Goal: Task Accomplishment & Management: Manage account settings

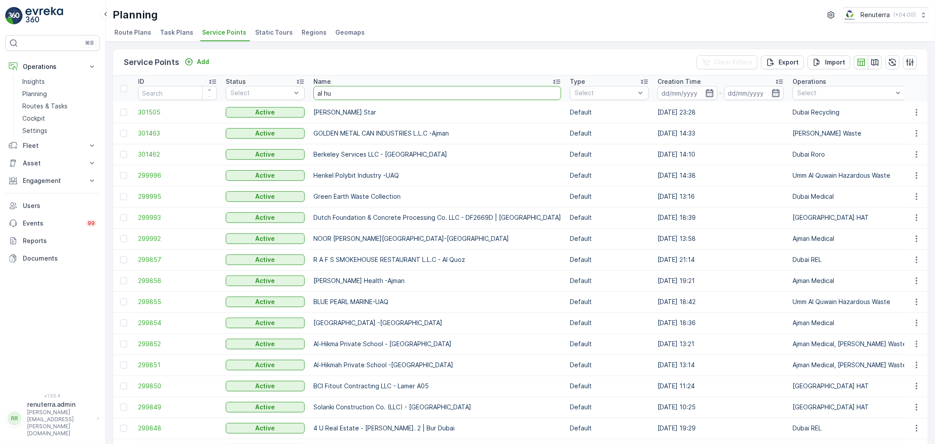
type input "al hur"
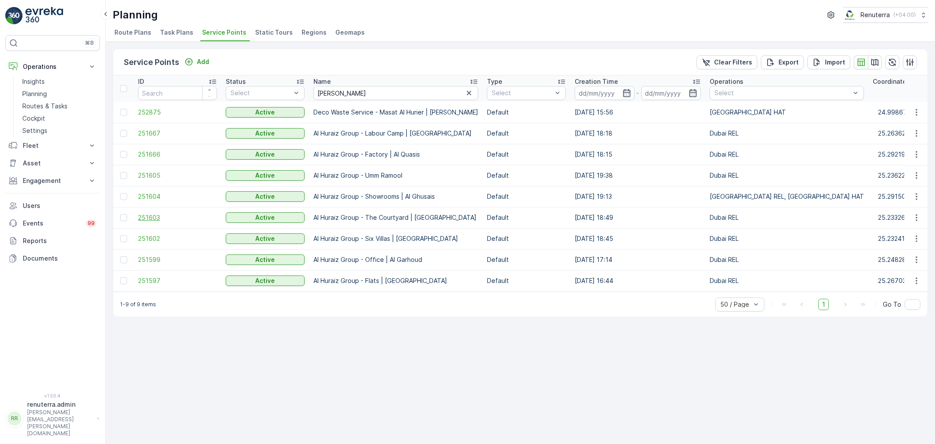
click at [146, 216] on span "251603" at bounding box center [177, 217] width 79 height 9
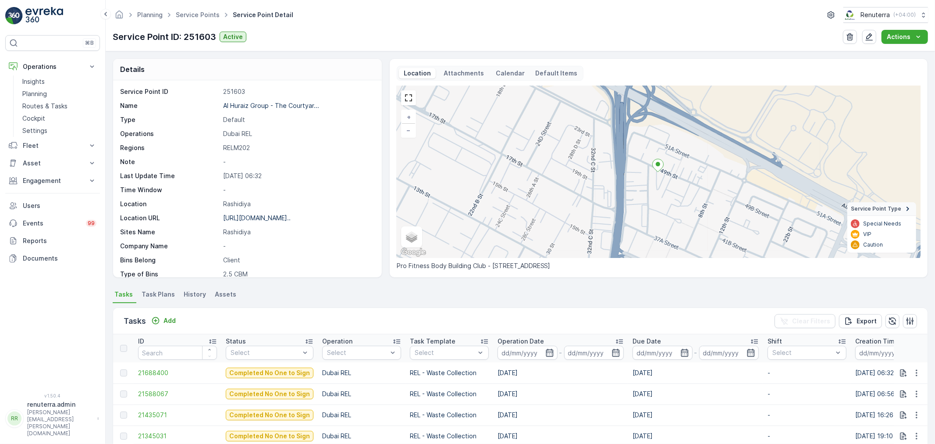
click at [173, 310] on div "Tasks Add Clear Filters Export" at bounding box center [520, 321] width 814 height 26
click at [169, 322] on p "Add" at bounding box center [170, 320] width 12 height 9
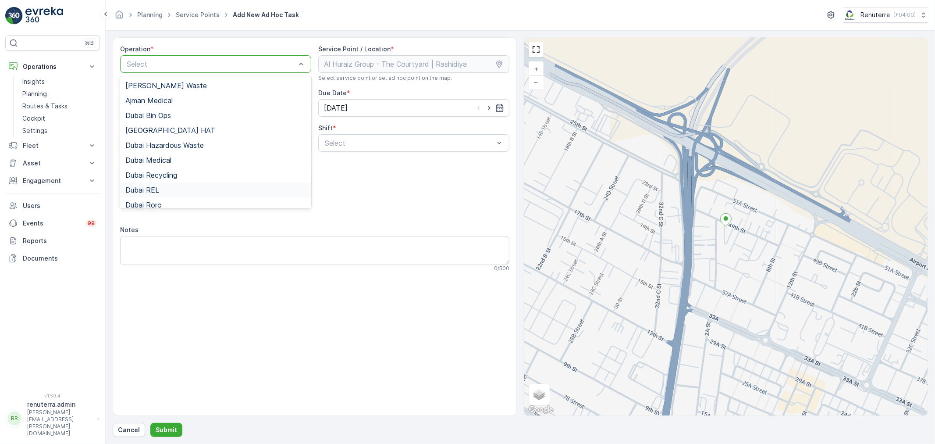
click at [153, 189] on span "Dubai REL" at bounding box center [142, 190] width 34 height 8
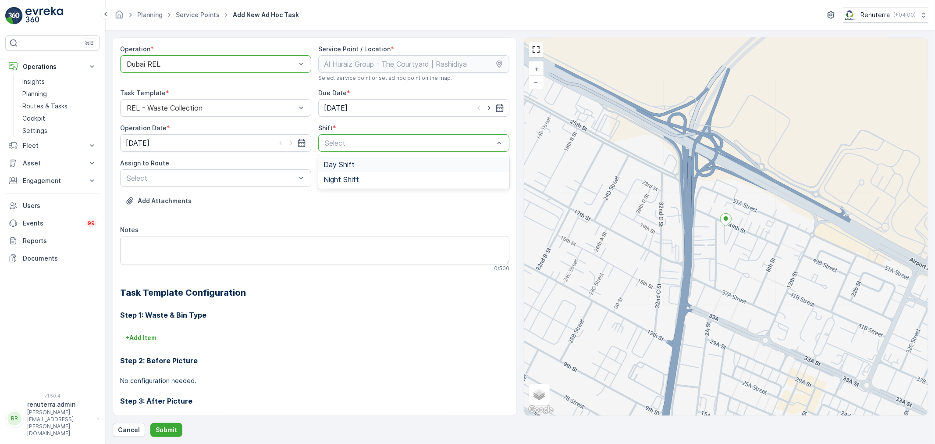
click at [326, 165] on span "Day Shift" at bounding box center [339, 164] width 31 height 8
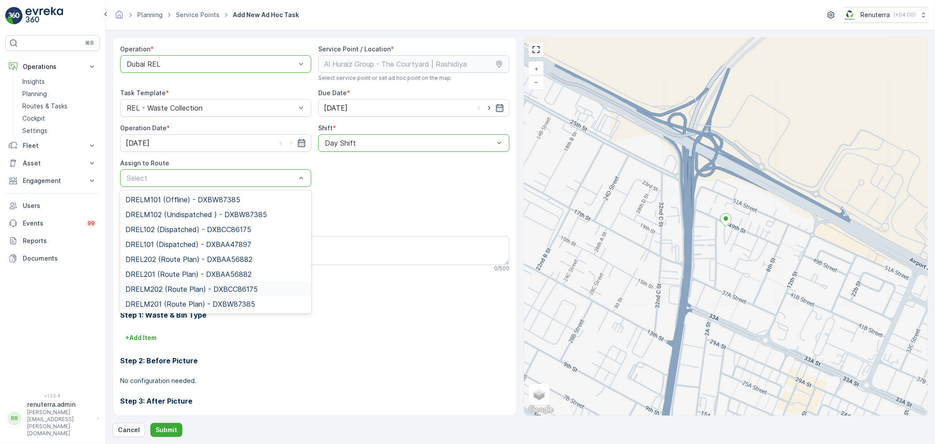
click at [166, 288] on span "DRELM202 (Route Plan) - DXBCC86175" at bounding box center [191, 289] width 132 height 8
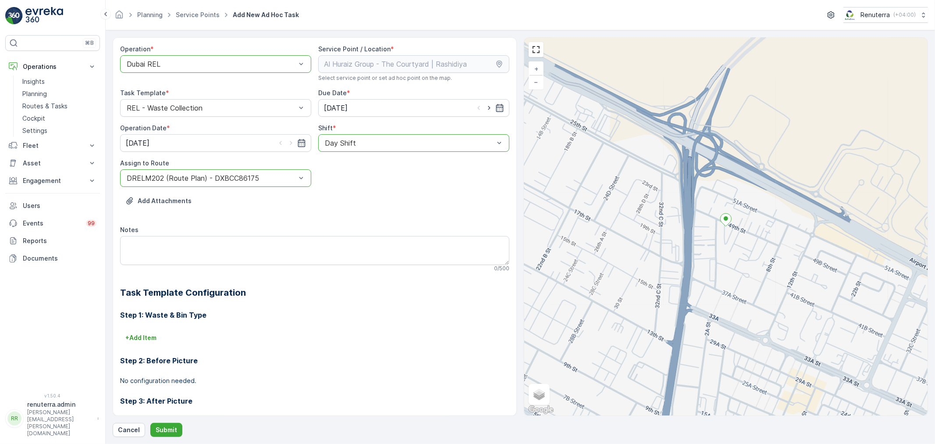
click at [159, 422] on div "Operation * option Dubai REL, selected. Dubai REL Service Point / Location * Se…" at bounding box center [520, 236] width 815 height 399
click at [161, 429] on p "Submit" at bounding box center [166, 429] width 21 height 9
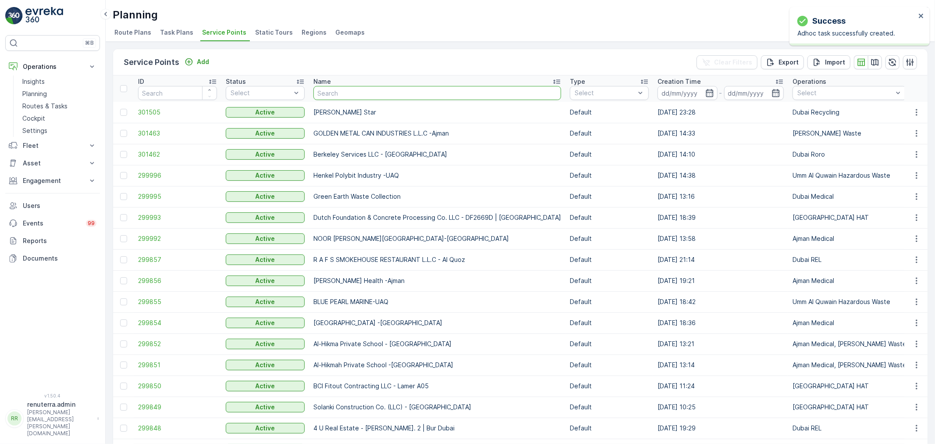
click at [338, 91] on input "text" at bounding box center [437, 93] width 248 height 14
type input "sheikh"
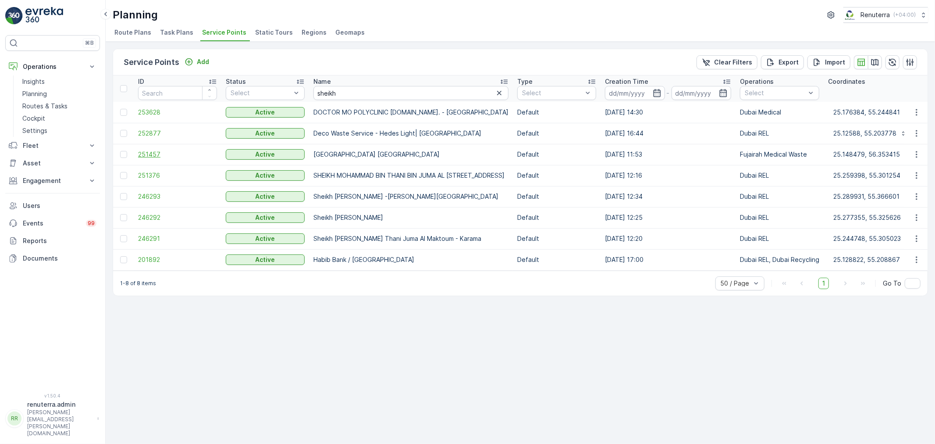
click at [155, 150] on span "251457" at bounding box center [177, 154] width 79 height 9
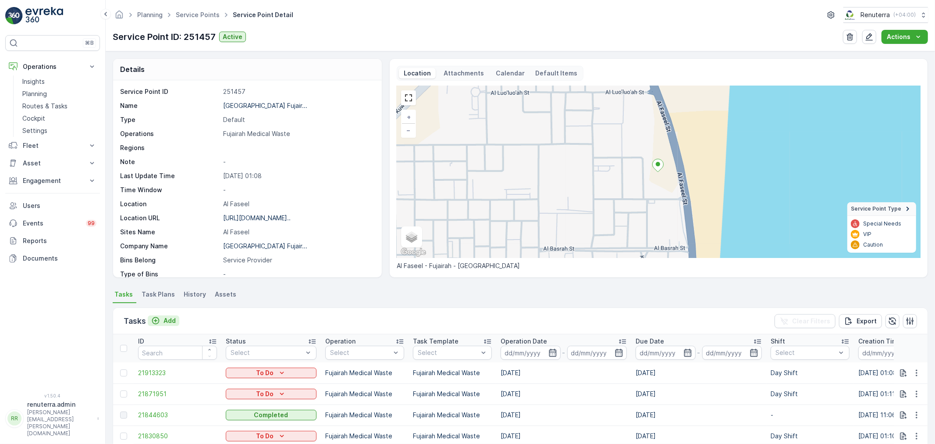
click at [167, 318] on p "Add" at bounding box center [170, 320] width 12 height 9
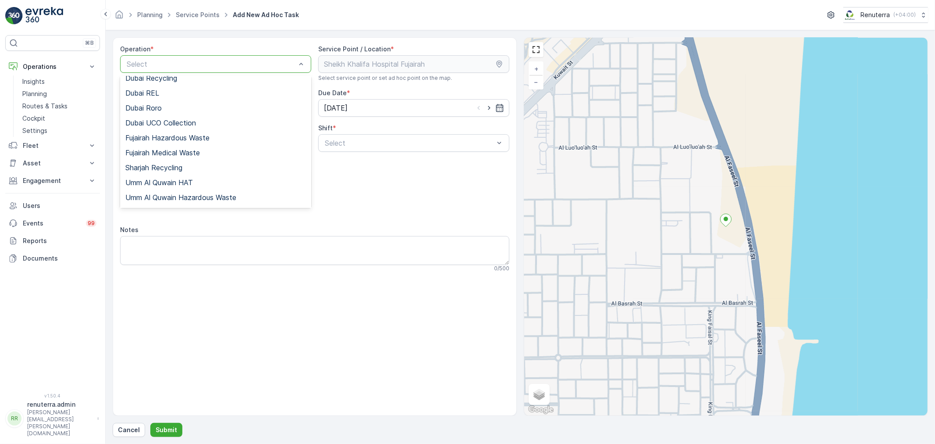
scroll to position [97, 0]
click at [172, 151] on span "Fujairah Medical Waste" at bounding box center [162, 152] width 75 height 8
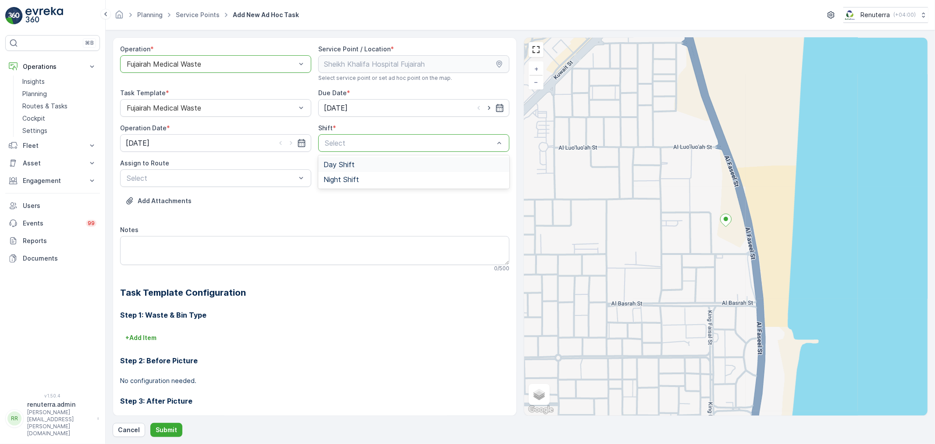
click at [365, 136] on div "Select" at bounding box center [413, 143] width 191 height 18
click at [345, 164] on span "Day Shift" at bounding box center [339, 164] width 31 height 8
click at [212, 195] on div "FUJMED101 (Offline) - M63657 FUJ" at bounding box center [215, 199] width 191 height 15
click at [165, 430] on p "Submit" at bounding box center [166, 429] width 21 height 9
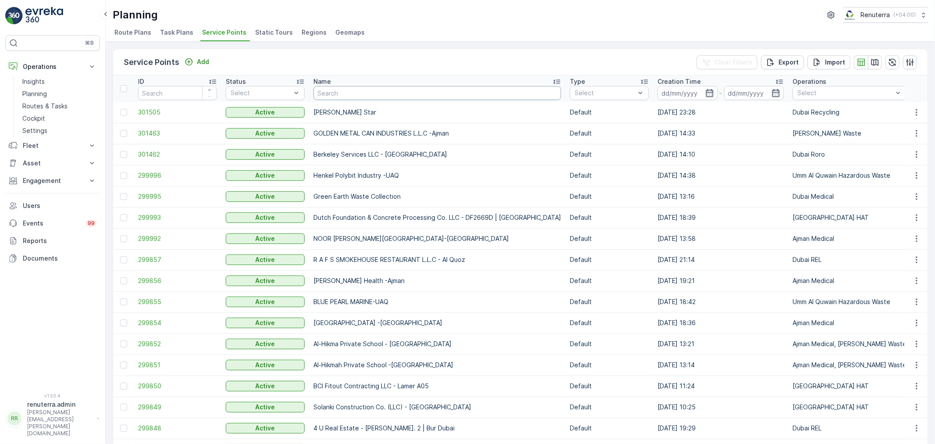
click at [380, 89] on input "text" at bounding box center [437, 93] width 248 height 14
type input "cmc"
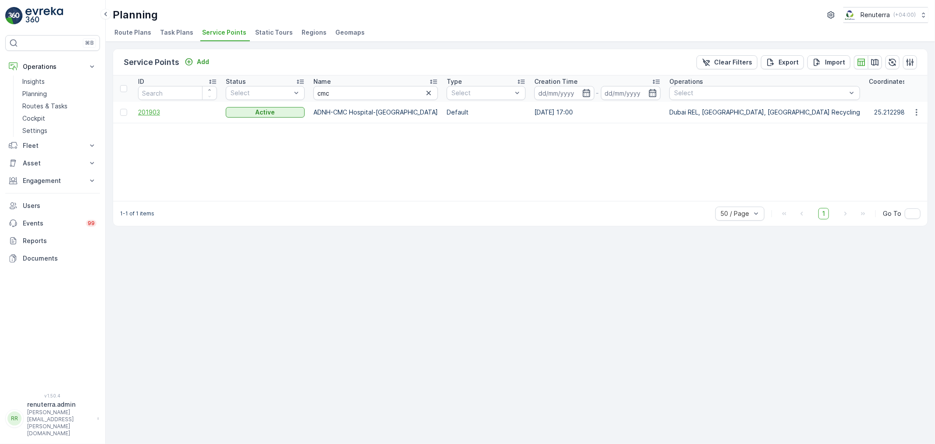
click at [151, 112] on span "201903" at bounding box center [177, 112] width 79 height 9
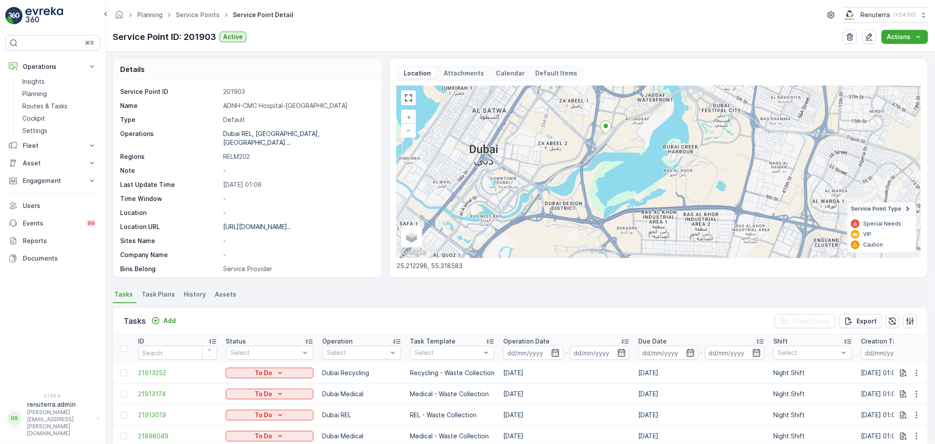
drag, startPoint x: 598, startPoint y: 236, endPoint x: 593, endPoint y: 152, distance: 84.3
click at [593, 152] on div "+ − Satellite Roadmap Terrain Hybrid Leaflet Keyboard shortcuts Map Data Map da…" at bounding box center [659, 172] width 524 height 172
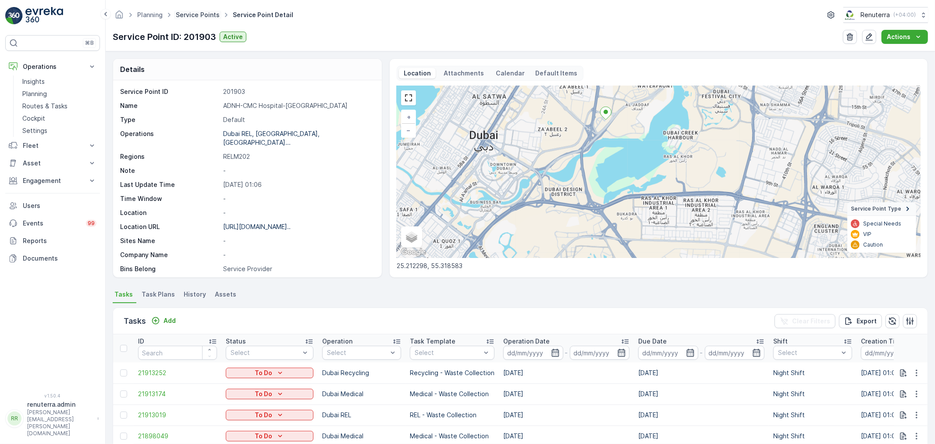
click at [188, 14] on link "Service Points" at bounding box center [198, 14] width 44 height 7
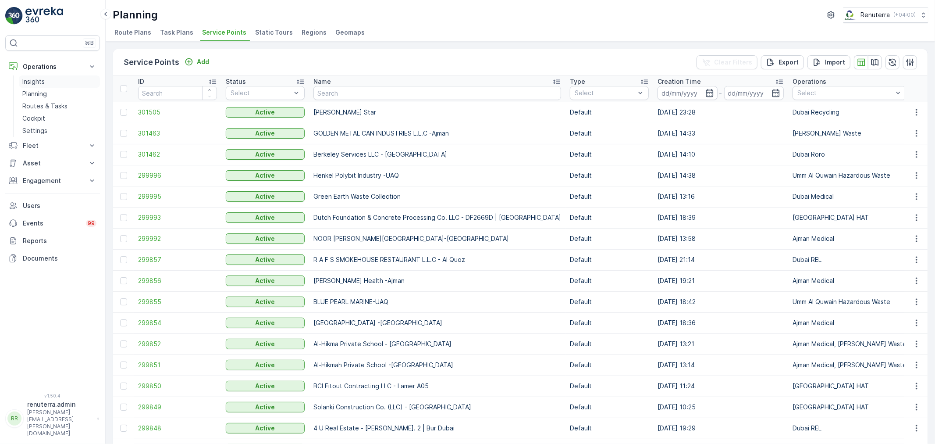
drag, startPoint x: 45, startPoint y: 92, endPoint x: 83, endPoint y: 82, distance: 39.6
click at [45, 93] on p "Planning" at bounding box center [34, 93] width 25 height 9
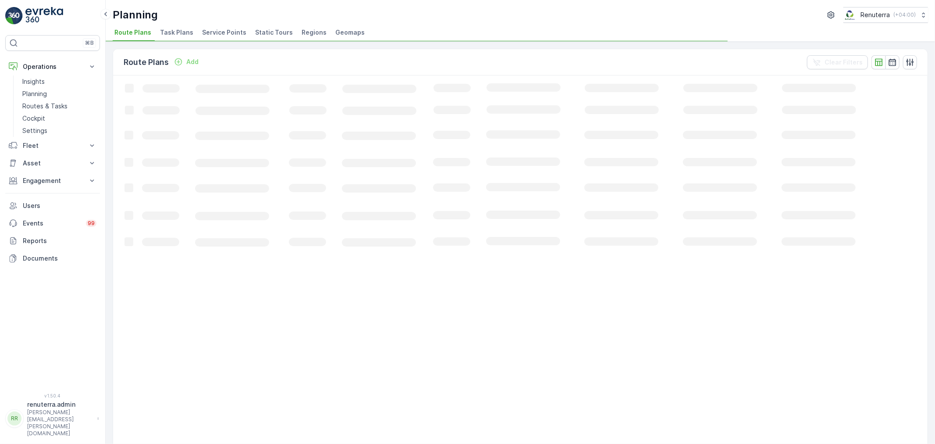
click at [218, 35] on span "Service Points" at bounding box center [224, 32] width 44 height 9
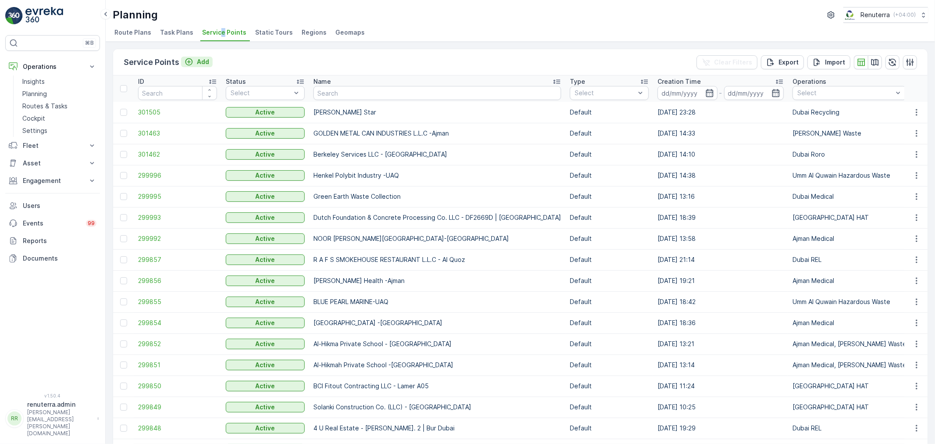
click at [195, 58] on div "Add" at bounding box center [197, 61] width 25 height 9
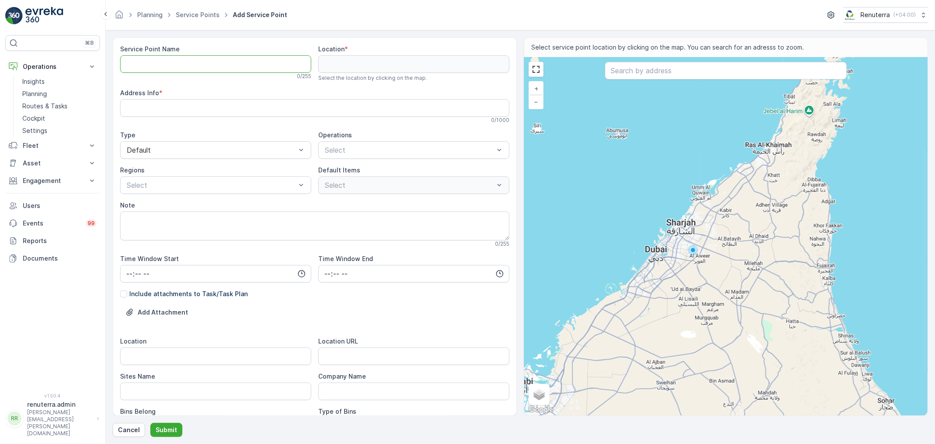
click at [202, 60] on Name "Service Point Name" at bounding box center [215, 64] width 191 height 18
paste Name "EMRILL SERVICES LLC - Al Neem 15 Villas compound | Al Barsha"
type Name "EMRILL SERVICES LLC - Al Neem 15 Villas compound | Al Barsha"
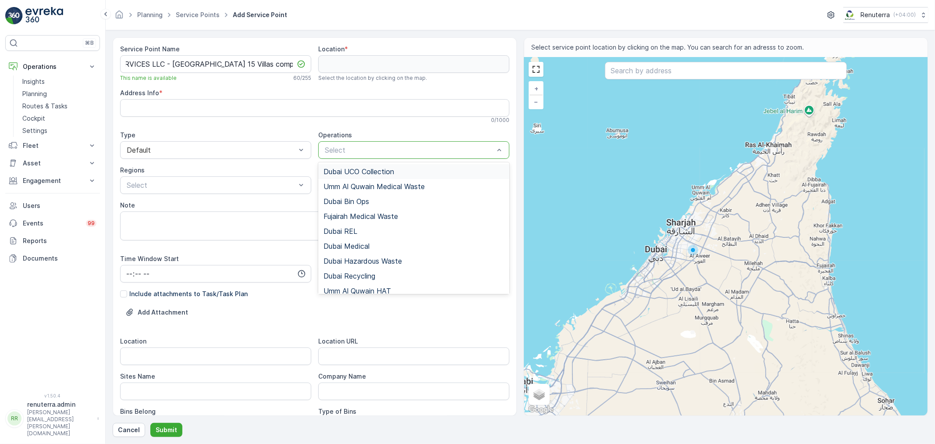
scroll to position [0, 0]
click at [352, 230] on span "Dubai REL" at bounding box center [341, 231] width 34 height 8
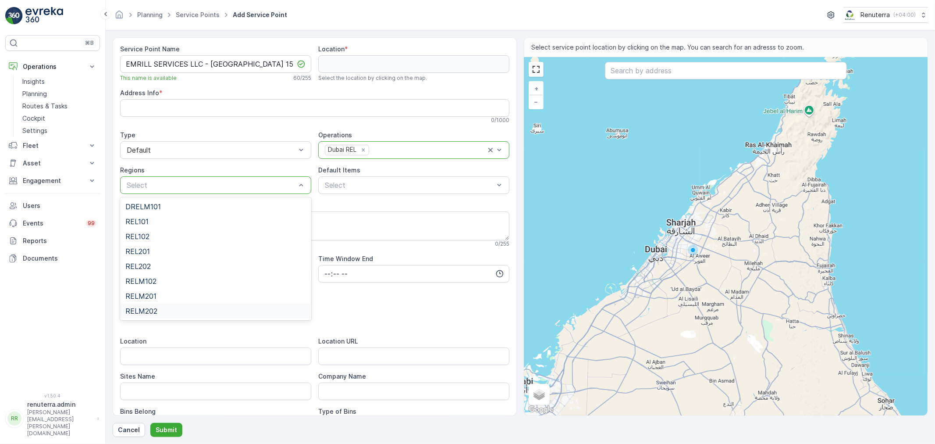
click at [157, 308] on div "RELM202" at bounding box center [215, 311] width 181 height 8
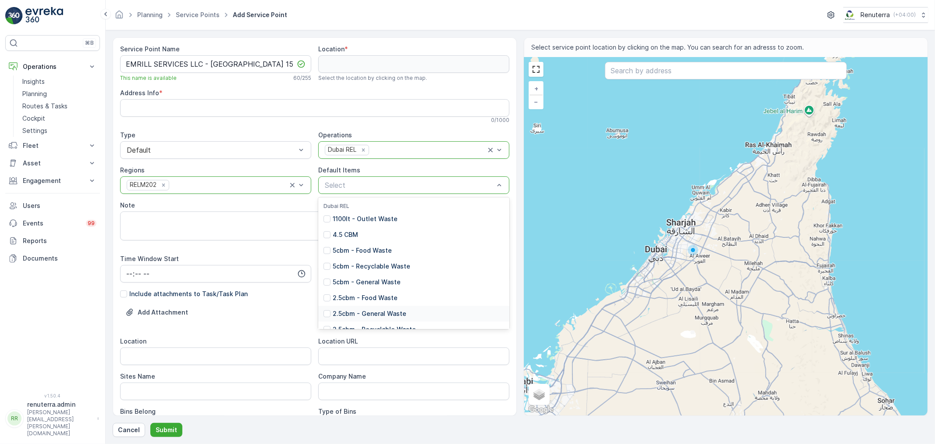
click at [365, 309] on p "2.5cbm - General Waste" at bounding box center [370, 313] width 74 height 9
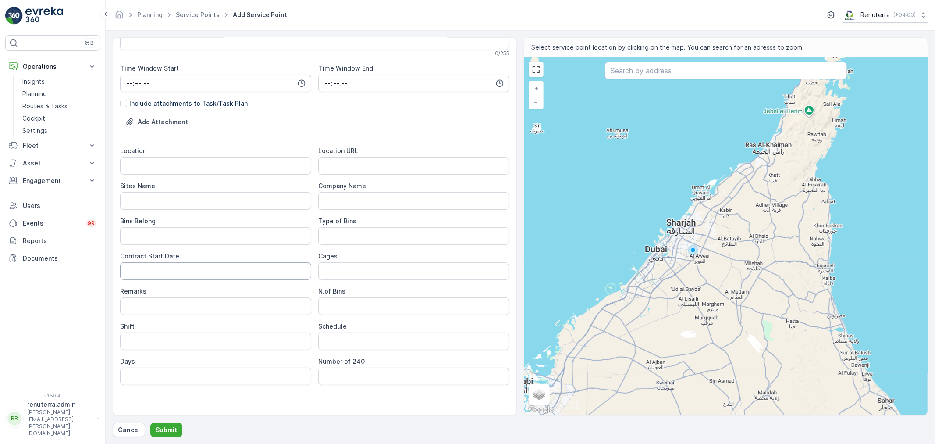
scroll to position [195, 0]
click at [213, 164] on input "Location" at bounding box center [215, 162] width 191 height 18
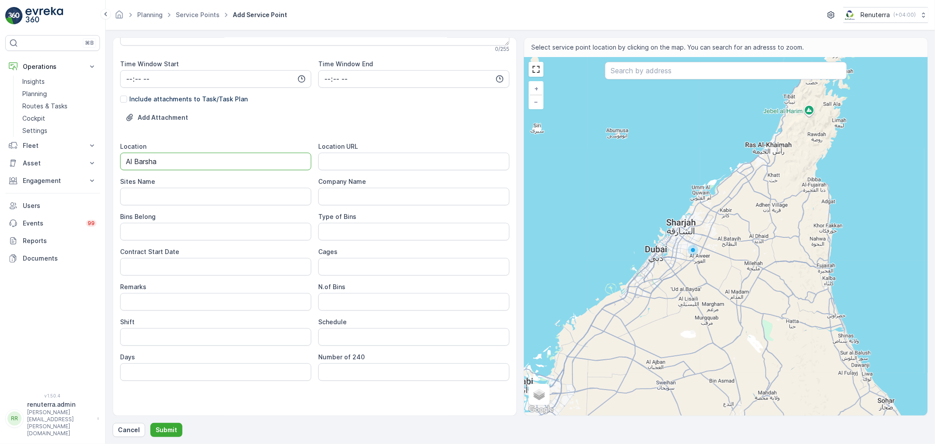
type input "Al Barsha"
click at [188, 198] on Name "Sites Name" at bounding box center [215, 197] width 191 height 18
type Name "Al Barsha"
click at [338, 164] on URL "Location URL" at bounding box center [413, 162] width 191 height 18
paste URL "https://maps.app.goo.gl/6PPLuT75nPh7BFxG8"
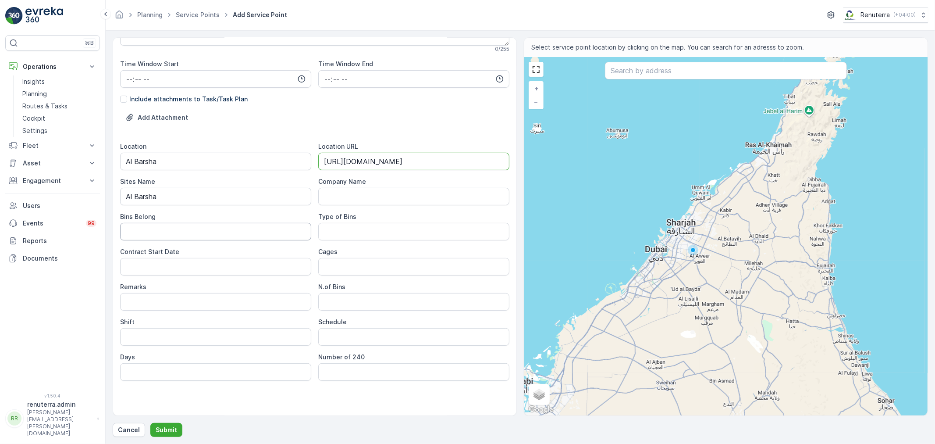
type URL "https://maps.app.goo.gl/6PPLuT75nPh7BFxG8"
click at [158, 232] on Belong "Bins Belong" at bounding box center [215, 232] width 191 height 18
type Belong "Service Provider"
click at [426, 231] on Bins "Type of Bins" at bounding box center [413, 232] width 191 height 18
type Bins "2.5 CBM"
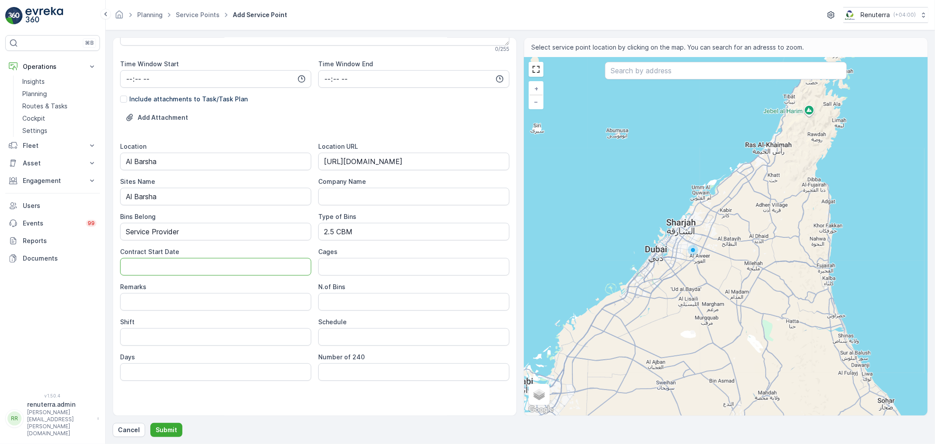
click at [163, 269] on Date "Contract Start Date" at bounding box center [215, 267] width 191 height 18
type Date "20-09-2025"
click at [355, 299] on Bins "N.of Bins" at bounding box center [413, 302] width 191 height 18
type Bins "2"
click at [187, 336] on input "Shift" at bounding box center [215, 337] width 191 height 18
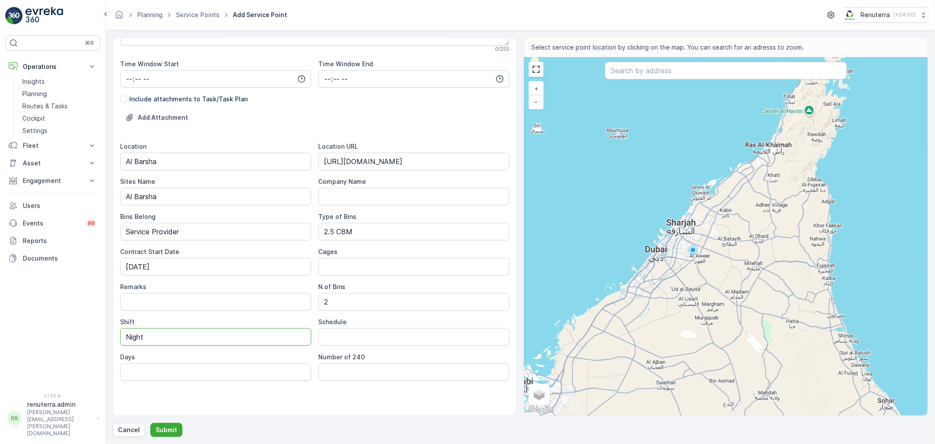
type input "Night Shift"
click at [338, 336] on input "Schedule" at bounding box center [413, 337] width 191 height 18
type input "Daily"
click at [228, 373] on input "Days" at bounding box center [215, 372] width 191 height 18
type input "7 days a week"
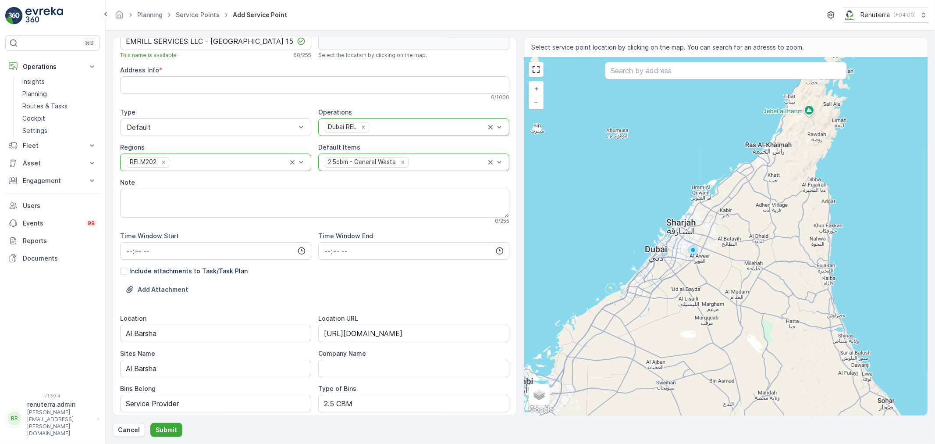
scroll to position [0, 0]
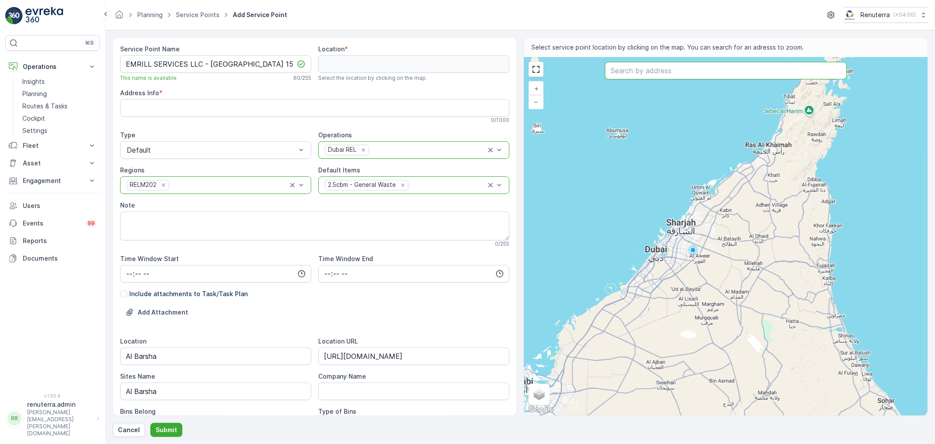
click at [665, 74] on input "text" at bounding box center [726, 71] width 242 height 18
paste input "Al Neem Villas"
type input "Al Neem Villas"
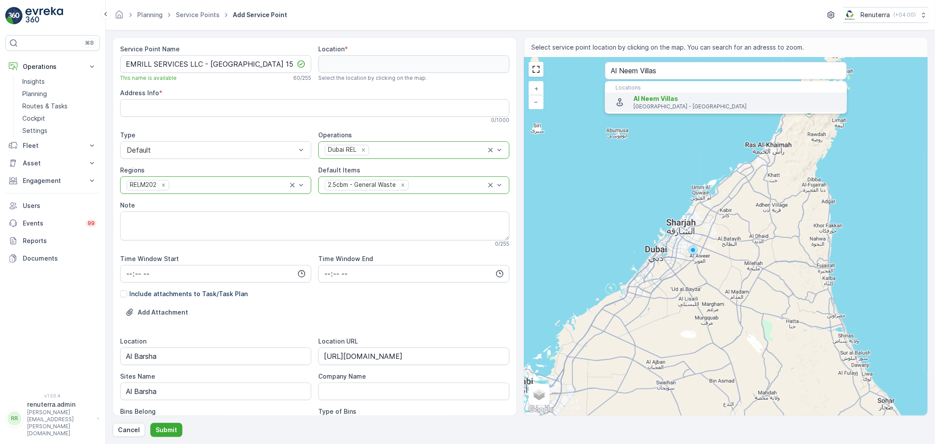
click at [657, 95] on span "Al Neem Villas" at bounding box center [655, 98] width 45 height 7
type input "25.1024375,55.1835625"
type Info "452M+XC9 - Al Barsha - Al Barsha 1 - Dubai - United Arab Emirates"
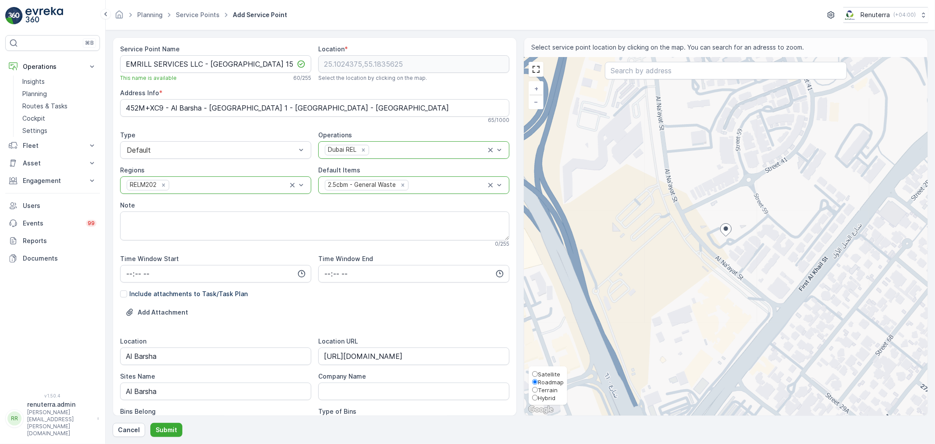
click at [546, 373] on span "Satellite" at bounding box center [549, 373] width 22 height 7
click at [538, 373] on input "Satellite" at bounding box center [535, 374] width 6 height 6
radio input "true"
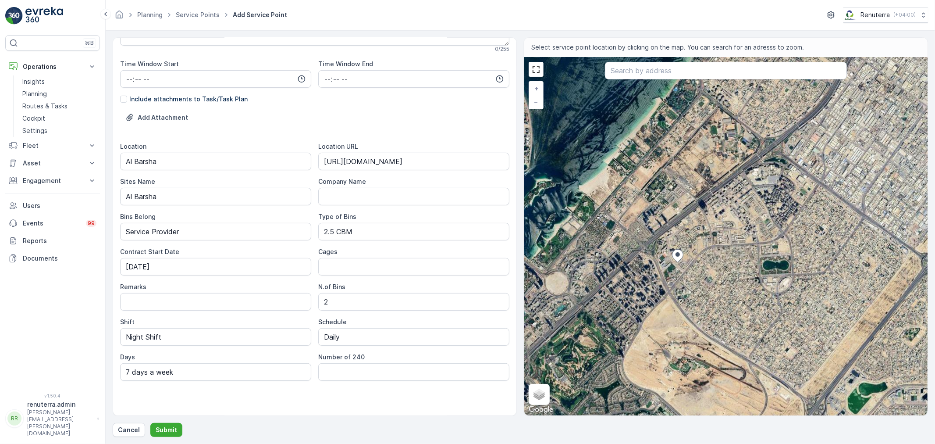
scroll to position [195, 0]
click at [170, 427] on p "Submit" at bounding box center [166, 429] width 21 height 9
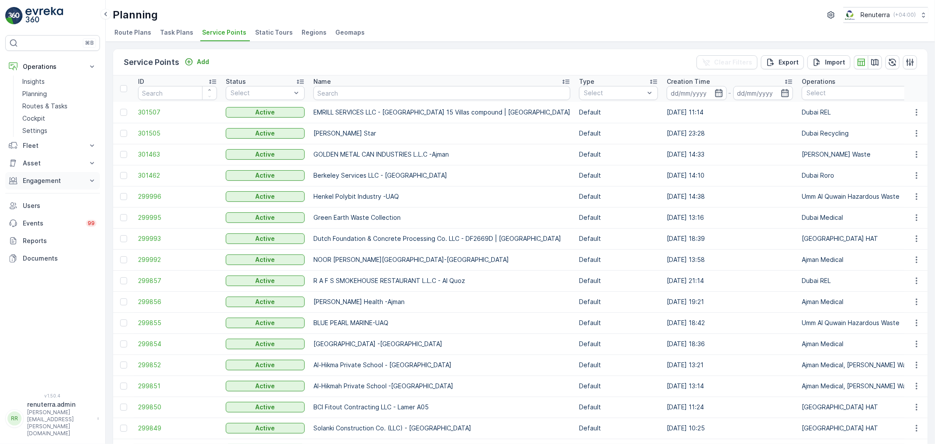
click at [68, 179] on p "Engagement" at bounding box center [53, 180] width 60 height 9
click at [44, 233] on p "Service Points" at bounding box center [43, 232] width 43 height 9
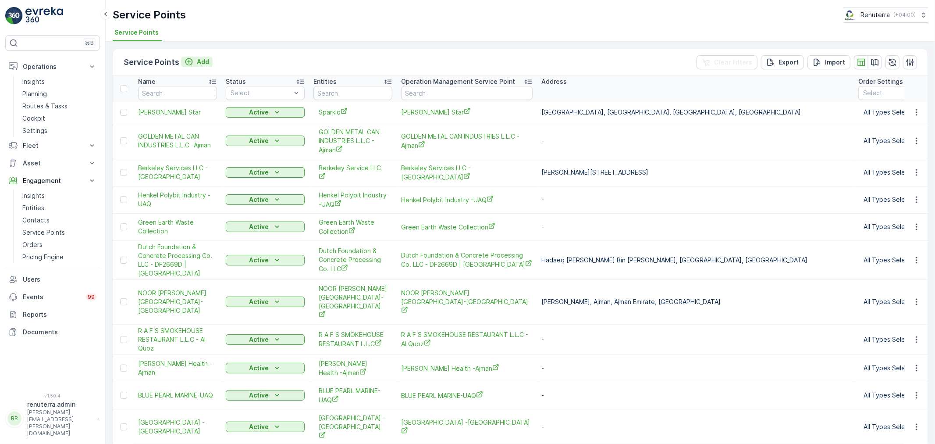
click at [204, 60] on p "Add" at bounding box center [203, 61] width 12 height 9
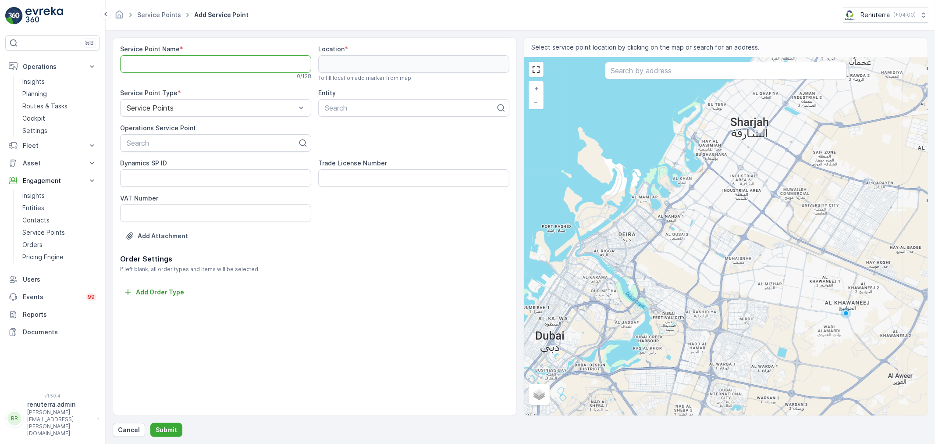
click at [204, 60] on Name "Service Point Name" at bounding box center [215, 64] width 191 height 18
paste Name "EMRILL SERVICES LLC - [GEOGRAPHIC_DATA] 15 Villas compound | [GEOGRAPHIC_DATA]"
type Name "EMRILL SERVICES LLC - [GEOGRAPHIC_DATA] 15 Villas compound | [GEOGRAPHIC_DATA]"
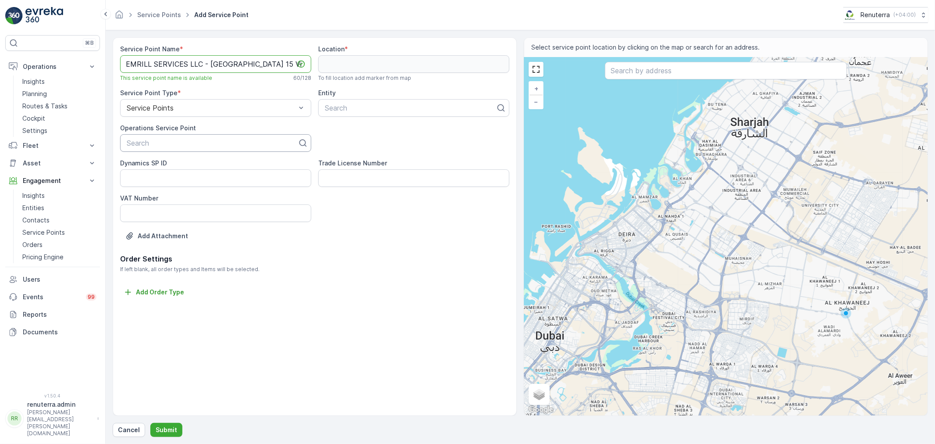
click at [200, 144] on div at bounding box center [212, 143] width 173 height 8
paste input "EMRILL SERVICES LLC - [GEOGRAPHIC_DATA] 15 Villas compound | [GEOGRAPHIC_DATA]"
type input "EMRILL SERVICES LLC - [GEOGRAPHIC_DATA] 15 Villas compound | [GEOGRAPHIC_DATA]"
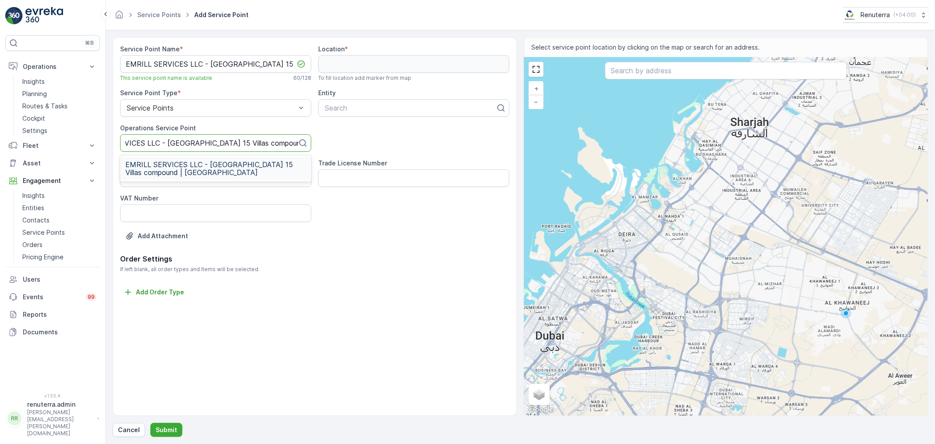
scroll to position [0, 43]
drag, startPoint x: 231, startPoint y: 164, endPoint x: 254, endPoint y: 158, distance: 24.1
click at [231, 164] on span "EMRILL SERVICES LLC - [GEOGRAPHIC_DATA] 15 Villas compound | [GEOGRAPHIC_DATA]" at bounding box center [215, 168] width 181 height 16
click at [364, 106] on div at bounding box center [410, 108] width 173 height 8
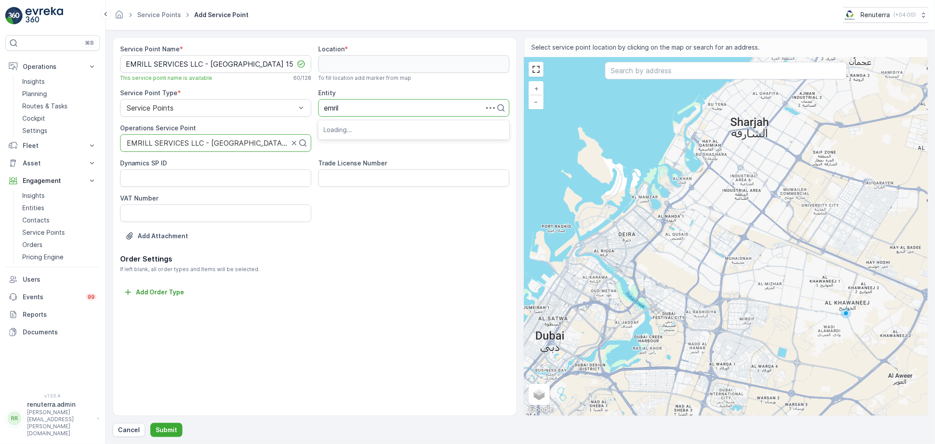
type input "emrill"
click at [376, 130] on span "Emrill Services LLC" at bounding box center [354, 129] width 60 height 8
click at [664, 73] on input "text" at bounding box center [726, 71] width 242 height 18
paste input "Al Neem Villas"
type input "Al Neem Villas"
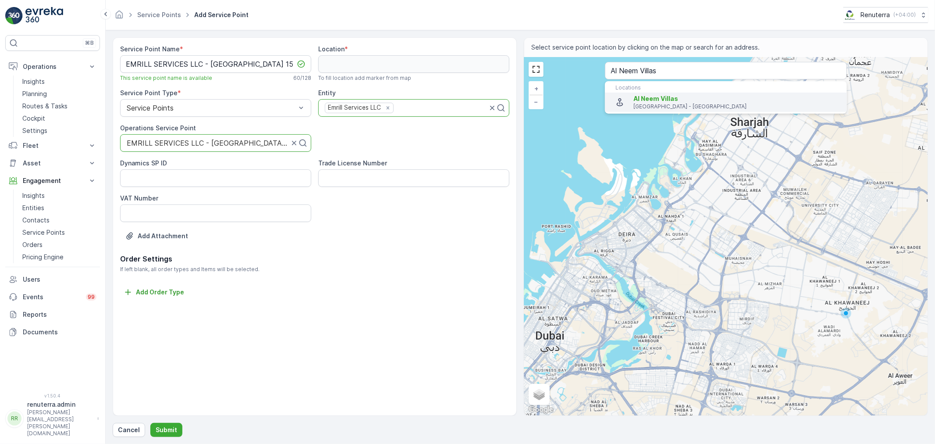
click at [663, 100] on span "Al Neem Villas" at bounding box center [655, 98] width 45 height 7
type input "25.1024375,55.1835625"
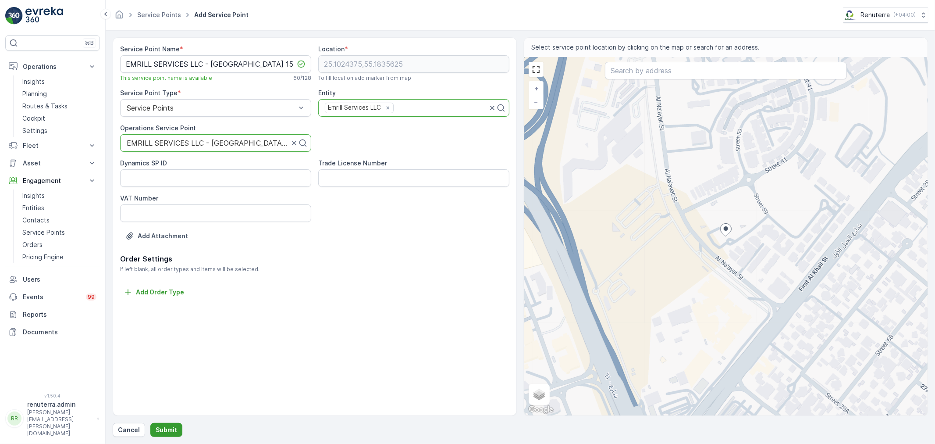
click at [161, 429] on p "Submit" at bounding box center [166, 429] width 21 height 9
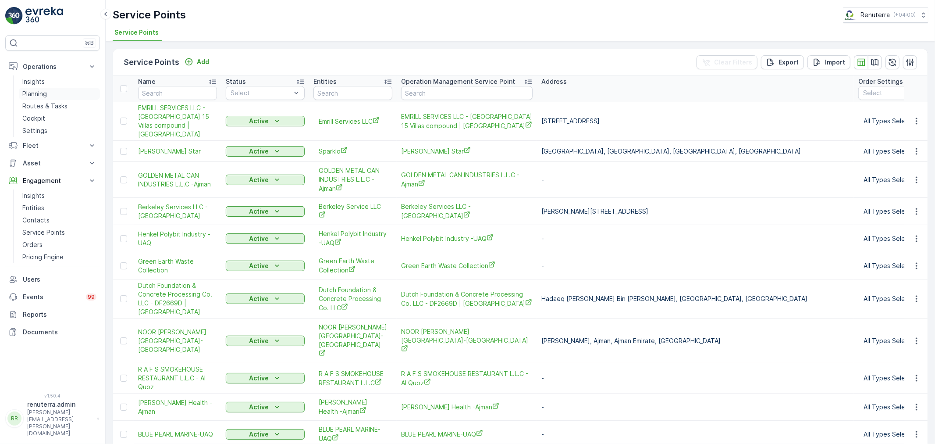
click at [41, 93] on p "Planning" at bounding box center [34, 93] width 25 height 9
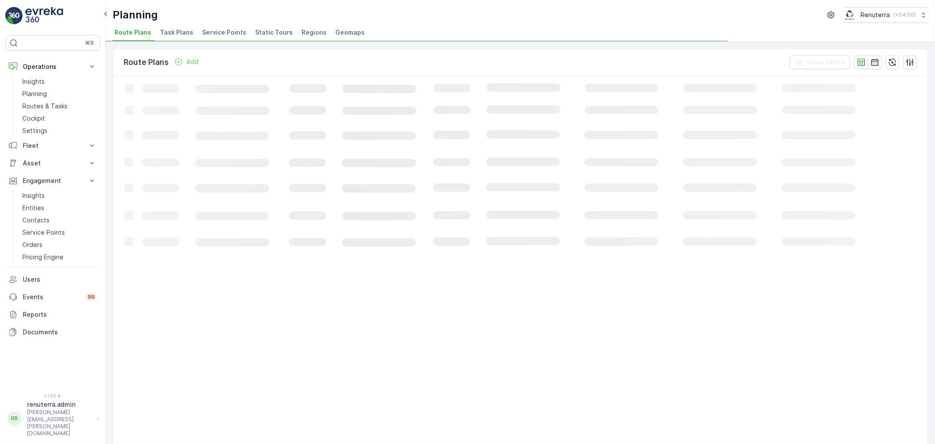
click at [220, 27] on li "Service Points" at bounding box center [225, 33] width 50 height 15
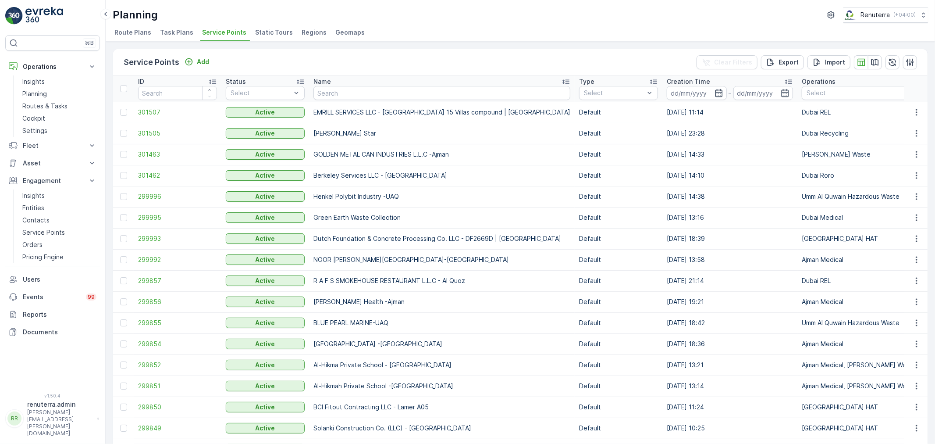
click at [150, 109] on span "301507" at bounding box center [177, 112] width 79 height 9
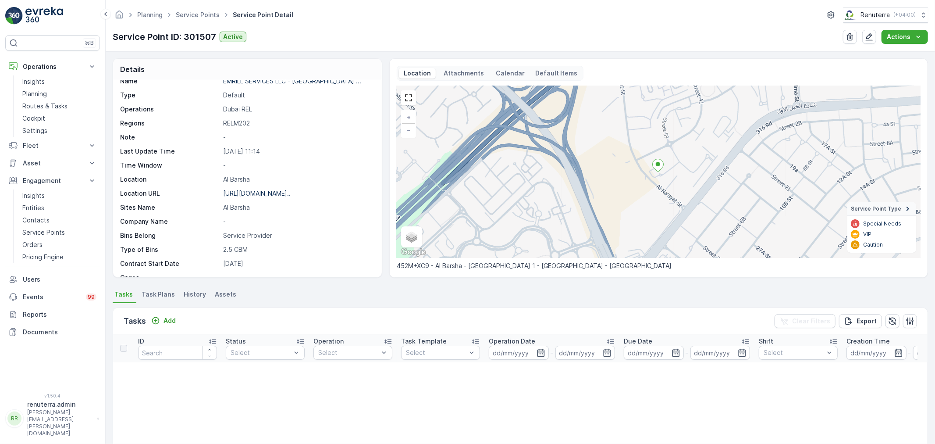
scroll to position [23, 0]
click at [867, 30] on button "button" at bounding box center [869, 37] width 14 height 14
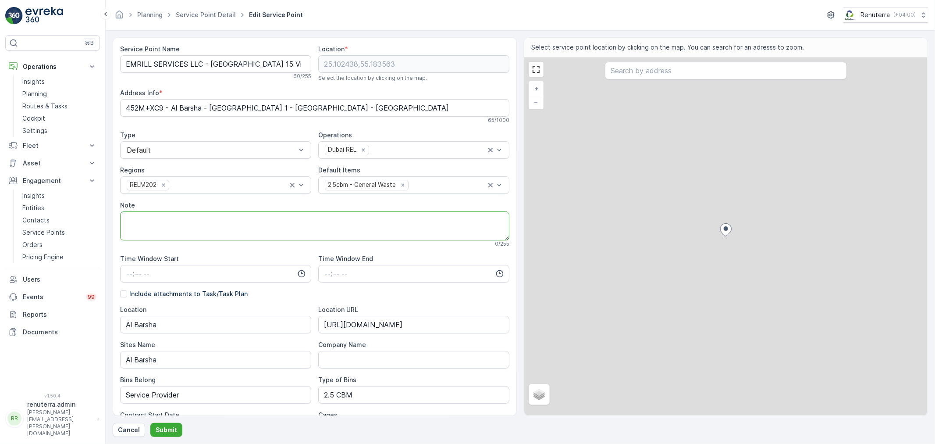
click at [203, 216] on textarea "Note" at bounding box center [314, 225] width 389 height 29
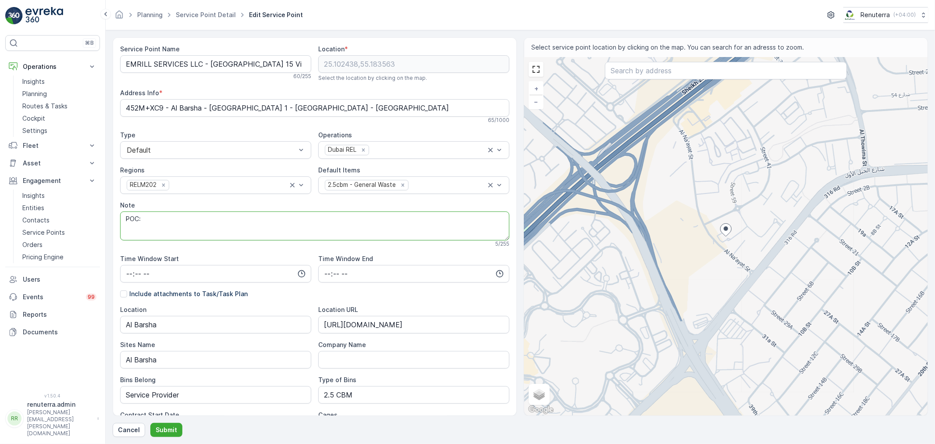
paste textarea "Site POC : Mr. Peter Oluwafemi (052-6865043)."
drag, startPoint x: 142, startPoint y: 217, endPoint x: 117, endPoint y: 213, distance: 25.6
click at [117, 213] on div "Service Point Name EMRILL SERVICES LLC - Al Neem 15 Villas compound | Al Barsha…" at bounding box center [315, 226] width 404 height 378
type textarea "Site POC : Mr. Peter Oluwafemi (052-6865043)."
click at [171, 428] on p "Submit" at bounding box center [166, 429] width 21 height 9
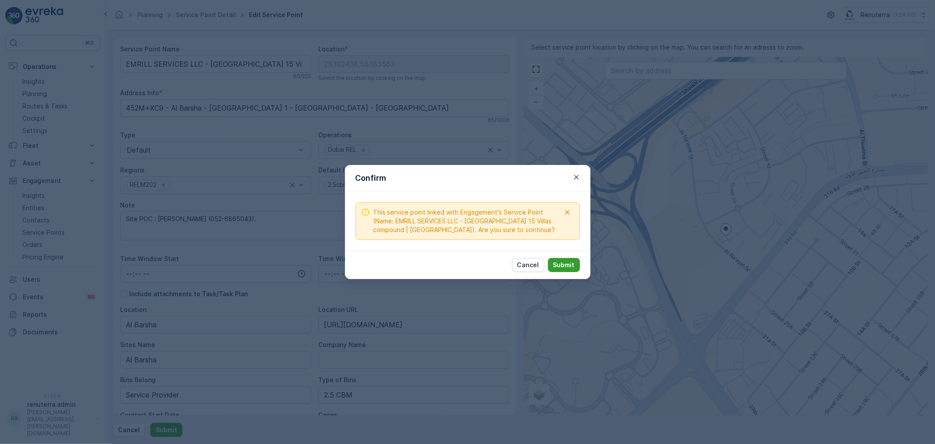
click at [558, 260] on p "Submit" at bounding box center [563, 264] width 21 height 9
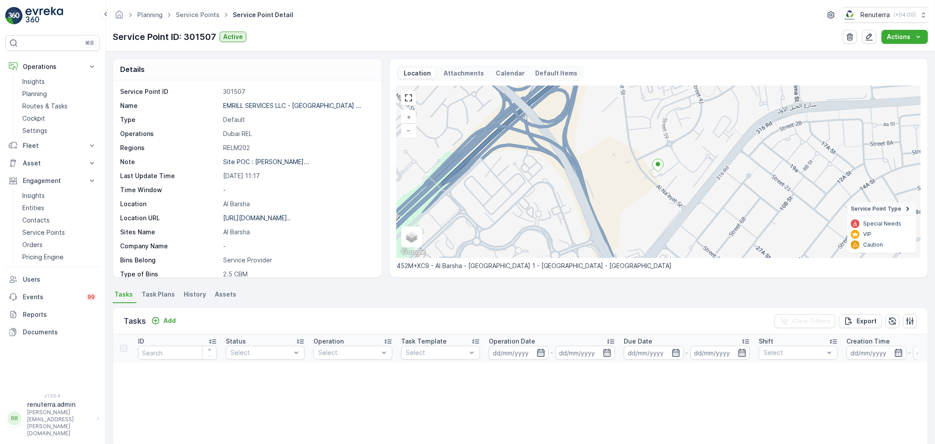
click at [164, 292] on span "Task Plans" at bounding box center [158, 294] width 33 height 9
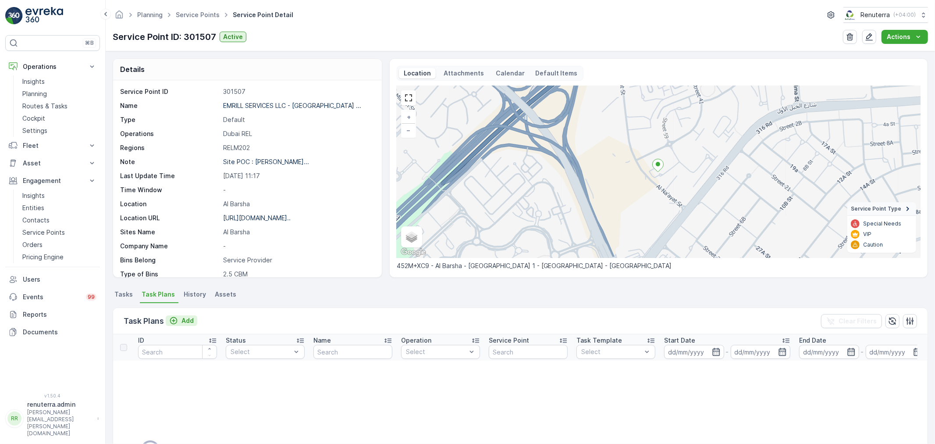
click at [187, 316] on p "Add" at bounding box center [187, 320] width 12 height 9
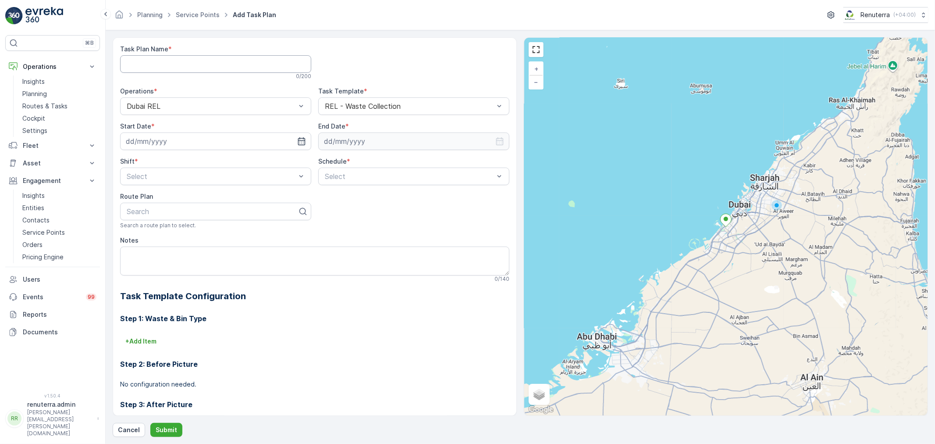
click at [152, 61] on Name "Task Plan Name" at bounding box center [215, 64] width 191 height 18
type Name "RELM002"
click at [188, 138] on input at bounding box center [215, 141] width 191 height 18
click at [135, 247] on div "21" at bounding box center [135, 249] width 14 height 14
type input "[DATE]"
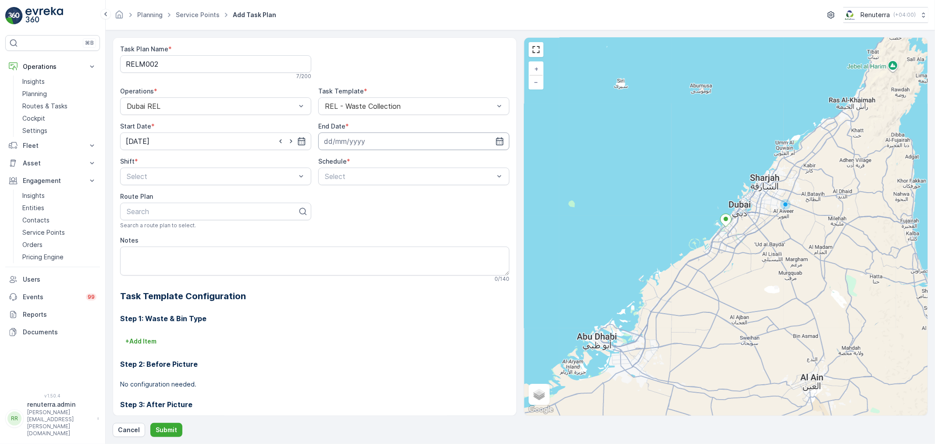
click at [360, 136] on input at bounding box center [413, 141] width 191 height 18
click at [349, 161] on p "September" at bounding box center [344, 162] width 34 height 9
click at [348, 240] on span "December" at bounding box center [348, 243] width 31 height 9
drag, startPoint x: 376, startPoint y: 161, endPoint x: 378, endPoint y: 222, distance: 60.5
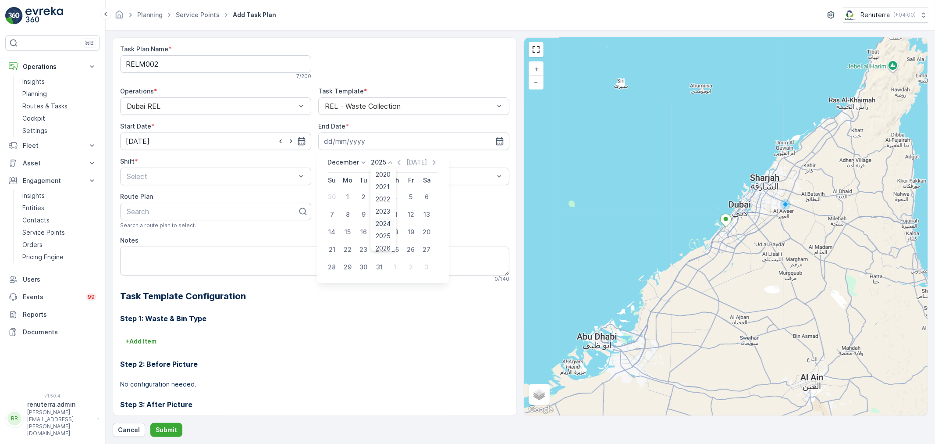
click at [375, 161] on p "2025" at bounding box center [378, 162] width 15 height 9
click at [387, 195] on span "2026" at bounding box center [383, 194] width 15 height 9
drag, startPoint x: 395, startPoint y: 268, endPoint x: 370, endPoint y: 262, distance: 25.8
click at [395, 268] on div "31" at bounding box center [395, 267] width 14 height 14
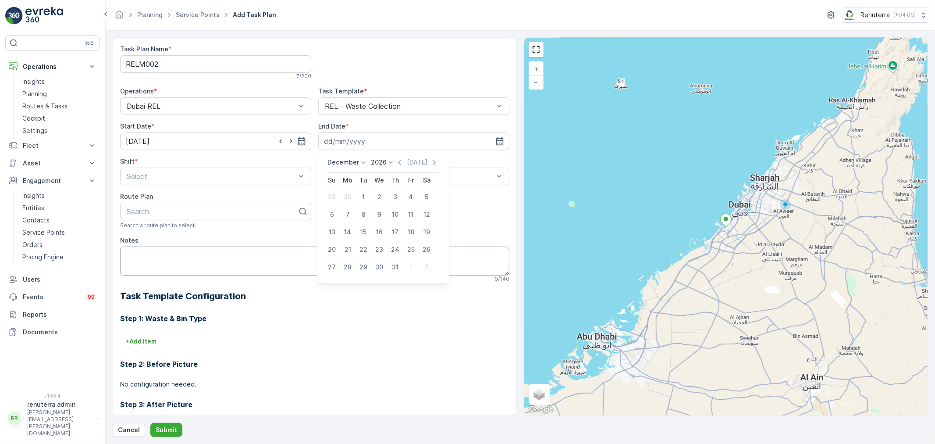
type input "31.12.2026"
click at [173, 210] on div "Night Shift" at bounding box center [215, 213] width 181 height 8
click at [334, 196] on span "Daily" at bounding box center [332, 198] width 16 height 8
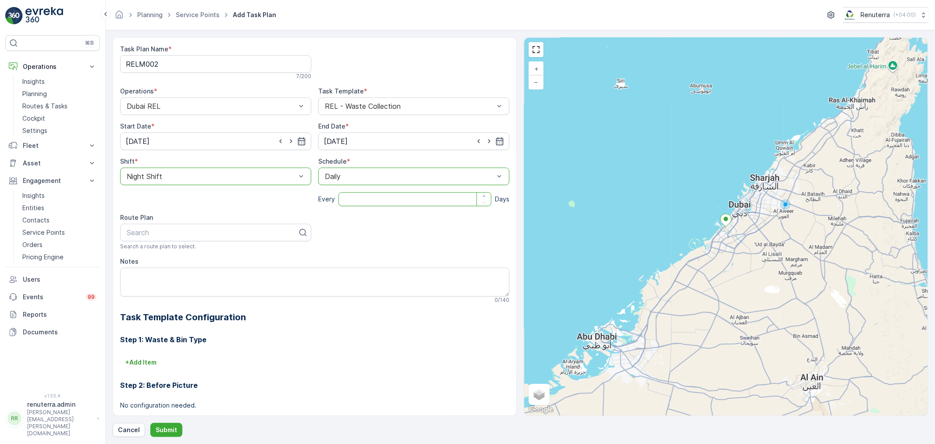
click at [345, 194] on input "number" at bounding box center [414, 199] width 153 height 14
type input "1"
click at [240, 229] on div at bounding box center [212, 232] width 173 height 8
type input "relm"
click at [154, 269] on span "DRELM202" at bounding box center [143, 269] width 37 height 8
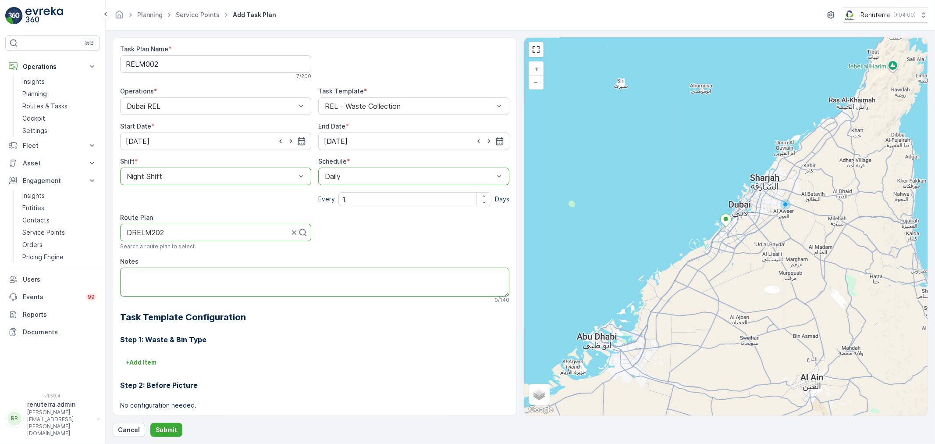
click at [159, 277] on textarea "Notes" at bounding box center [314, 281] width 389 height 29
paste textarea "Site POC : Mr. Peter Oluwafemi (052-6865043)."
type textarea "Site POC : Mr. Peter Oluwafemi (052-6865043)."
click at [167, 428] on p "Submit" at bounding box center [166, 429] width 21 height 9
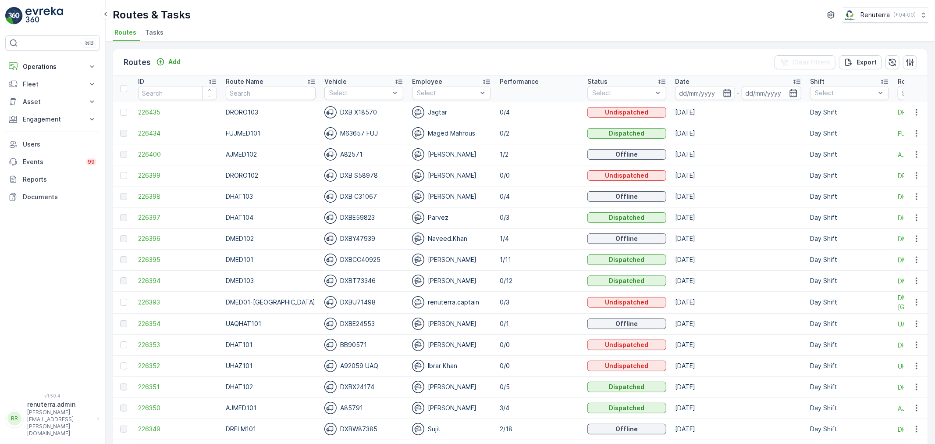
click at [723, 91] on icon "button" at bounding box center [727, 93] width 9 height 9
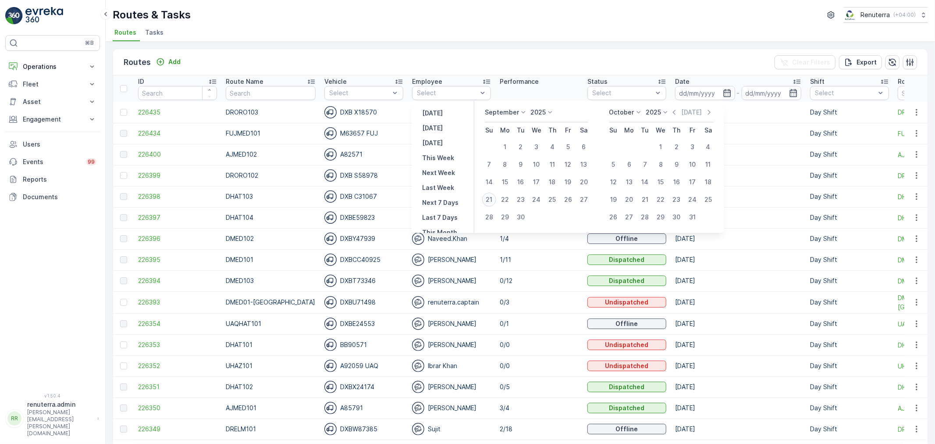
click at [491, 197] on div "21" at bounding box center [489, 199] width 14 height 14
type input "[DATE]"
click at [491, 197] on div "21" at bounding box center [489, 199] width 14 height 14
type input "[DATE]"
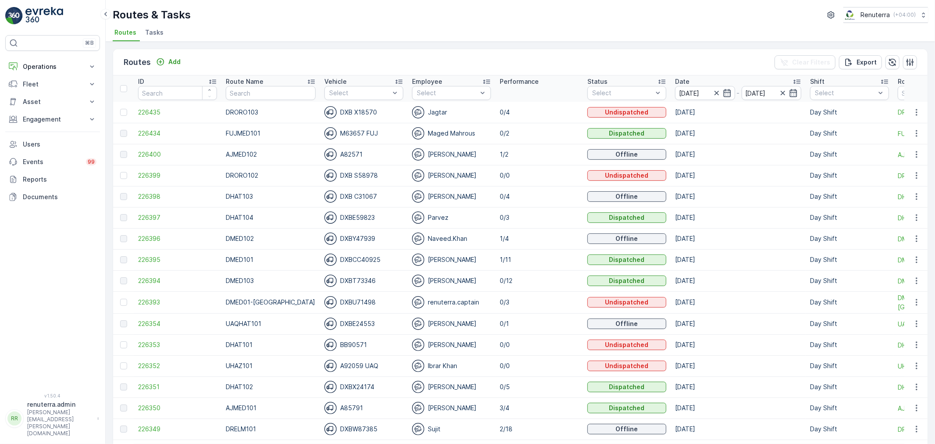
click at [458, 12] on div "Routes & Tasks Renuterra ( +04:00 )" at bounding box center [520, 15] width 815 height 16
click at [272, 91] on input "text" at bounding box center [270, 93] width 89 height 14
type input "roro"
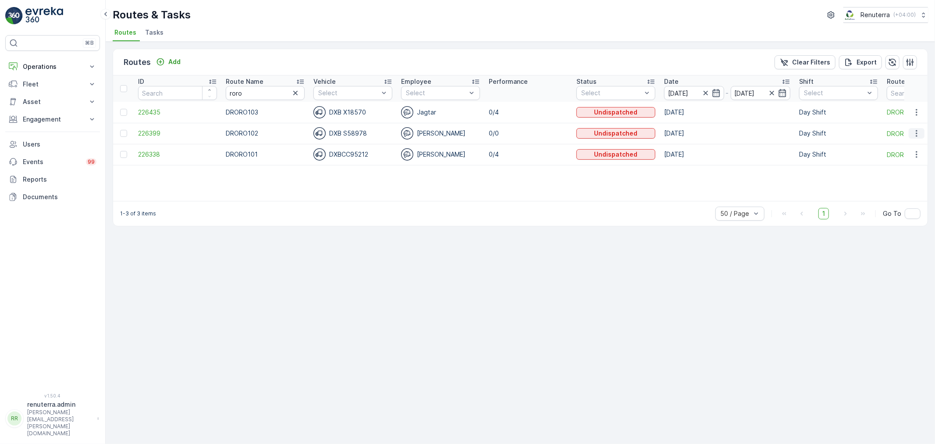
click at [916, 131] on icon "button" at bounding box center [916, 133] width 9 height 9
click at [877, 196] on span "Delete" at bounding box center [881, 199] width 20 height 9
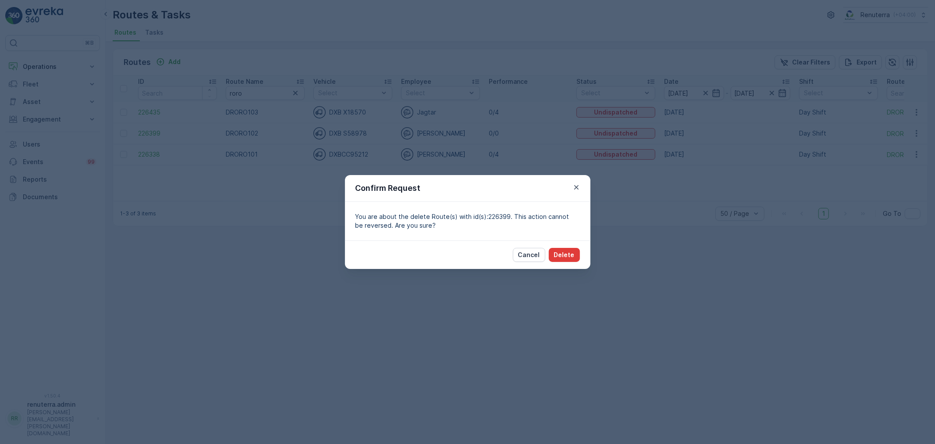
click at [568, 254] on p "Delete" at bounding box center [564, 254] width 21 height 9
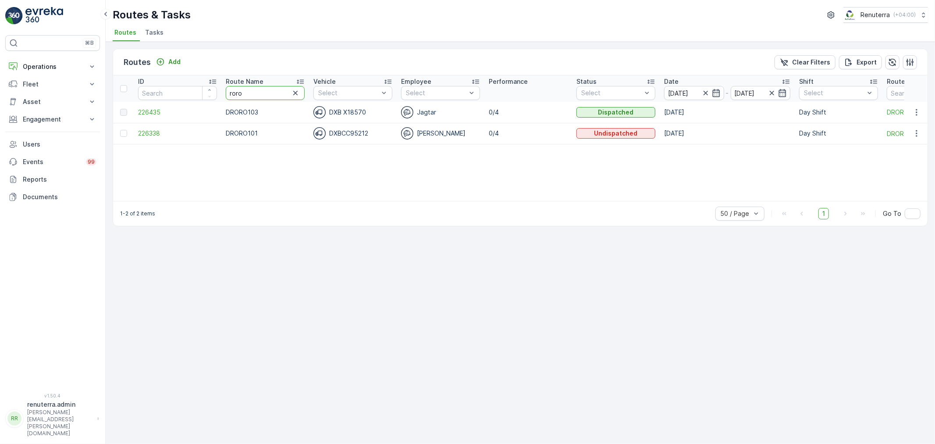
drag, startPoint x: 260, startPoint y: 93, endPoint x: 169, endPoint y: 101, distance: 91.6
click at [169, 101] on table "ID Route Name roro Vehicle Select Employee Select Performance Status Select Dat…" at bounding box center [553, 109] width 881 height 69
type input "hat"
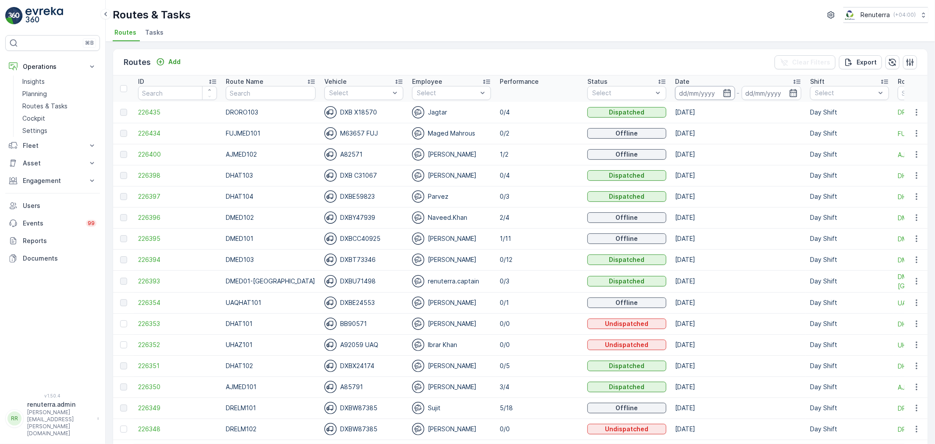
click at [708, 93] on input at bounding box center [705, 93] width 60 height 14
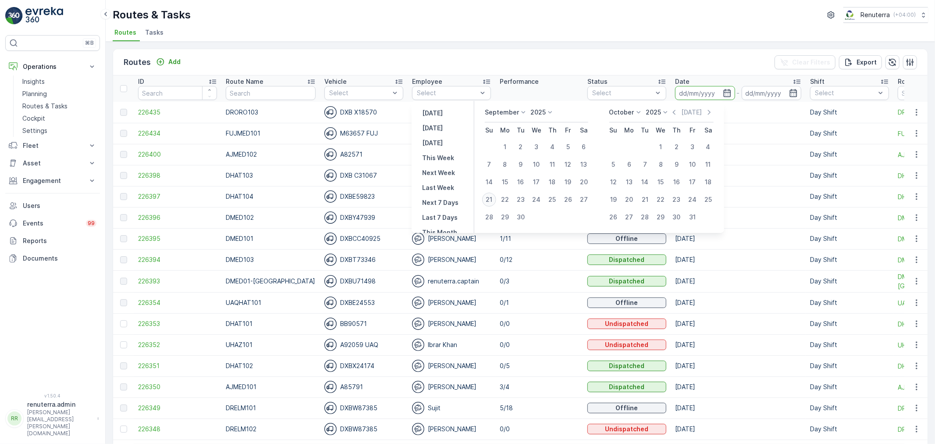
click at [487, 200] on div "21" at bounding box center [489, 199] width 14 height 14
type input "[DATE]"
click at [487, 200] on div "21" at bounding box center [489, 199] width 14 height 14
type input "[DATE]"
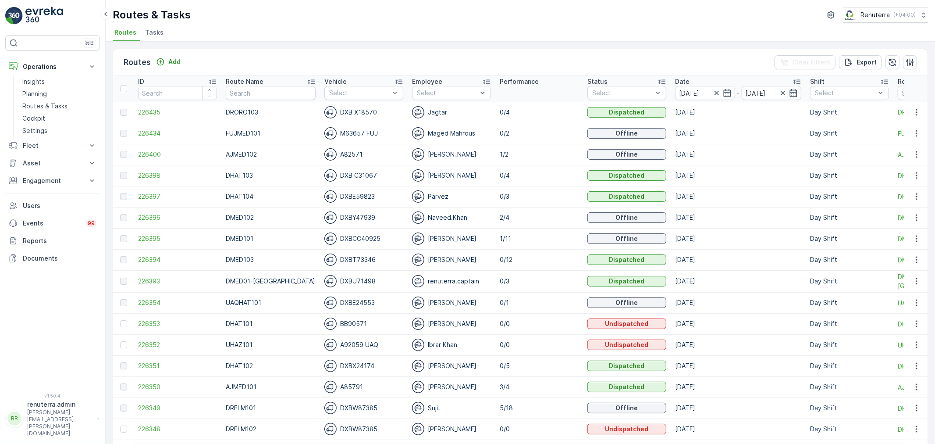
click at [511, 16] on div "Routes & Tasks Renuterra ( +04:00 )" at bounding box center [520, 15] width 815 height 16
click at [270, 90] on input "text" at bounding box center [270, 93] width 89 height 14
type input "rel"
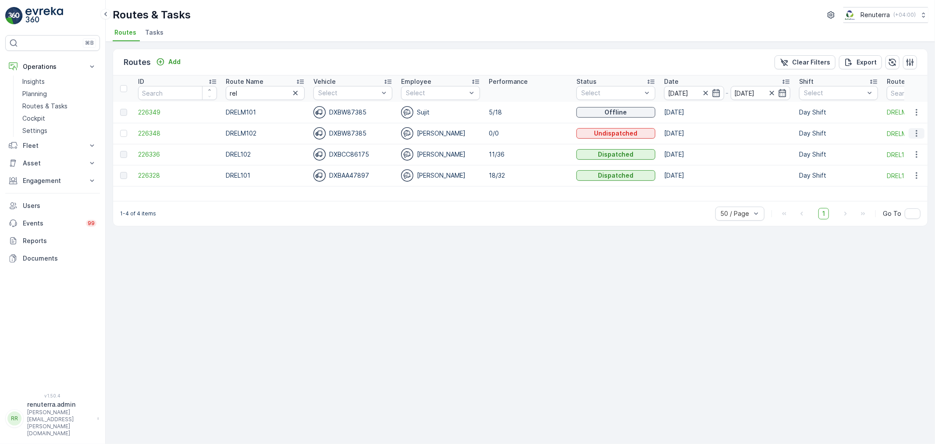
click at [917, 129] on icon "button" at bounding box center [916, 133] width 9 height 9
click at [879, 198] on span "Delete" at bounding box center [881, 199] width 20 height 9
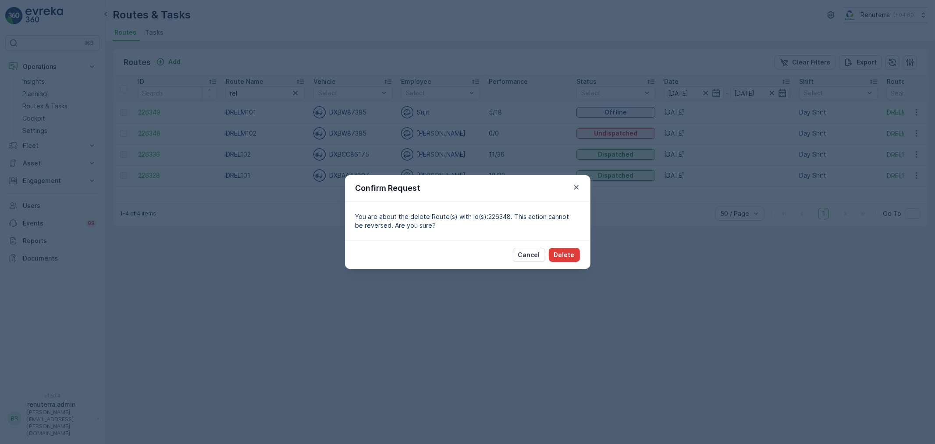
click at [563, 248] on button "Delete" at bounding box center [564, 255] width 31 height 14
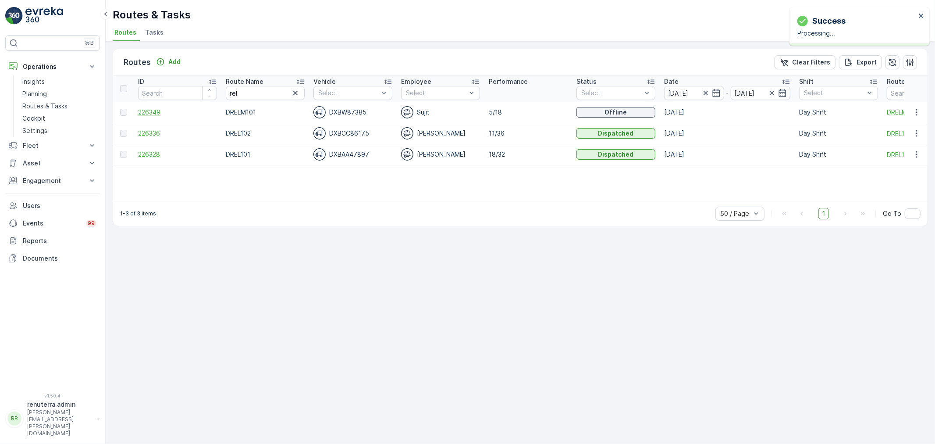
click at [156, 108] on span "226349" at bounding box center [177, 112] width 79 height 9
click at [161, 110] on span "226349" at bounding box center [177, 112] width 79 height 9
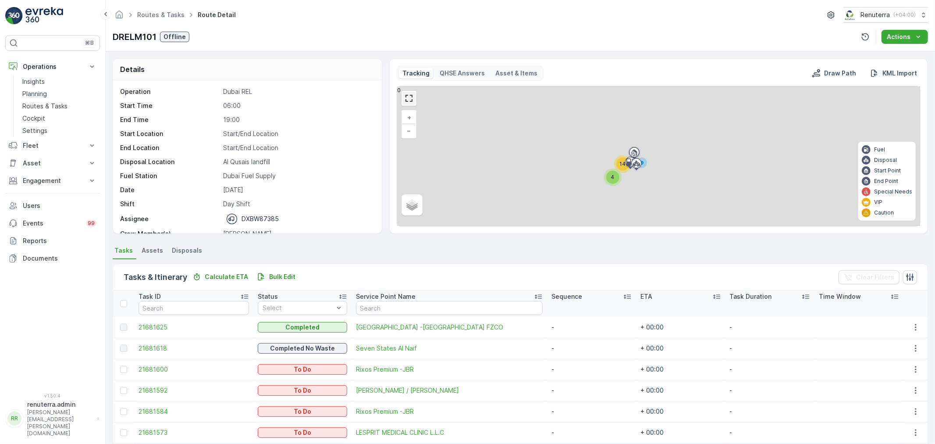
click at [408, 97] on link at bounding box center [408, 98] width 13 height 13
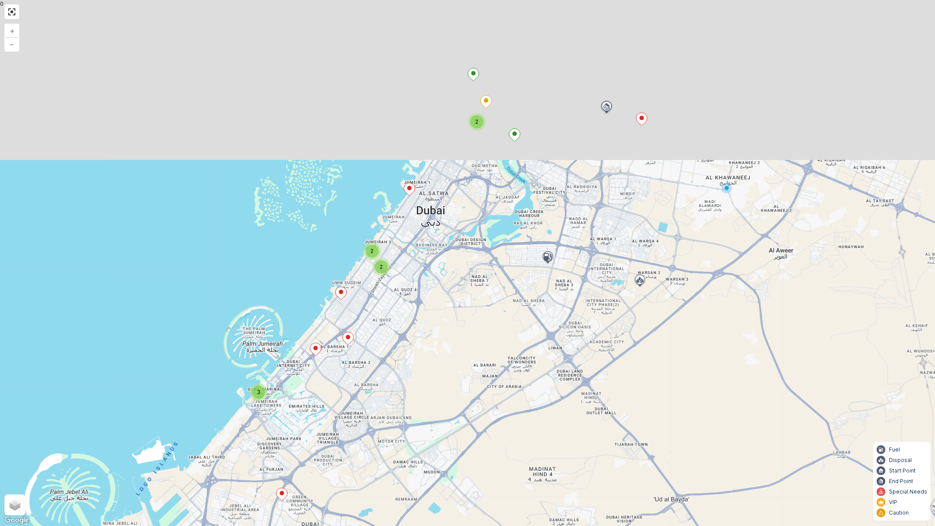
drag, startPoint x: 513, startPoint y: 160, endPoint x: 474, endPoint y: 334, distance: 177.8
click at [474, 334] on div "3 2 2 2 + − Satellite Roadmap Terrain Hybrid Leaflet Keyboard shortcuts Map Dat…" at bounding box center [467, 263] width 935 height 526
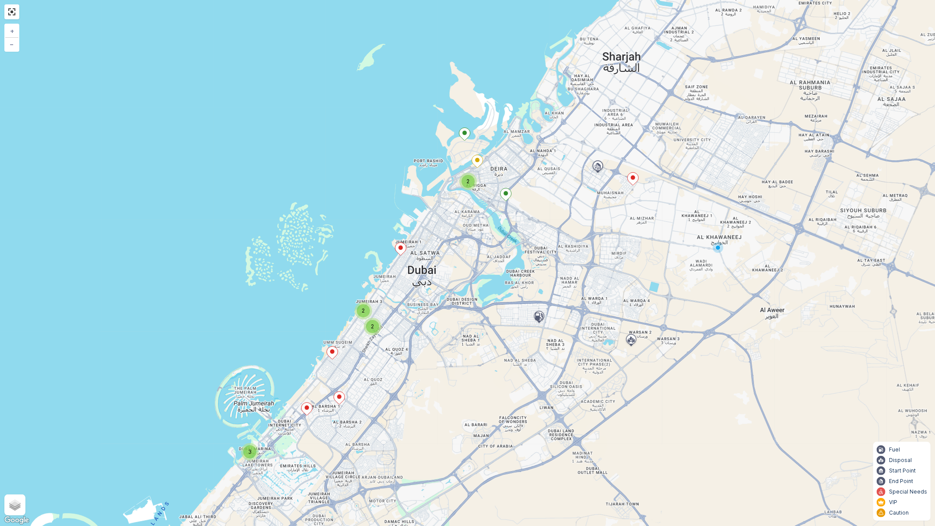
drag, startPoint x: 529, startPoint y: 220, endPoint x: 510, endPoint y: 285, distance: 68.1
click at [510, 285] on div "3 2 2 2 + − Satellite Roadmap Terrain Hybrid Leaflet Keyboard shortcuts Map Dat…" at bounding box center [467, 263] width 935 height 526
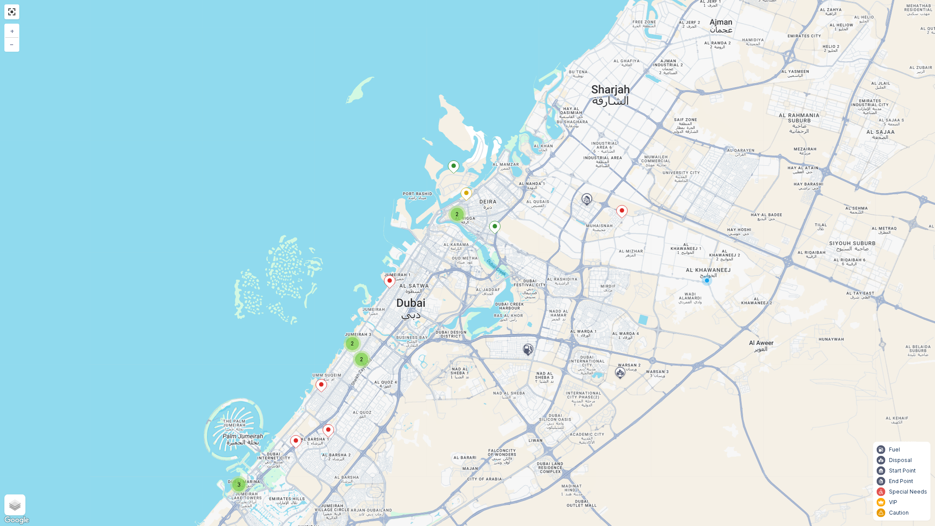
click at [622, 209] on ellipse at bounding box center [622, 210] width 4 height 4
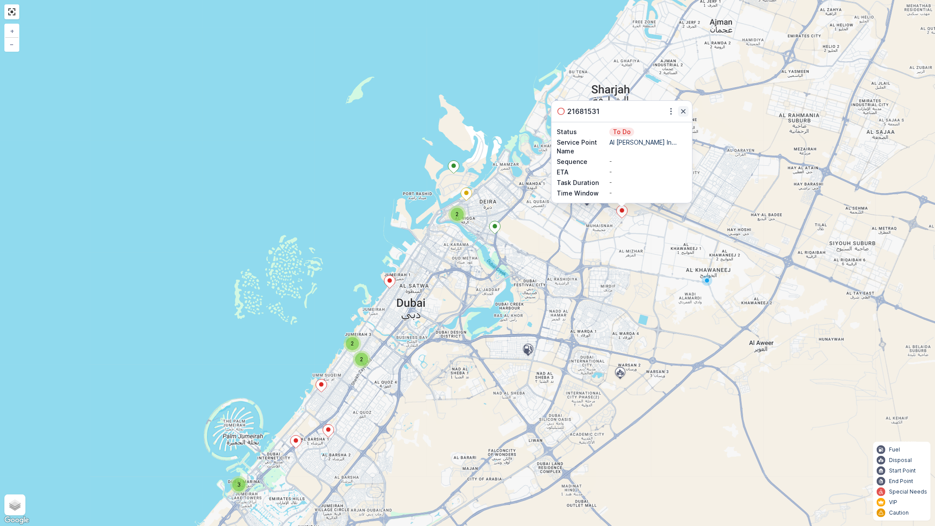
click at [684, 109] on icon "button" at bounding box center [683, 111] width 9 height 9
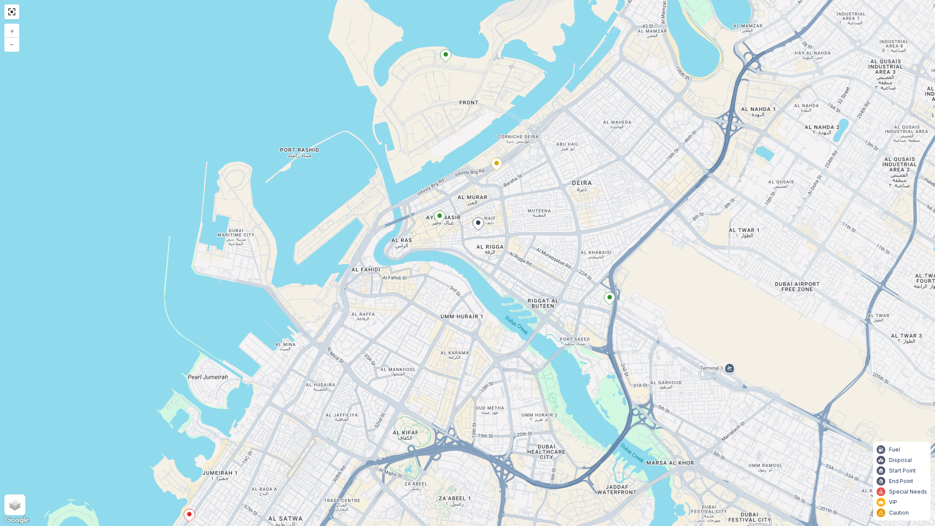
click at [479, 222] on ellipse at bounding box center [478, 222] width 4 height 4
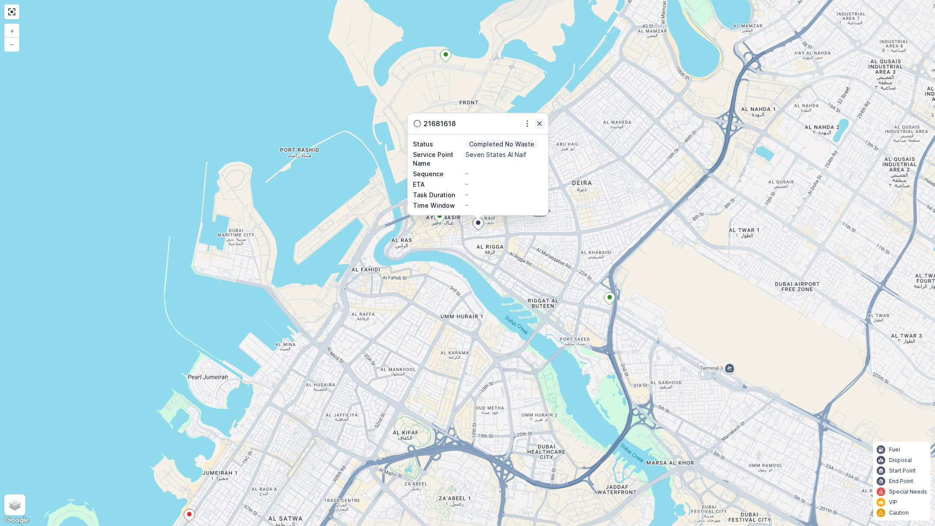
click at [539, 124] on icon "button" at bounding box center [539, 123] width 4 height 4
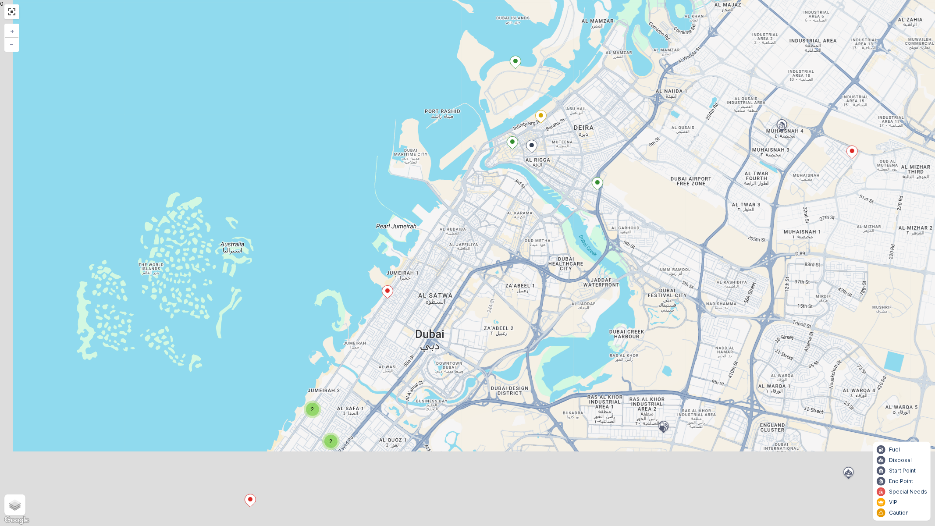
drag, startPoint x: 483, startPoint y: 338, endPoint x: 534, endPoint y: 213, distance: 134.3
click at [534, 213] on div "3 2 2 + − Satellite Roadmap Terrain Hybrid Leaflet Keyboard shortcuts Map Data …" at bounding box center [467, 263] width 935 height 526
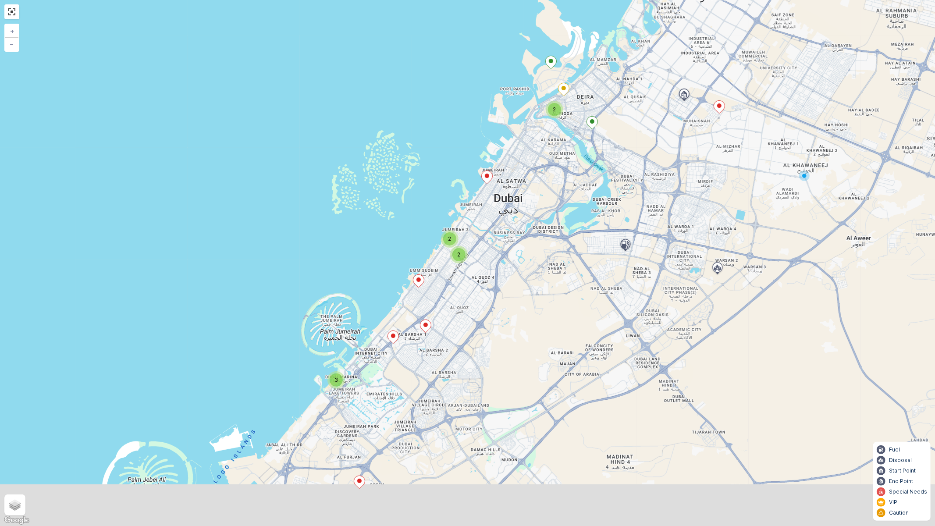
drag, startPoint x: 563, startPoint y: 303, endPoint x: 605, endPoint y: 207, distance: 104.8
click at [605, 207] on div "3 2 2 2 + − Satellite Roadmap Terrain Hybrid Leaflet Keyboard shortcuts Map Dat…" at bounding box center [467, 263] width 935 height 526
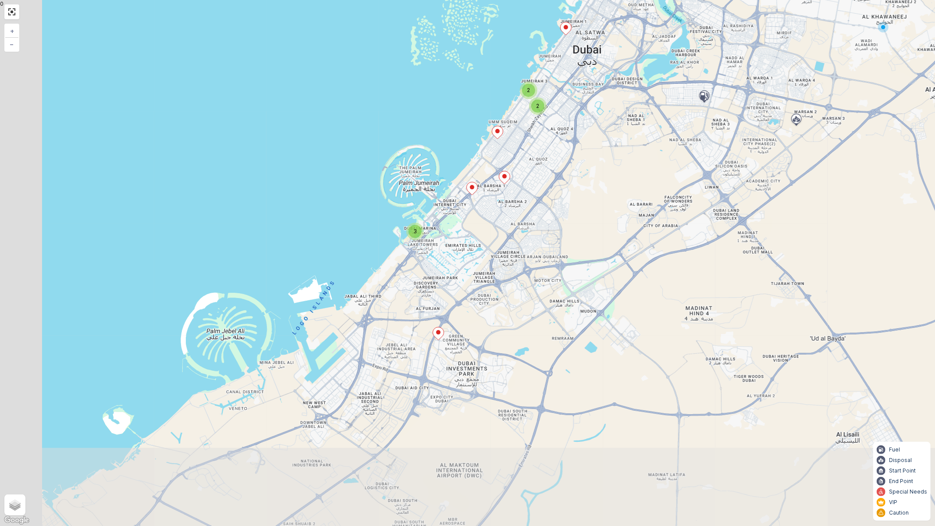
drag, startPoint x: 480, startPoint y: 300, endPoint x: 537, endPoint y: 191, distance: 123.1
click at [537, 191] on div "3 2 2 2 + − Satellite Roadmap Terrain Hybrid Leaflet Keyboard shortcuts Map Dat…" at bounding box center [467, 263] width 935 height 526
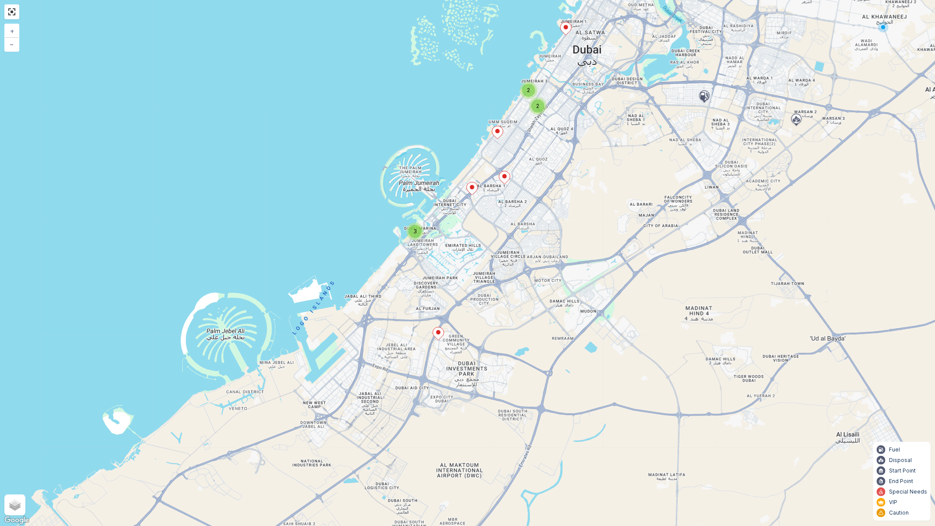
click at [418, 232] on div "3" at bounding box center [415, 231] width 13 height 13
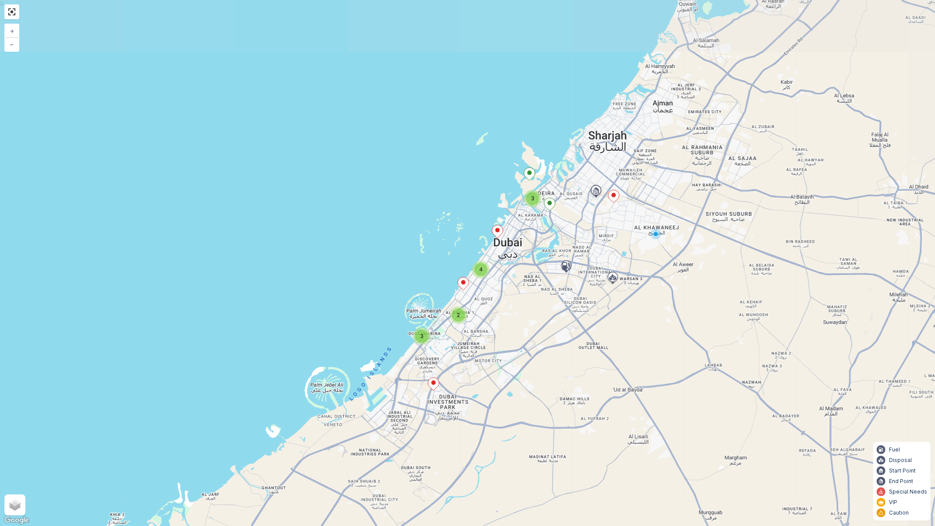
drag, startPoint x: 625, startPoint y: 223, endPoint x: 577, endPoint y: 308, distance: 97.3
click at [577, 308] on div "3 2 4 3 + − Satellite Roadmap Terrain Hybrid Leaflet Keyboard shortcuts Map Dat…" at bounding box center [467, 263] width 935 height 526
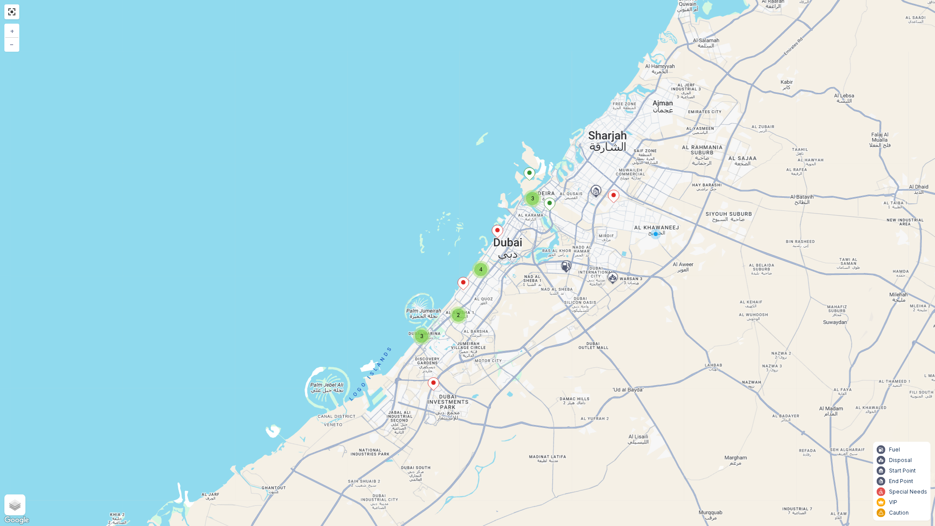
click at [536, 198] on div "3" at bounding box center [532, 198] width 13 height 13
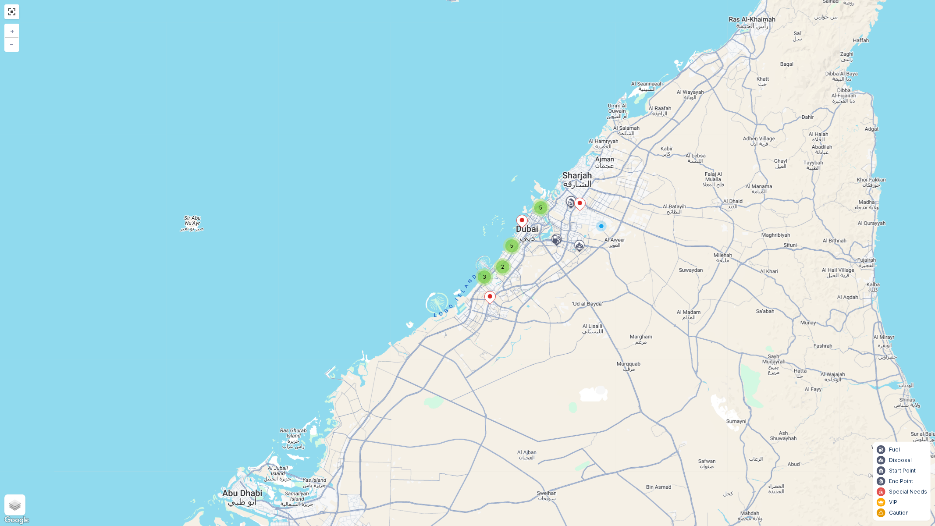
drag, startPoint x: 563, startPoint y: 310, endPoint x: 567, endPoint y: 264, distance: 46.2
click at [567, 264] on div "3 2 5 5 + − Satellite Roadmap Terrain Hybrid Leaflet Keyboard shortcuts Map Dat…" at bounding box center [467, 263] width 935 height 526
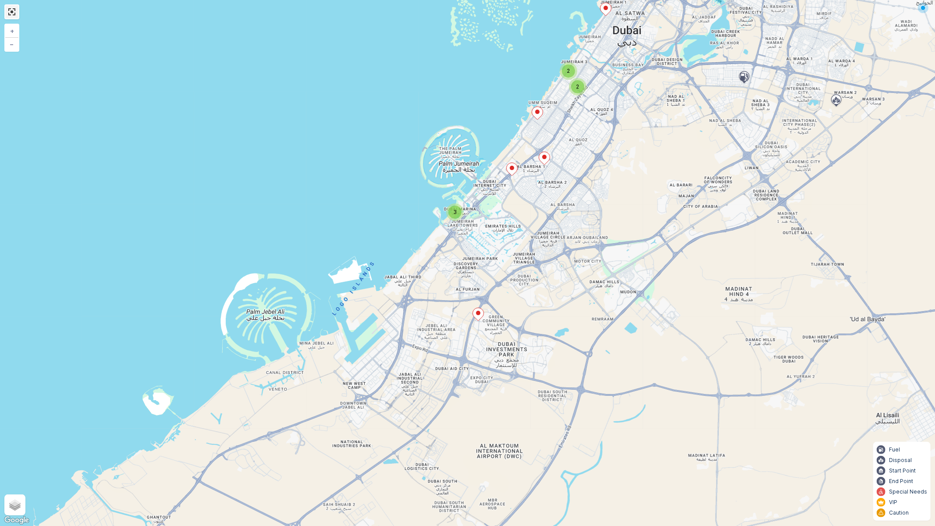
click at [12, 14] on link at bounding box center [11, 11] width 13 height 13
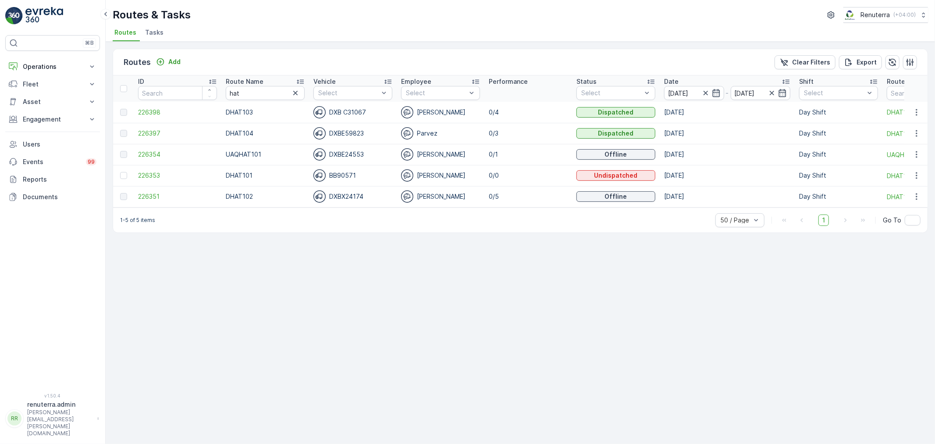
click at [147, 107] on td "226398" at bounding box center [178, 112] width 88 height 21
click at [149, 108] on span "226398" at bounding box center [177, 112] width 79 height 9
drag, startPoint x: 265, startPoint y: 90, endPoint x: 194, endPoint y: 90, distance: 71.0
click at [194, 90] on tr "ID Route Name hat Vehicle Select Employee Select Performance Status Select Date…" at bounding box center [553, 88] width 881 height 26
type input "rcw"
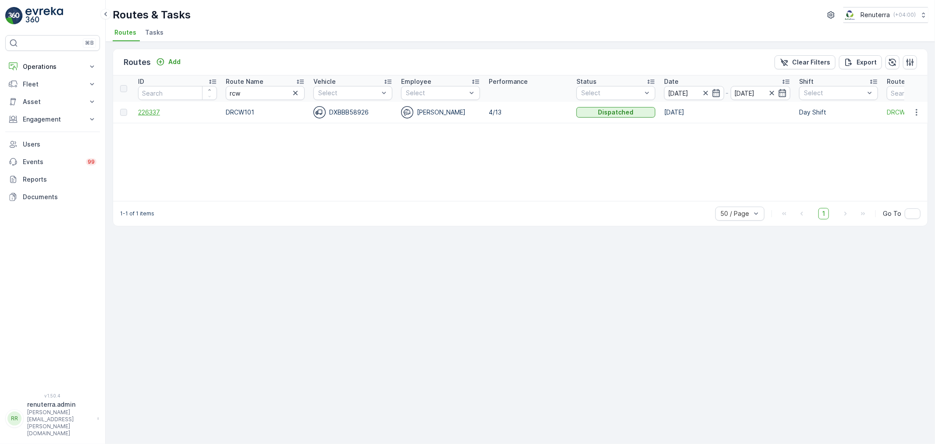
click at [150, 112] on span "226337" at bounding box center [177, 112] width 79 height 9
click at [203, 93] on tr "ID Route Name rcw Vehicle Select Employee Select Performance Status Select Date…" at bounding box center [553, 88] width 881 height 26
type input "med"
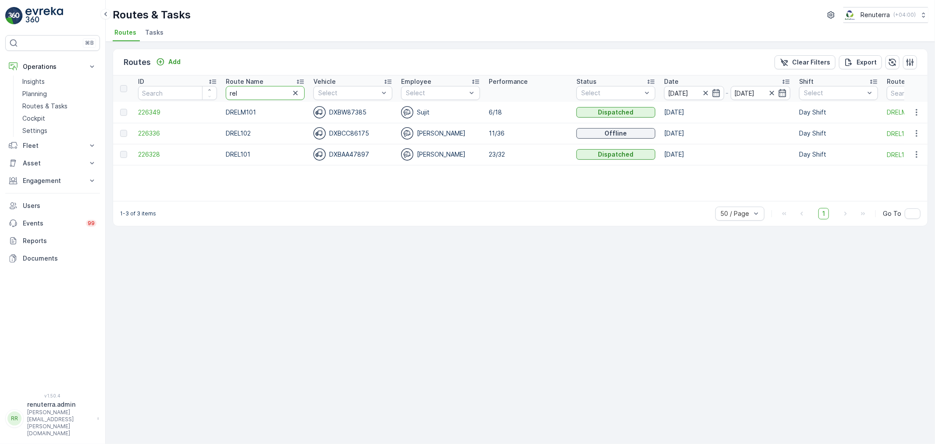
drag, startPoint x: 240, startPoint y: 93, endPoint x: 199, endPoint y: 86, distance: 40.9
click at [199, 86] on tr "ID Route Name rel Vehicle Select Employee Select Performance Status Select Date…" at bounding box center [553, 88] width 881 height 26
type input "roro"
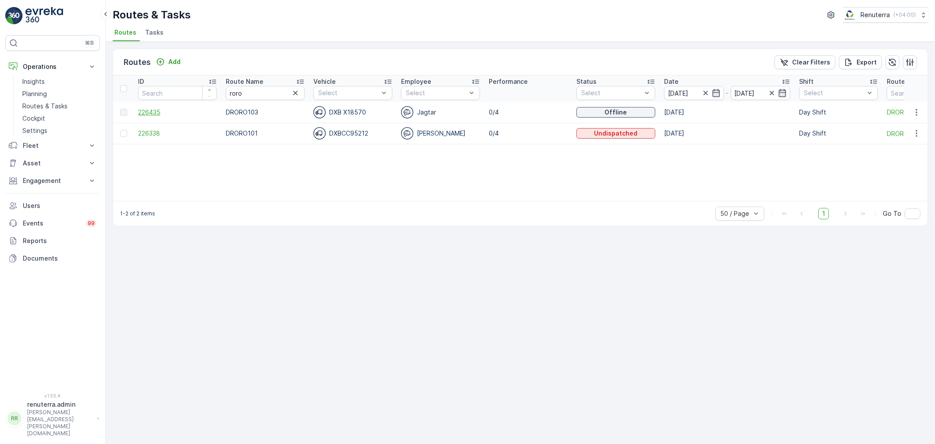
click at [146, 111] on span "226435" at bounding box center [177, 112] width 79 height 9
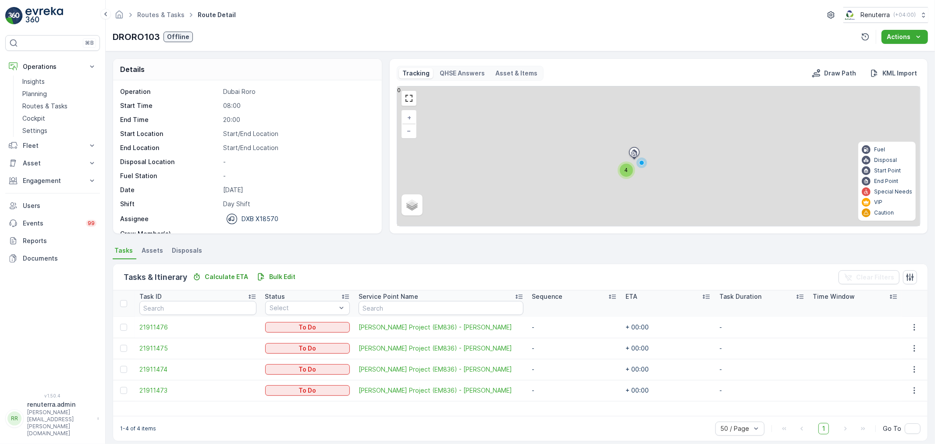
scroll to position [8, 0]
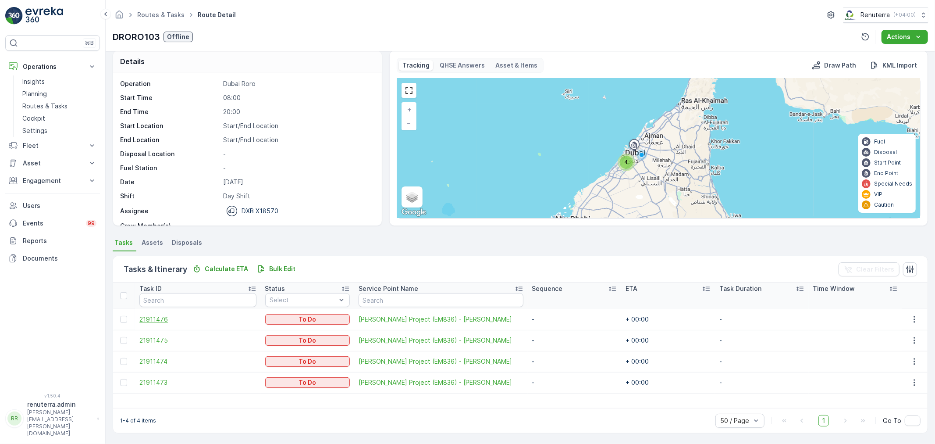
click at [160, 317] on span "21911476" at bounding box center [197, 319] width 117 height 9
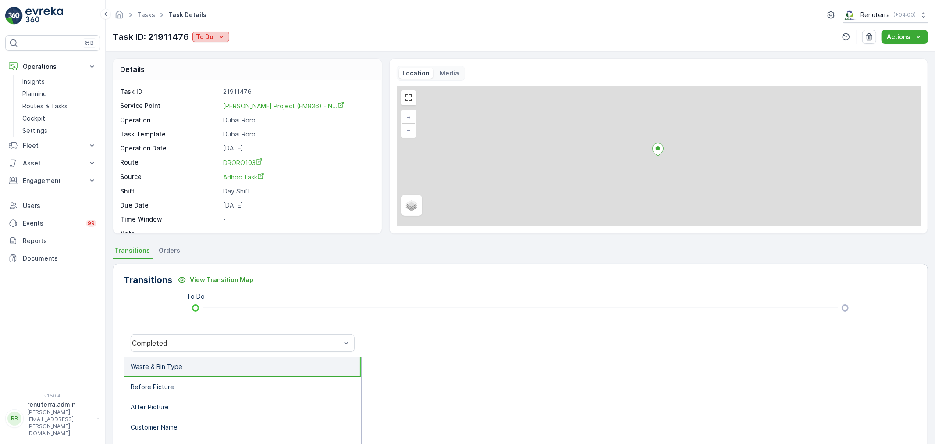
click at [215, 37] on div "To Do" at bounding box center [211, 36] width 30 height 9
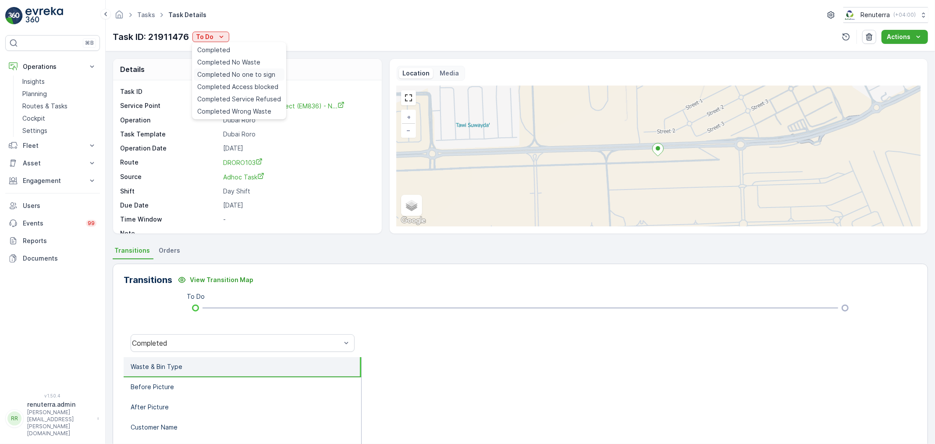
click at [229, 75] on span "Completed No one to sign" at bounding box center [236, 74] width 78 height 9
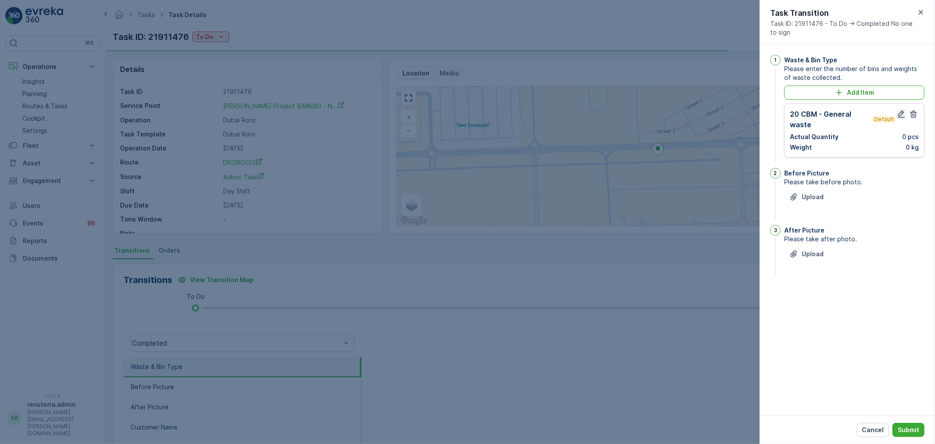
click at [901, 115] on icon "button" at bounding box center [901, 113] width 7 height 7
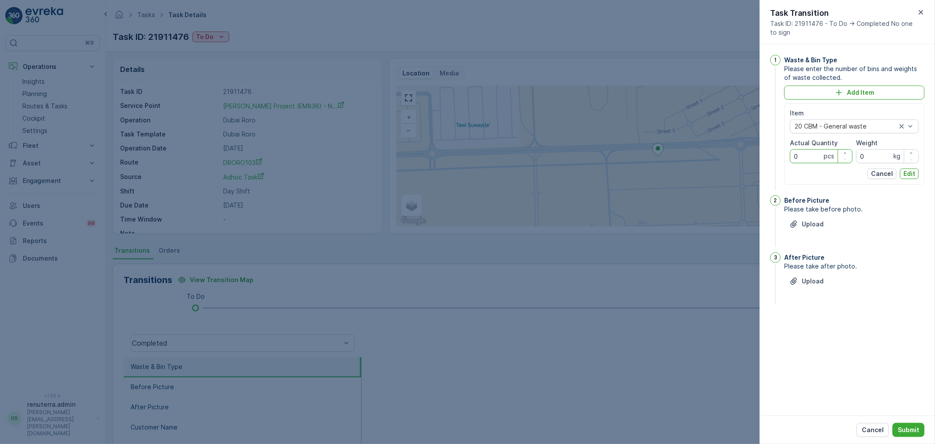
drag, startPoint x: 808, startPoint y: 151, endPoint x: 756, endPoint y: 155, distance: 52.7
click at [756, 155] on div "Tasks Task Details Renuterra ( +04:00 ) Task ID: 21911476 To Do Actions Details…" at bounding box center [520, 222] width 829 height 444
type Quantity "1"
click at [908, 174] on p "Edit" at bounding box center [909, 173] width 12 height 9
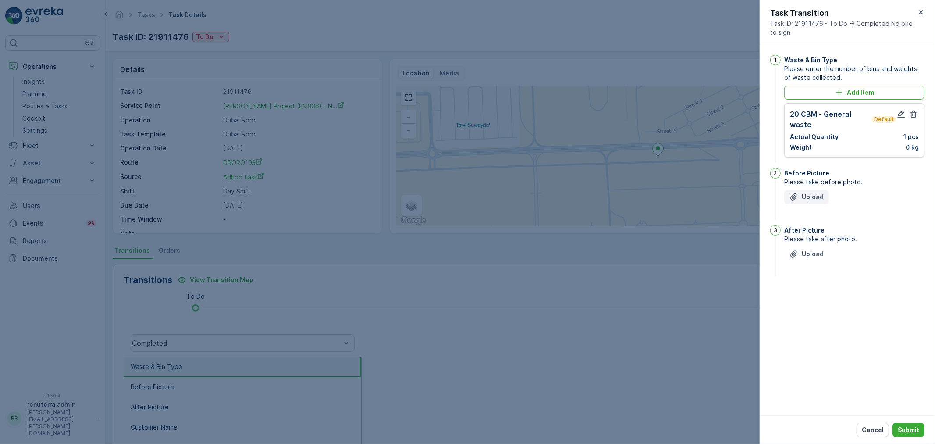
click at [812, 198] on p "Upload" at bounding box center [813, 196] width 22 height 9
click at [812, 297] on p "Upload" at bounding box center [813, 297] width 22 height 9
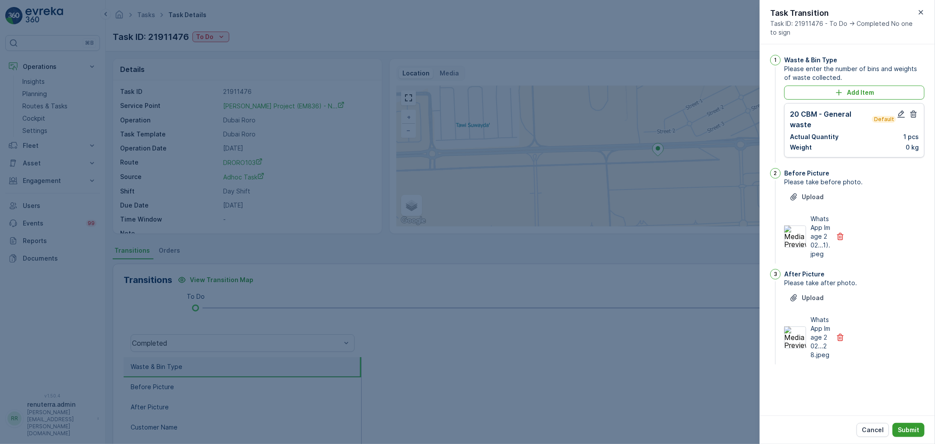
click at [909, 430] on p "Submit" at bounding box center [908, 429] width 21 height 9
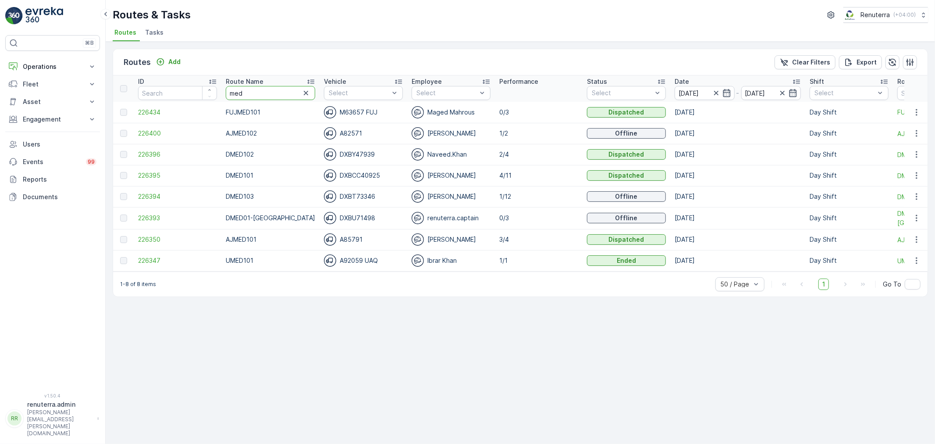
drag, startPoint x: 222, startPoint y: 85, endPoint x: 209, endPoint y: 84, distance: 12.8
click at [209, 84] on tr "ID Route Name med Vehicle Select Employee Select Performance Status Select Date…" at bounding box center [558, 88] width 891 height 26
type input "roro"
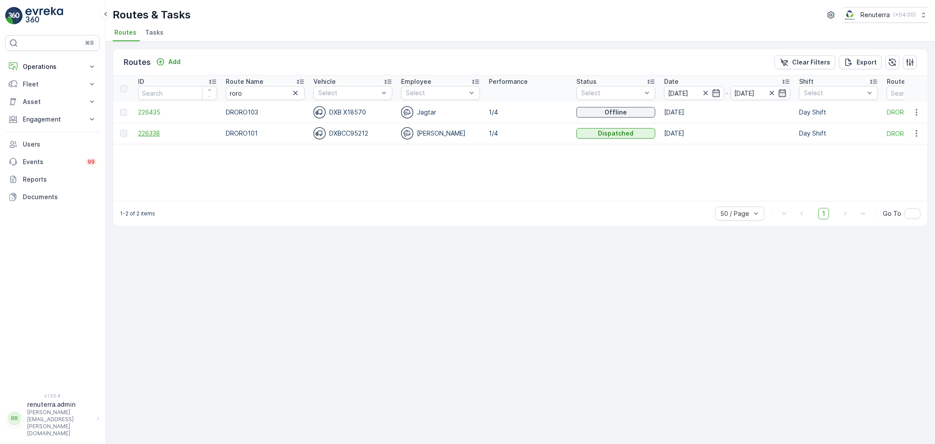
click at [152, 132] on span "226338" at bounding box center [177, 133] width 79 height 9
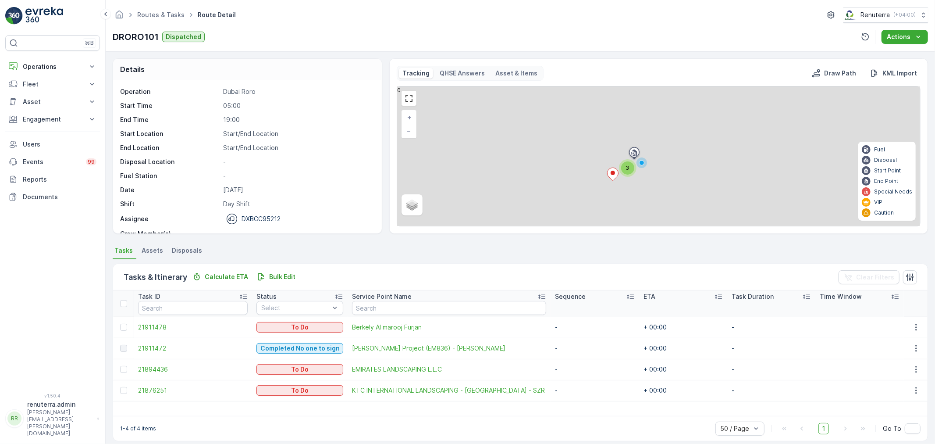
scroll to position [8, 0]
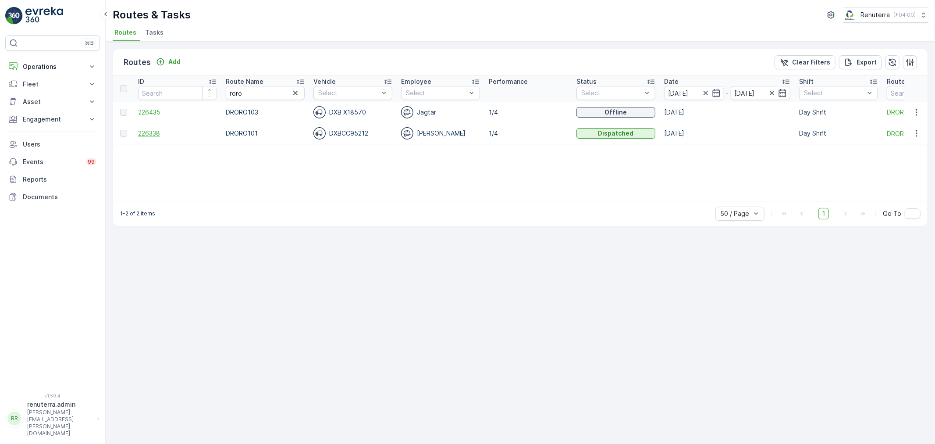
click at [145, 131] on span "226338" at bounding box center [177, 133] width 79 height 9
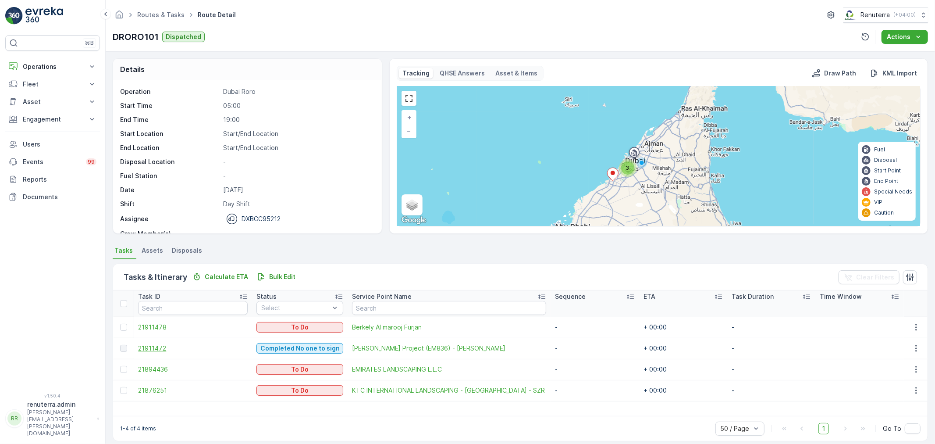
click at [154, 348] on span "21911472" at bounding box center [193, 348] width 110 height 9
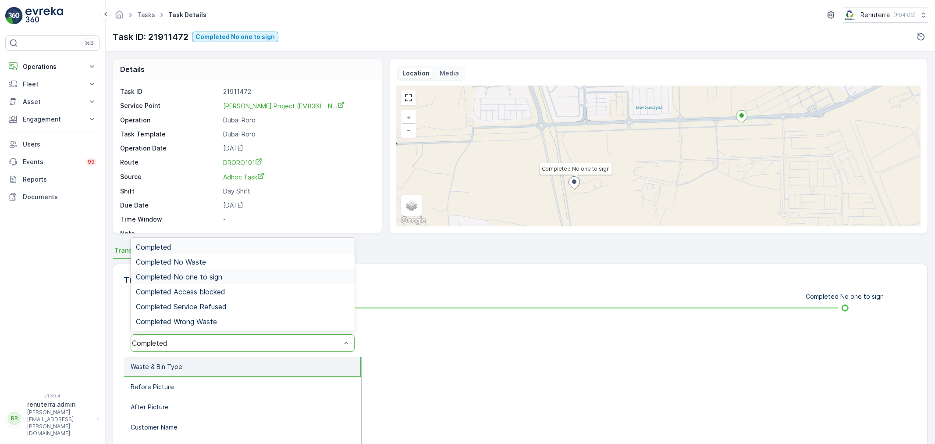
click at [203, 277] on span "Completed No one to sign" at bounding box center [179, 277] width 86 height 8
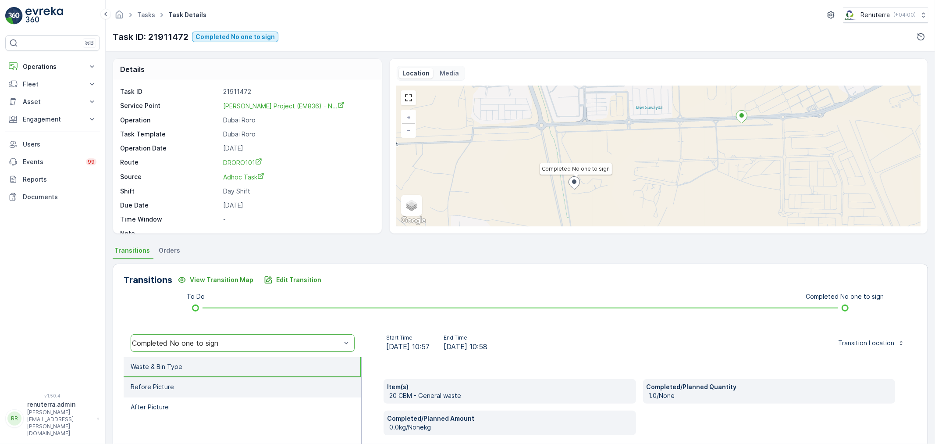
click at [173, 380] on li "Before Picture" at bounding box center [243, 387] width 238 height 20
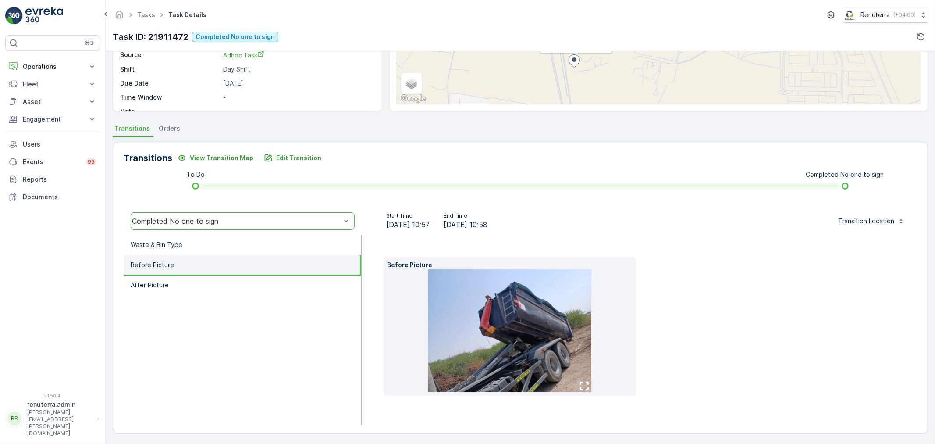
scroll to position [123, 0]
click at [184, 285] on li "After Picture" at bounding box center [243, 284] width 238 height 20
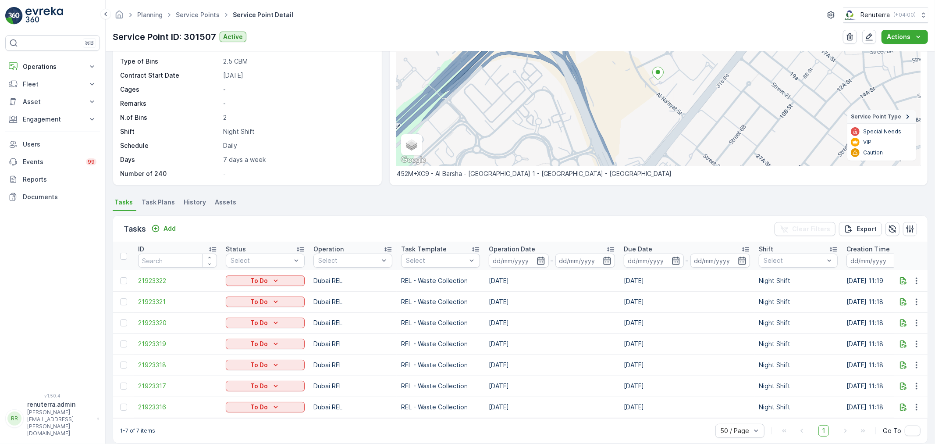
scroll to position [97, 0]
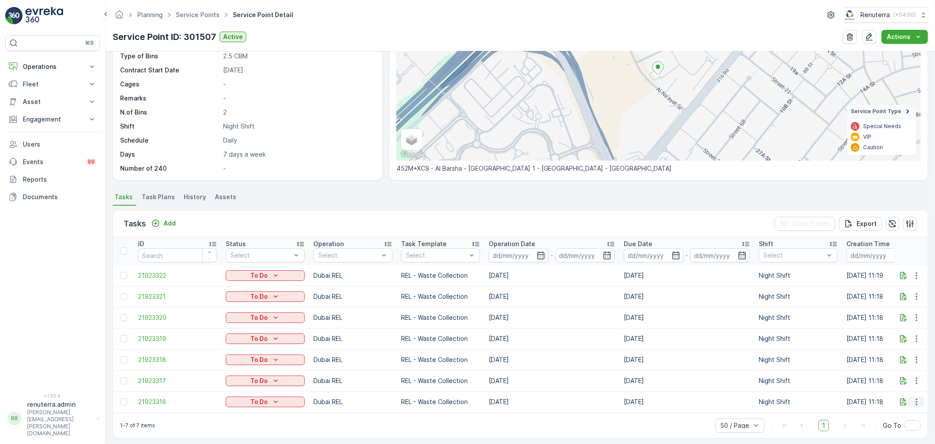
click at [919, 401] on button "button" at bounding box center [917, 401] width 16 height 11
click at [892, 361] on span "Change Route" at bounding box center [894, 359] width 43 height 9
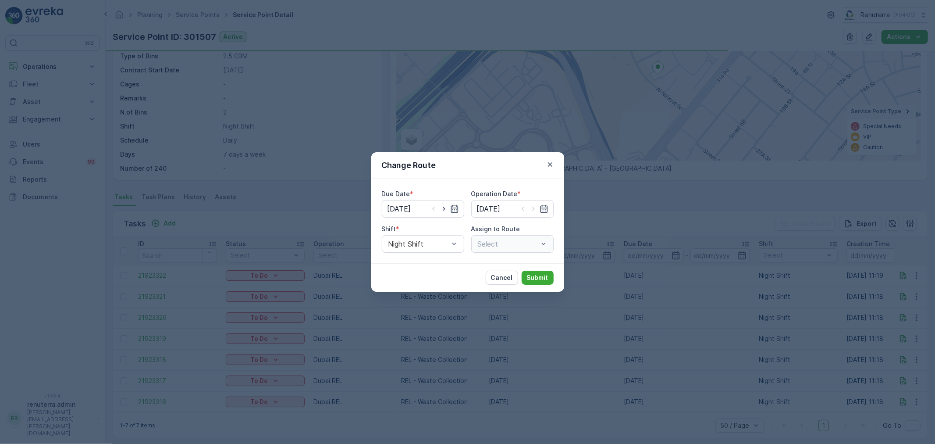
type input "[DATE]"
click at [549, 167] on icon "button" at bounding box center [550, 164] width 9 height 9
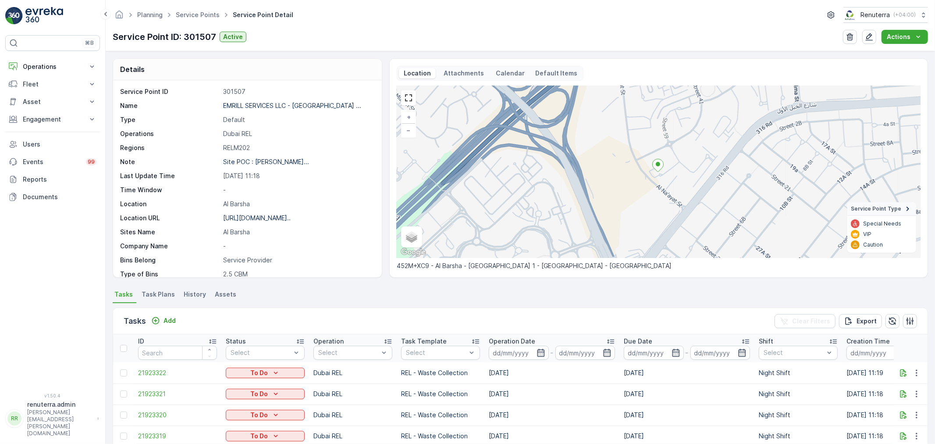
scroll to position [0, 0]
click at [273, 107] on p "EMRILL SERVICES LLC - Al Neem ..." at bounding box center [292, 105] width 138 height 7
click at [45, 70] on p "Operations" at bounding box center [53, 66] width 60 height 9
click at [37, 93] on p "Planning" at bounding box center [34, 93] width 25 height 9
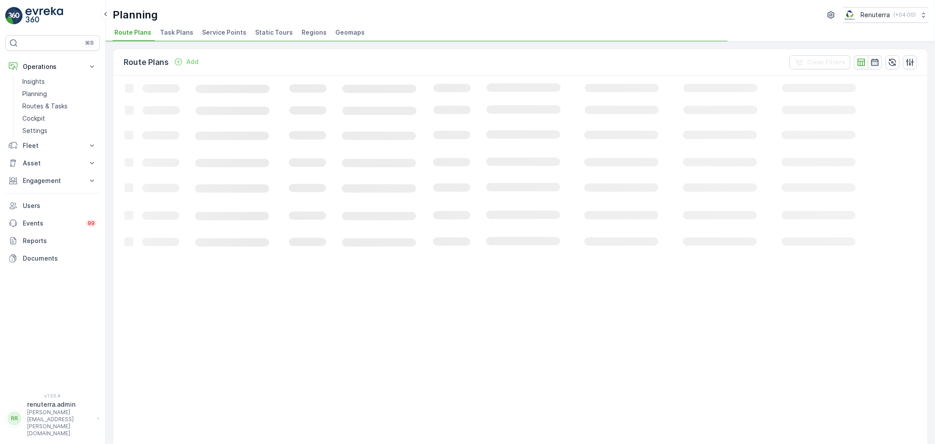
click at [212, 32] on span "Service Points" at bounding box center [224, 32] width 44 height 9
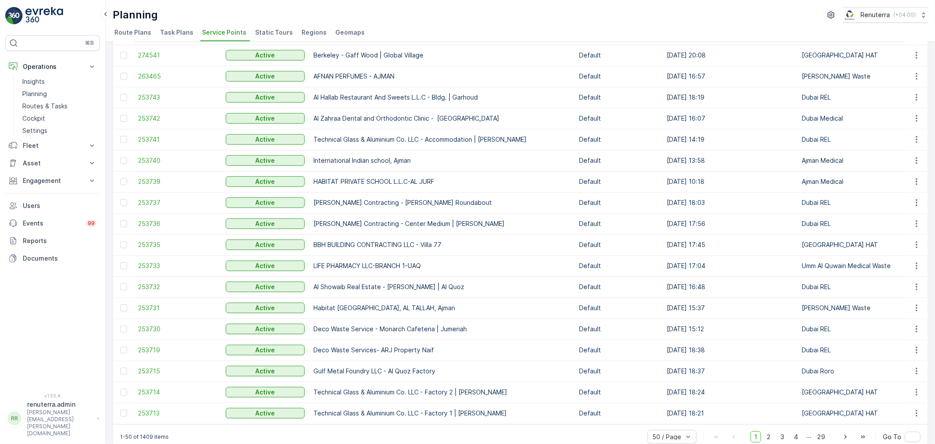
scroll to position [747, 0]
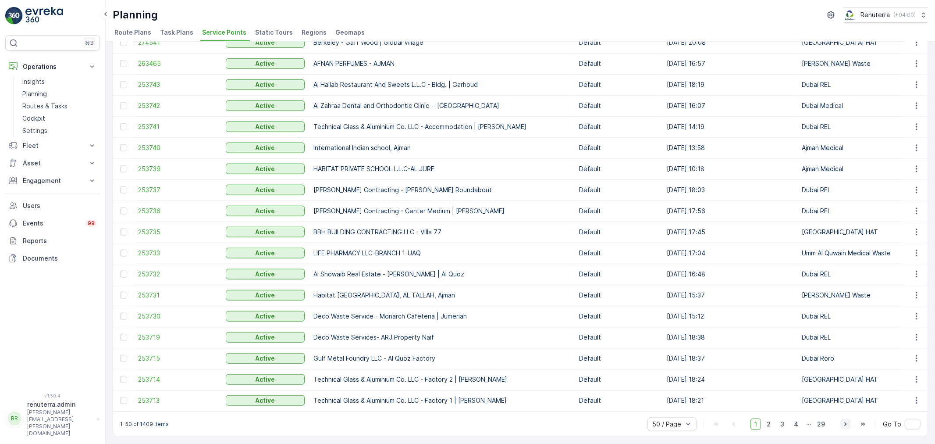
click at [842, 423] on icon "button" at bounding box center [845, 423] width 9 height 9
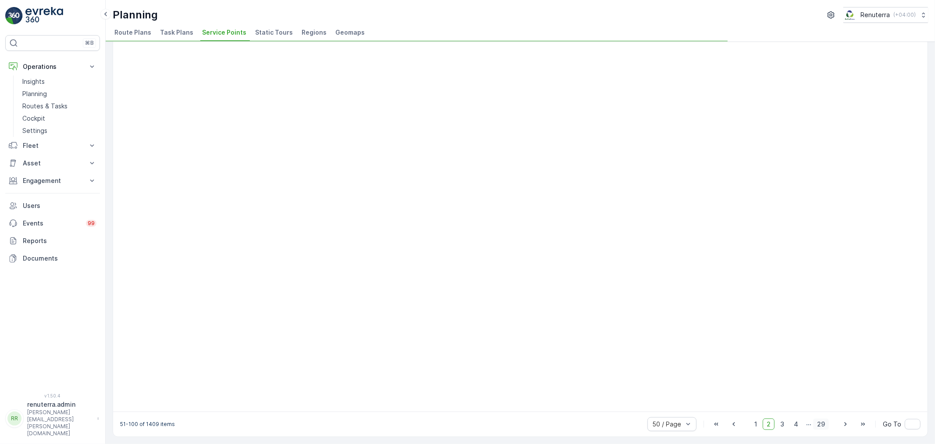
scroll to position [615, 0]
click at [823, 423] on span "29" at bounding box center [821, 423] width 16 height 11
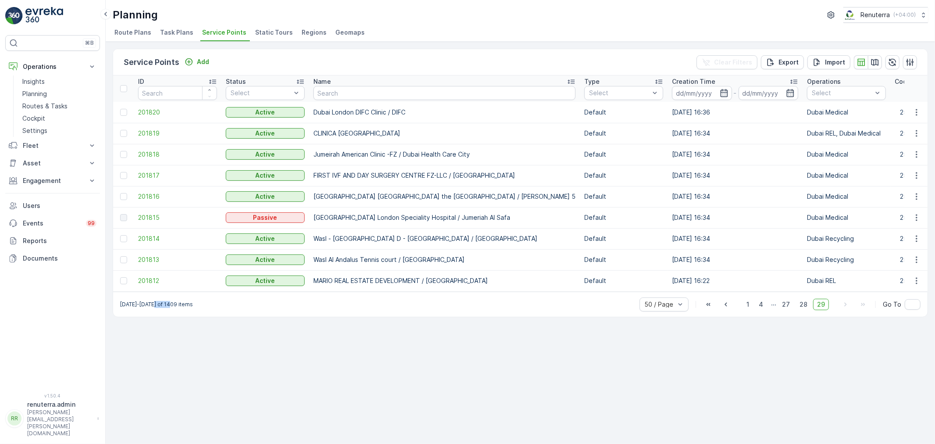
drag, startPoint x: 153, startPoint y: 309, endPoint x: 170, endPoint y: 311, distance: 17.2
click at [170, 308] on p "1401-1409 of 1409 items" at bounding box center [156, 304] width 73 height 7
click at [750, 309] on span "1" at bounding box center [748, 304] width 11 height 11
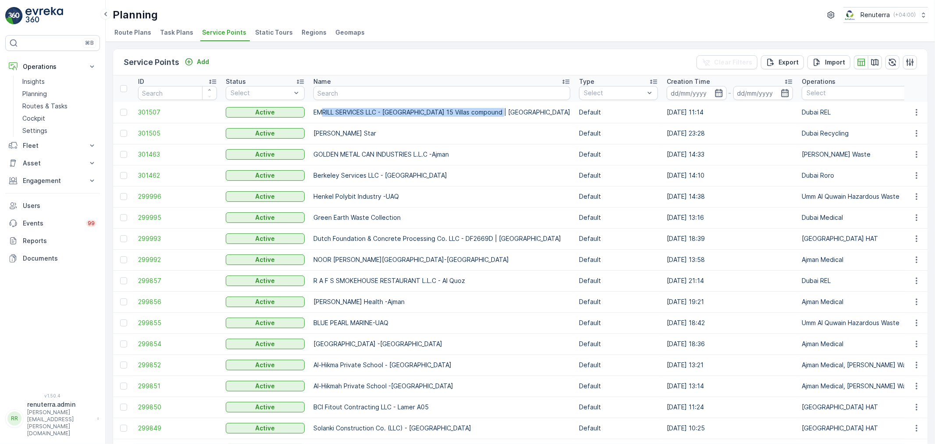
drag, startPoint x: 323, startPoint y: 106, endPoint x: 495, endPoint y: 109, distance: 172.3
click at [495, 109] on td "EMRILL SERVICES LLC - Al Neem 15 Villas compound | Al Barsha" at bounding box center [442, 112] width 266 height 21
click at [415, 56] on div "Service Points Add Clear Filters Export Import" at bounding box center [520, 62] width 814 height 26
click at [145, 108] on span "301507" at bounding box center [177, 112] width 79 height 9
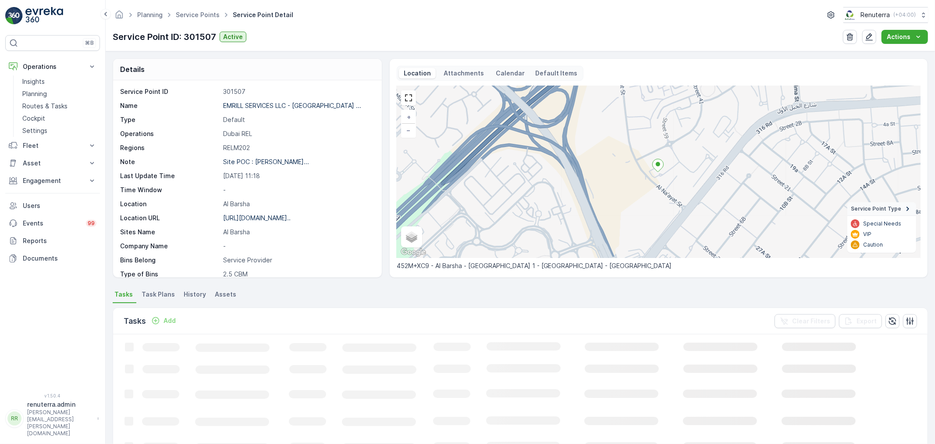
click at [233, 104] on p "EMRILL SERVICES LLC - Al Neem ..." at bounding box center [292, 105] width 138 height 7
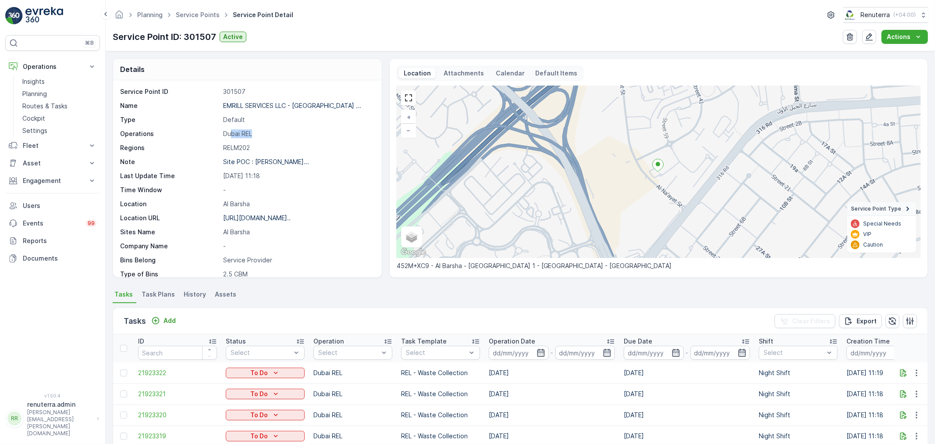
drag, startPoint x: 229, startPoint y: 133, endPoint x: 252, endPoint y: 136, distance: 22.5
click at [252, 136] on p "Dubai REL" at bounding box center [297, 133] width 149 height 9
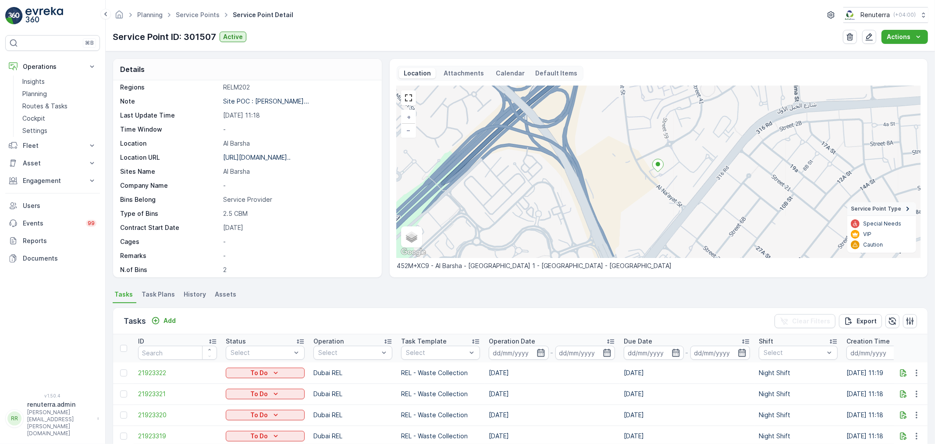
scroll to position [97, 0]
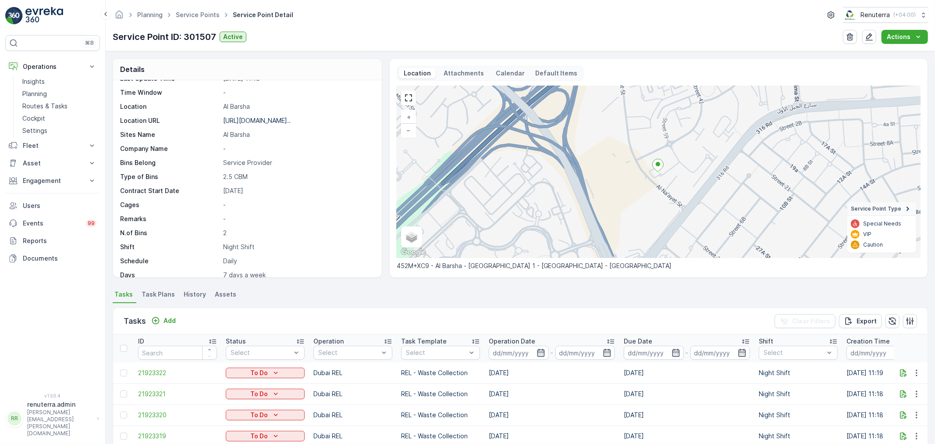
drag, startPoint x: 219, startPoint y: 190, endPoint x: 262, endPoint y: 194, distance: 42.7
click at [262, 194] on div "Contract Start Date 20-09-2025" at bounding box center [246, 190] width 252 height 9
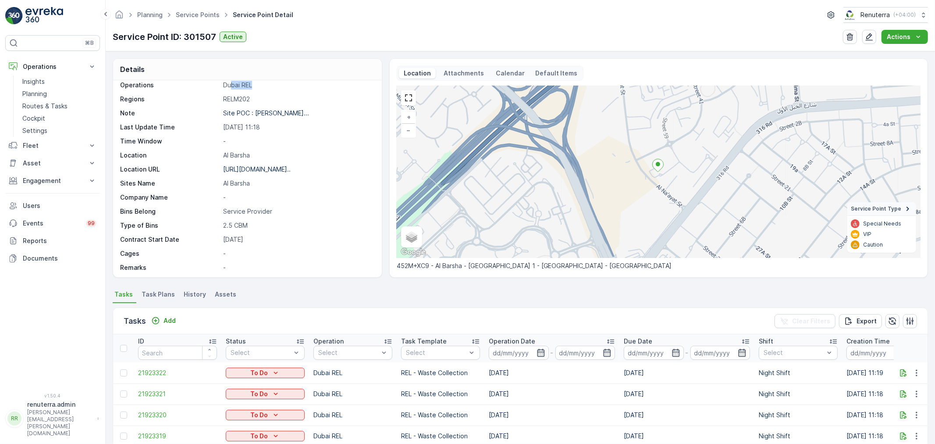
drag, startPoint x: 220, startPoint y: 182, endPoint x: 256, endPoint y: 186, distance: 36.6
click at [256, 186] on div "Sites Name Al Barsha" at bounding box center [246, 183] width 252 height 9
drag, startPoint x: 220, startPoint y: 224, endPoint x: 257, endPoint y: 230, distance: 37.6
click at [257, 230] on div "Service Point ID 301507 Name EMRILL SERVICES LLC - Al Neem ... Type Default Ope…" at bounding box center [246, 190] width 252 height 303
drag, startPoint x: 221, startPoint y: 236, endPoint x: 257, endPoint y: 236, distance: 35.9
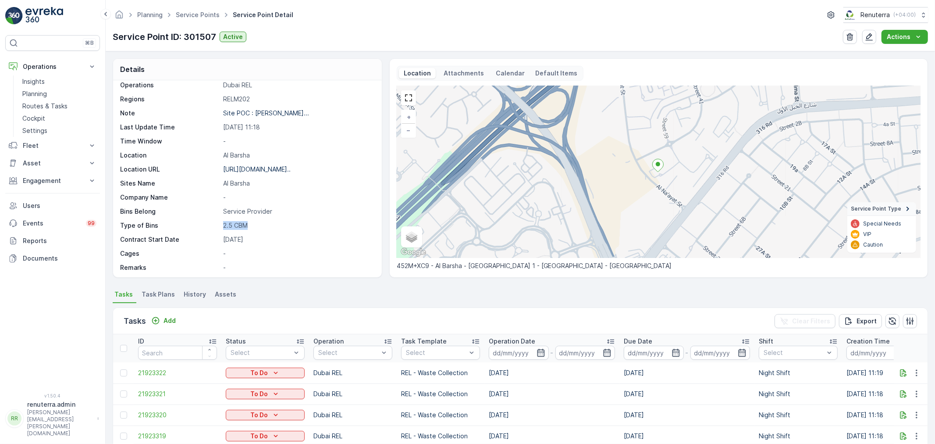
click at [257, 236] on div "Contract Start Date 20-09-2025" at bounding box center [246, 239] width 252 height 9
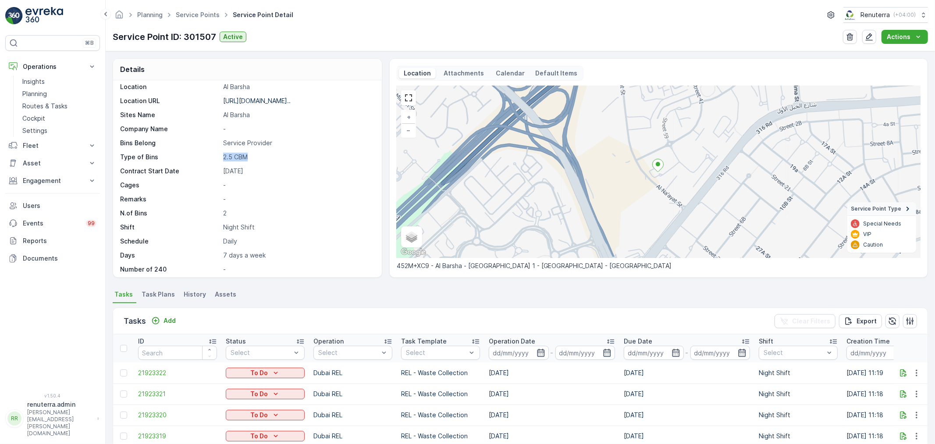
scroll to position [121, 0]
drag, startPoint x: 222, startPoint y: 209, endPoint x: 168, endPoint y: 217, distance: 54.6
click at [210, 211] on div "N.of Bins 2" at bounding box center [246, 209] width 252 height 9
click at [133, 225] on p "Shift" at bounding box center [170, 223] width 100 height 9
drag, startPoint x: 233, startPoint y: 221, endPoint x: 243, endPoint y: 222, distance: 10.1
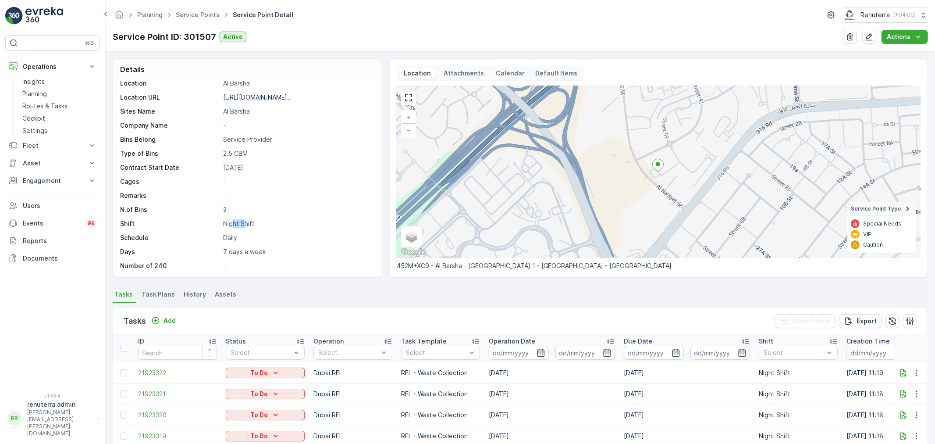
click at [243, 222] on p "Night Shift" at bounding box center [297, 223] width 149 height 9
drag, startPoint x: 122, startPoint y: 239, endPoint x: 199, endPoint y: 244, distance: 77.7
click at [164, 242] on div "Service Point ID 301507 Name EMRILL SERVICES LLC - Al Neem ... Type Default Ope…" at bounding box center [246, 118] width 252 height 303
drag, startPoint x: 226, startPoint y: 242, endPoint x: 246, endPoint y: 242, distance: 20.6
click at [246, 242] on div "Service Point ID 301507 Name EMRILL SERVICES LLC - Al Neem ... Type Default Ope…" at bounding box center [246, 118] width 252 height 303
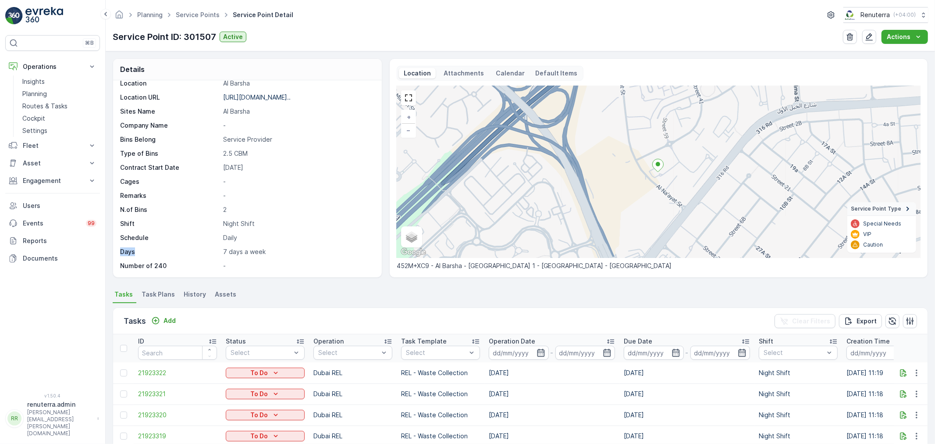
drag, startPoint x: 219, startPoint y: 251, endPoint x: 317, endPoint y: 243, distance: 98.5
click at [317, 243] on div "Service Point ID 301507 Name EMRILL SERVICES LLC - Al Neem ... Type Default Ope…" at bounding box center [246, 118] width 252 height 303
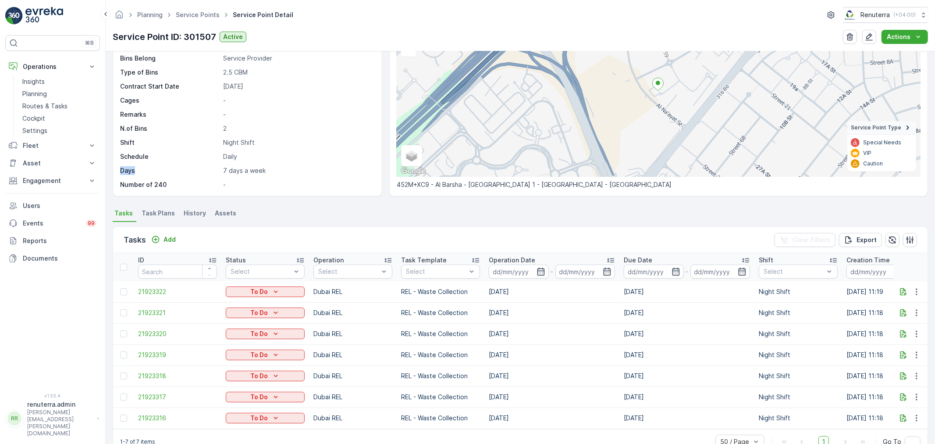
scroll to position [107, 0]
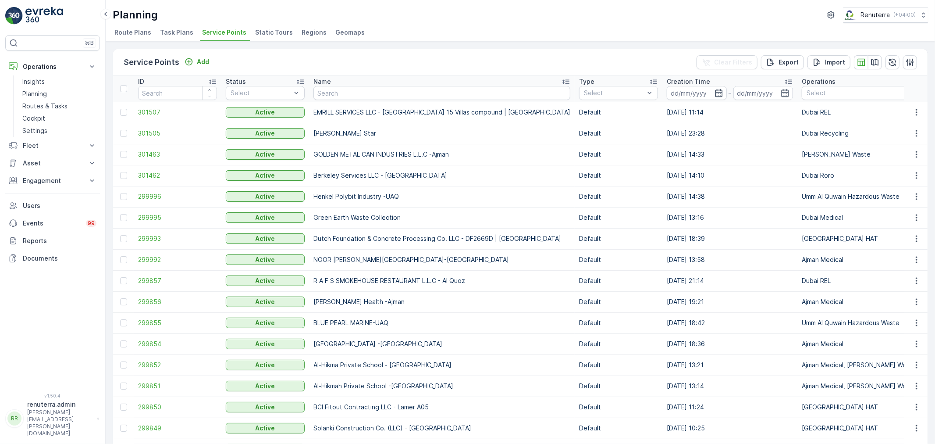
scroll to position [49, 0]
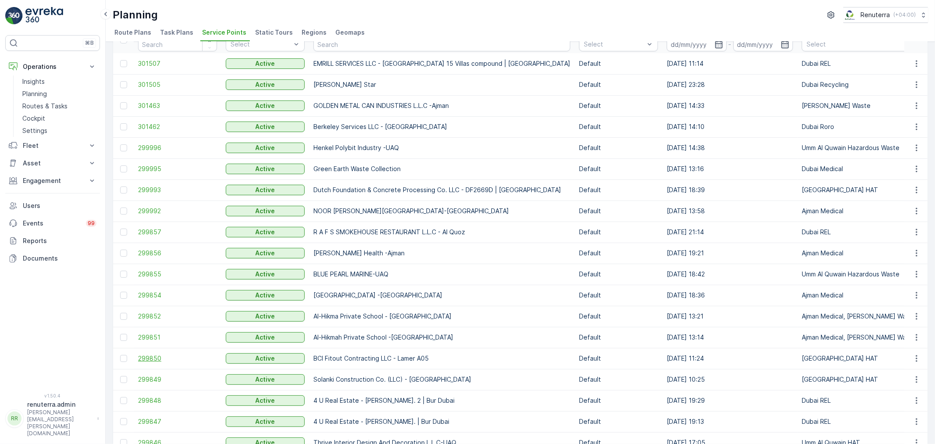
click at [152, 356] on span "299850" at bounding box center [177, 358] width 79 height 9
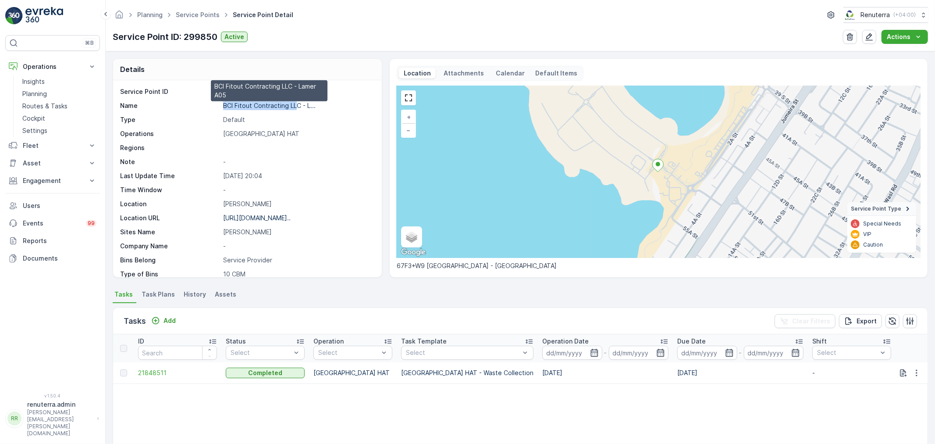
drag, startPoint x: 217, startPoint y: 102, endPoint x: 297, endPoint y: 107, distance: 80.0
click at [297, 107] on div "Name BCI Fitout Contracting LLC - L... BCI Fitout Contracting LLC - Lamer A05" at bounding box center [246, 105] width 252 height 9
click at [329, 131] on p "[GEOGRAPHIC_DATA] HAT" at bounding box center [297, 133] width 149 height 9
drag, startPoint x: 234, startPoint y: 129, endPoint x: 261, endPoint y: 132, distance: 27.3
click at [261, 132] on p "[GEOGRAPHIC_DATA] HAT" at bounding box center [297, 133] width 149 height 9
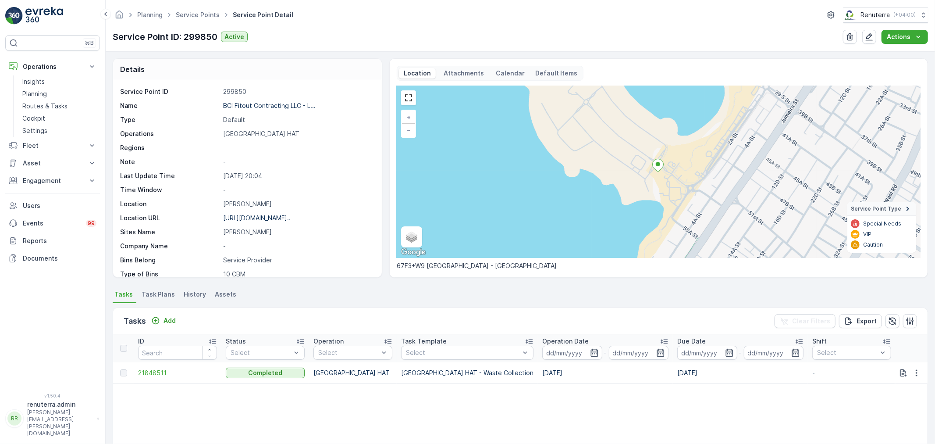
click at [233, 129] on p "[GEOGRAPHIC_DATA] HAT" at bounding box center [297, 133] width 149 height 9
drag, startPoint x: 223, startPoint y: 203, endPoint x: 548, endPoint y: 203, distance: 325.7
click at [233, 203] on p "Lamer" at bounding box center [297, 203] width 149 height 9
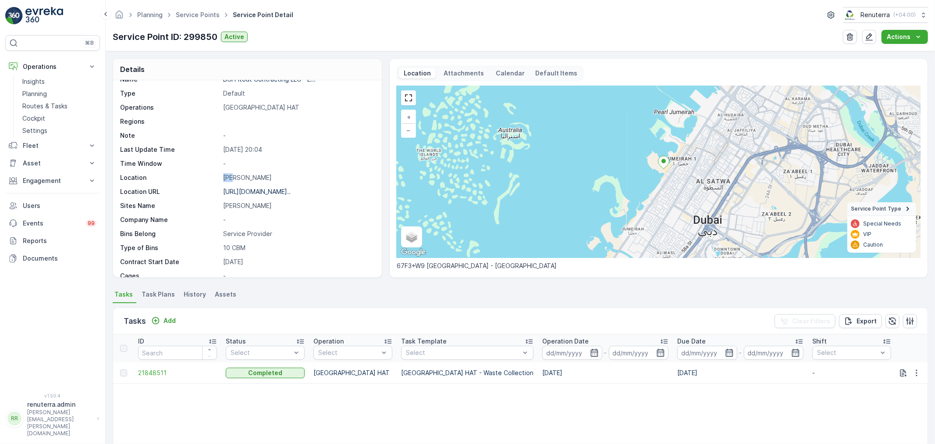
scroll to position [49, 0]
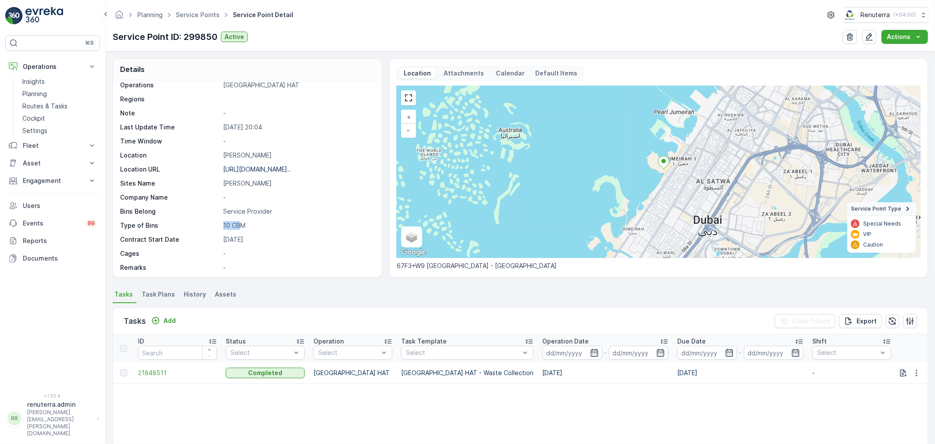
drag, startPoint x: 223, startPoint y: 224, endPoint x: 238, endPoint y: 224, distance: 15.8
click at [238, 224] on p "10 CBM" at bounding box center [297, 225] width 149 height 9
drag, startPoint x: 227, startPoint y: 213, endPoint x: 260, endPoint y: 214, distance: 32.9
click at [260, 214] on p "Service Provider" at bounding box center [297, 211] width 149 height 9
drag, startPoint x: 222, startPoint y: 237, endPoint x: 277, endPoint y: 240, distance: 55.8
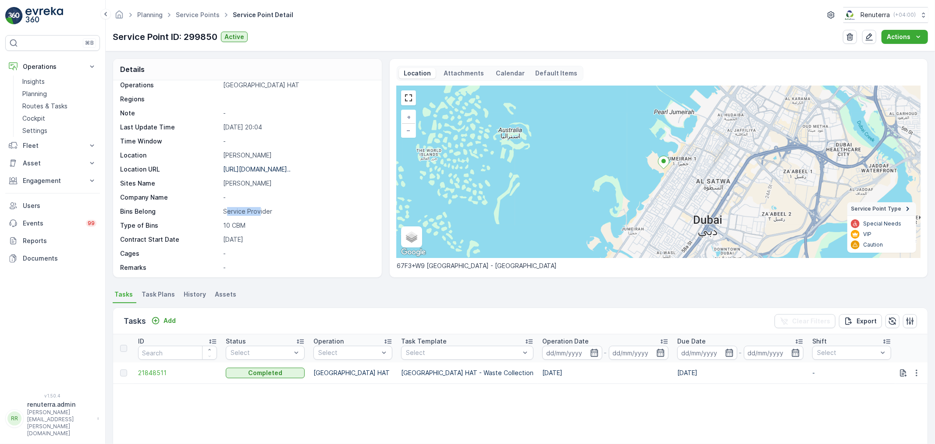
click at [277, 240] on div "Contract Start Date 17-09-2025" at bounding box center [246, 239] width 252 height 9
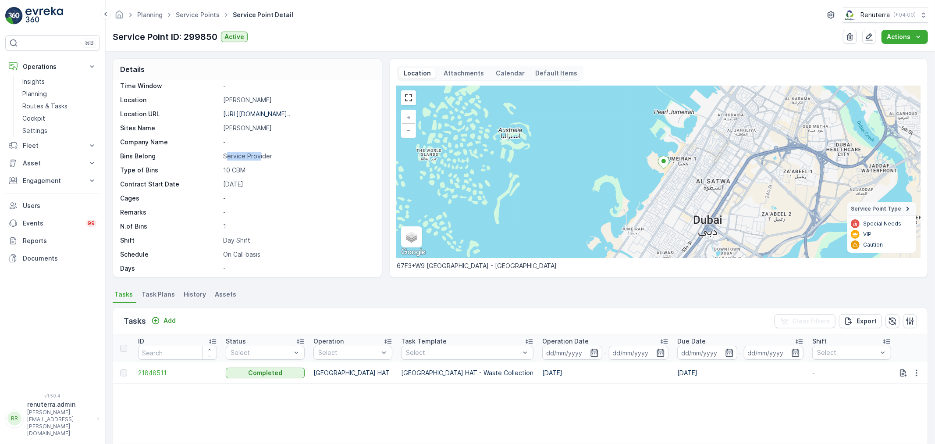
scroll to position [121, 0]
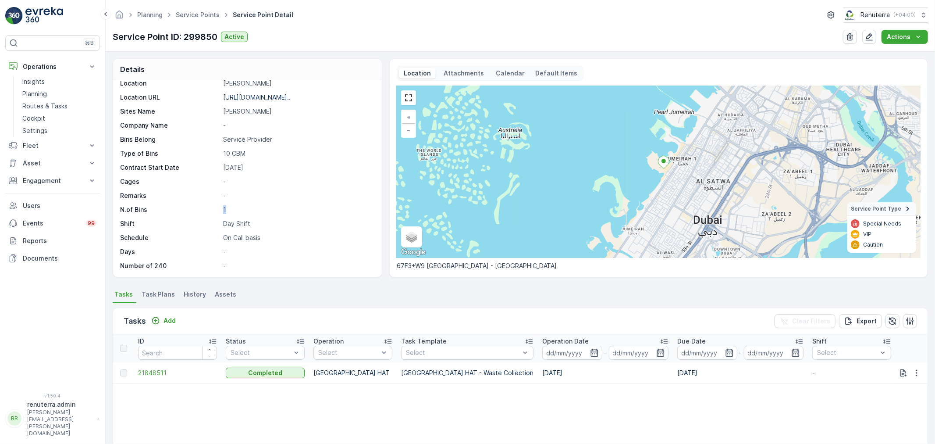
drag, startPoint x: 158, startPoint y: 208, endPoint x: 230, endPoint y: 211, distance: 72.0
click at [230, 211] on div "N.of Bins 1" at bounding box center [246, 209] width 252 height 9
drag, startPoint x: 217, startPoint y: 222, endPoint x: 190, endPoint y: 233, distance: 29.1
click at [247, 223] on div "Shift Day Shift" at bounding box center [246, 223] width 252 height 9
drag, startPoint x: 222, startPoint y: 238, endPoint x: 265, endPoint y: 239, distance: 43.0
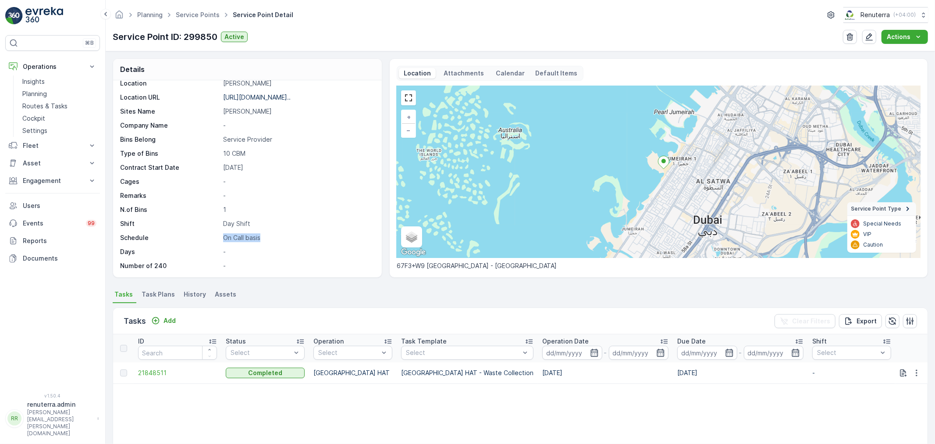
click at [265, 239] on p "On Call basis" at bounding box center [297, 237] width 149 height 9
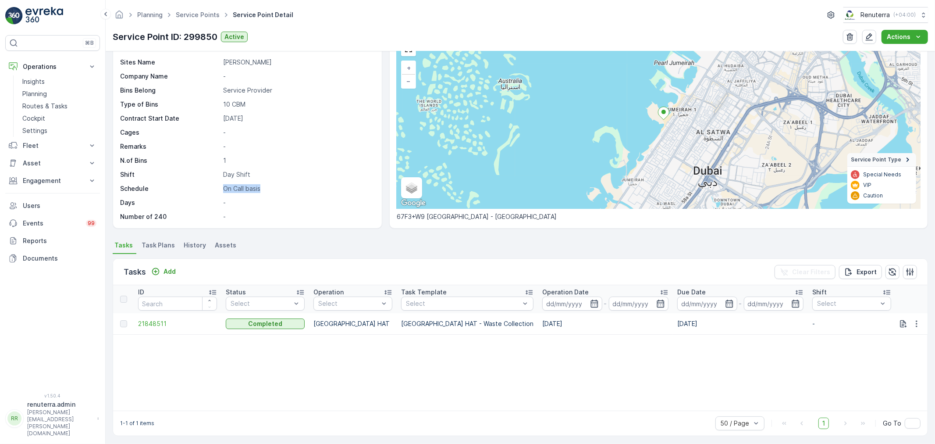
scroll to position [52, 0]
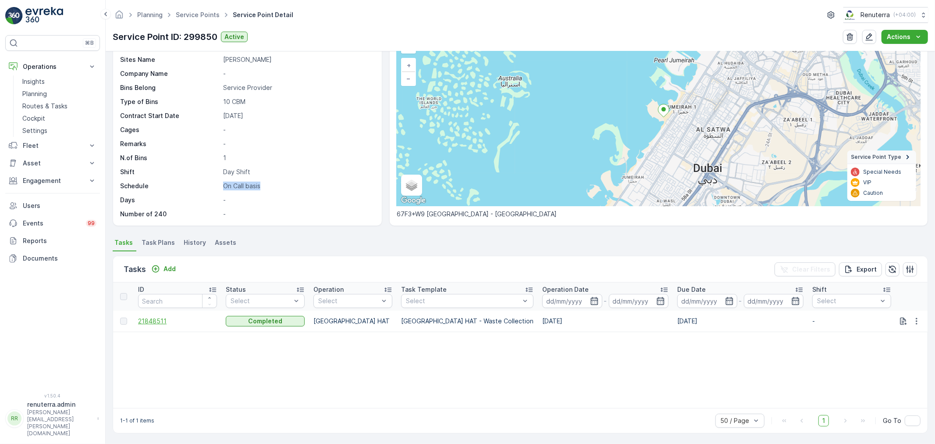
click at [150, 319] on span "21848511" at bounding box center [177, 320] width 79 height 9
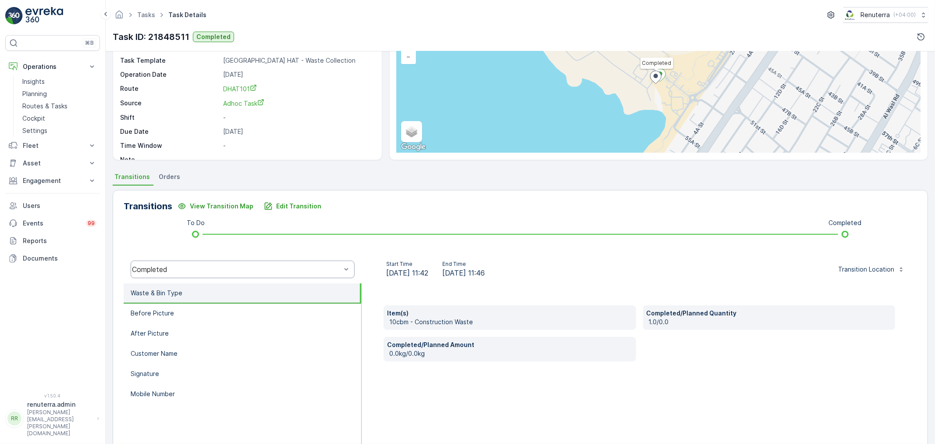
scroll to position [97, 0]
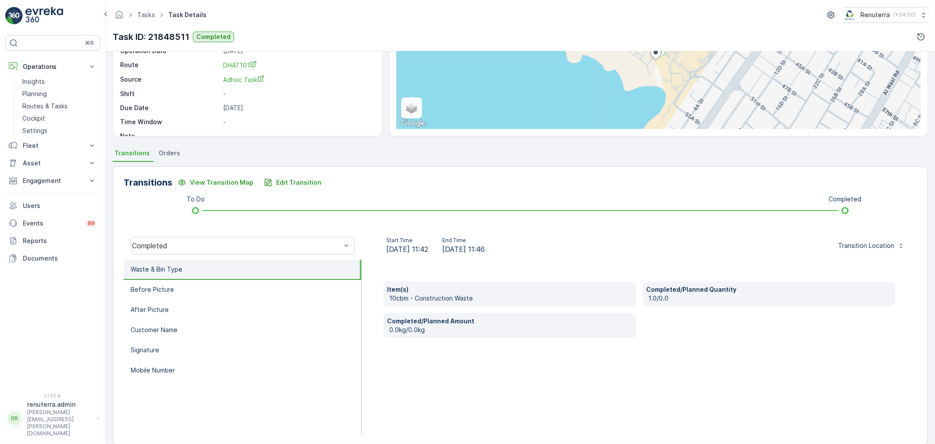
drag, startPoint x: 496, startPoint y: 248, endPoint x: 518, endPoint y: 248, distance: 22.4
click at [502, 248] on div "Start Time 18.09.2025 11:42 End Time 18.09.2025 11:46" at bounding box center [436, 246] width 134 height 18
drag, startPoint x: 650, startPoint y: 300, endPoint x: 660, endPoint y: 300, distance: 10.5
click at [660, 300] on p "1.0/0.0" at bounding box center [770, 298] width 243 height 9
click at [164, 291] on p "Before Picture" at bounding box center [152, 289] width 43 height 9
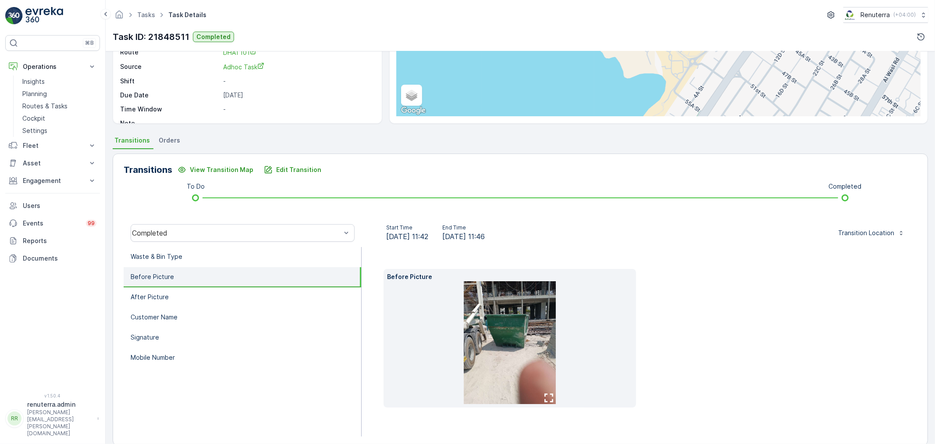
scroll to position [123, 0]
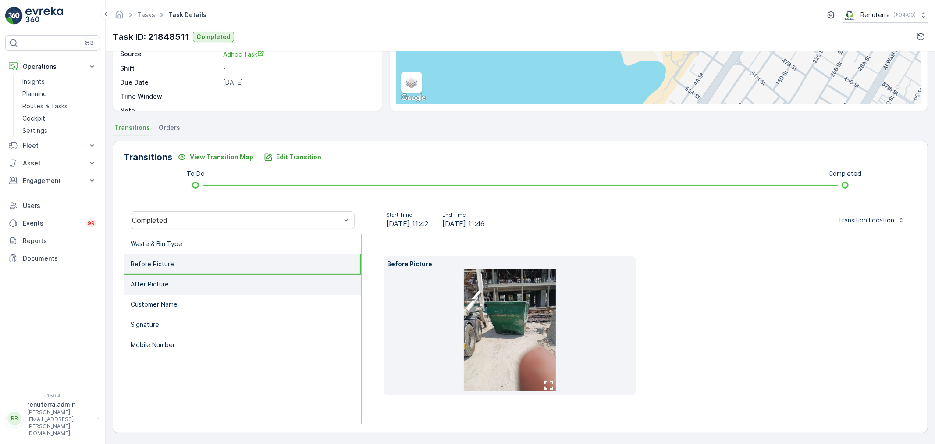
click at [183, 280] on li "After Picture" at bounding box center [243, 284] width 238 height 20
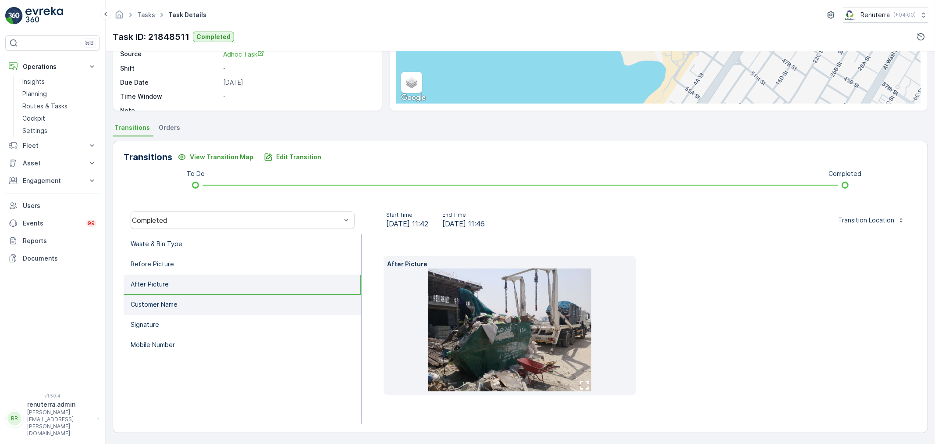
click at [162, 300] on p "Customer Name" at bounding box center [154, 304] width 47 height 9
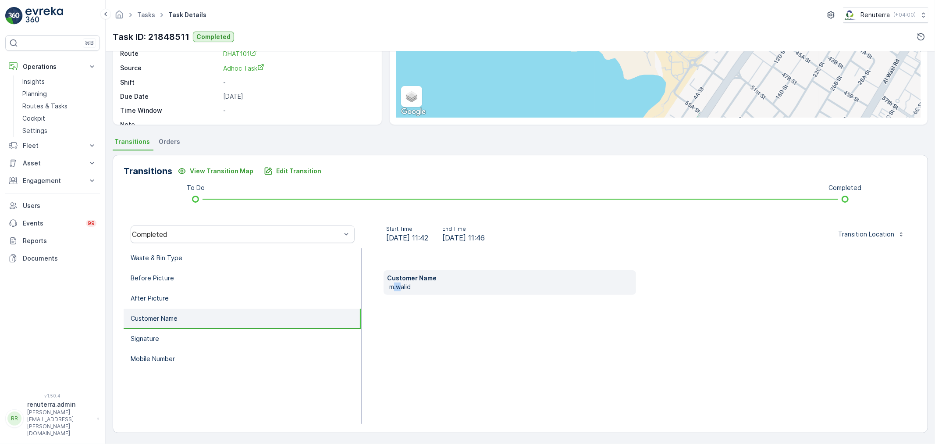
drag, startPoint x: 392, startPoint y: 286, endPoint x: 401, endPoint y: 287, distance: 8.8
click at [401, 287] on p "m.walid" at bounding box center [510, 286] width 243 height 9
click at [142, 334] on p "Signature" at bounding box center [145, 338] width 28 height 9
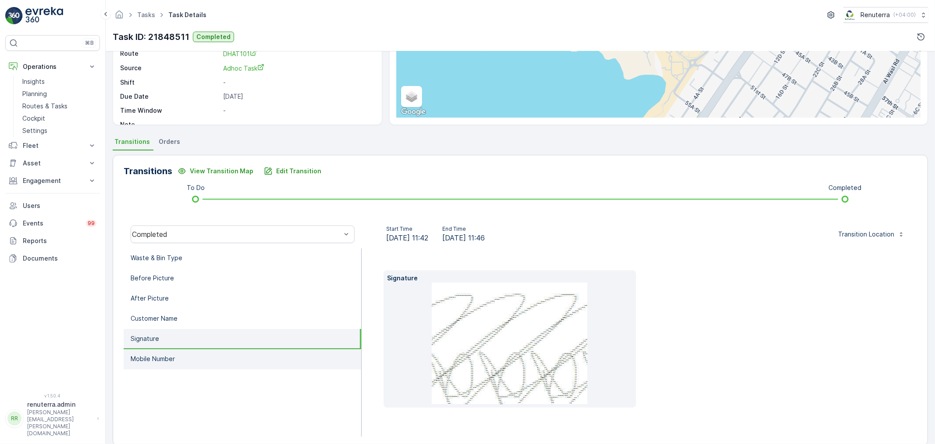
click at [149, 357] on p "Mobile Number" at bounding box center [153, 358] width 44 height 9
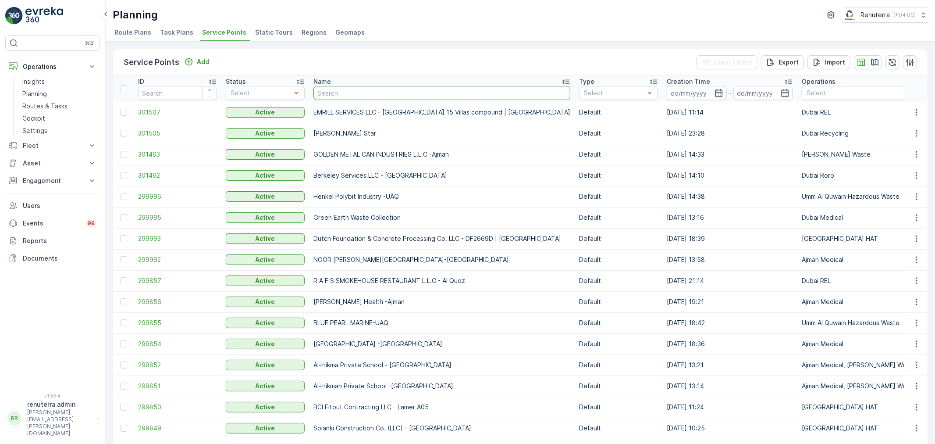
click at [331, 90] on input "text" at bounding box center [441, 93] width 257 height 14
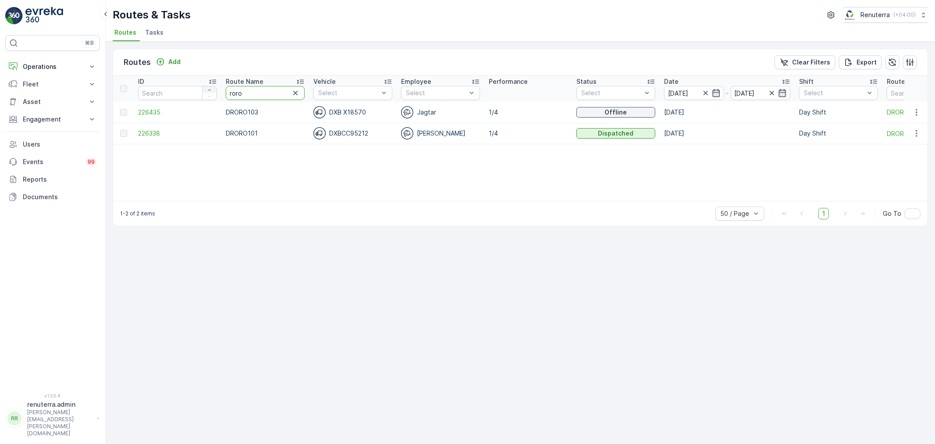
drag, startPoint x: 243, startPoint y: 89, endPoint x: 205, endPoint y: 86, distance: 38.7
click at [205, 86] on tr "ID Route Name roro Vehicle Select Employee Select Performance Status Select Dat…" at bounding box center [553, 88] width 881 height 26
type input "rel"
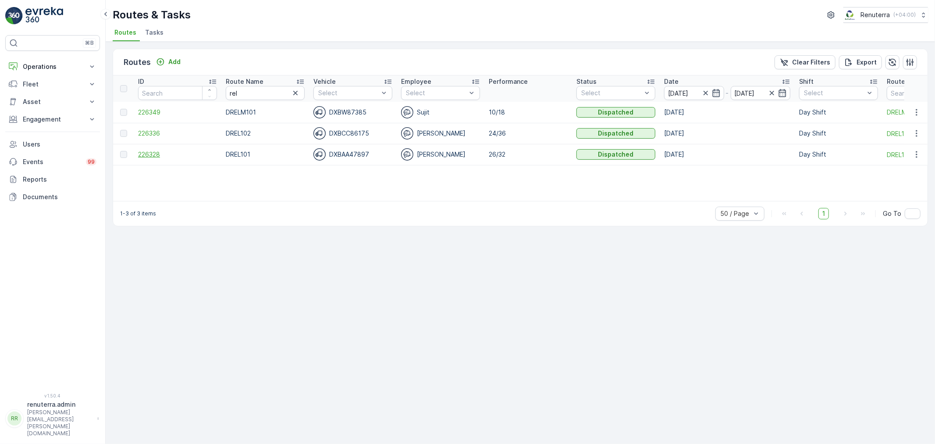
click at [155, 154] on span "226328" at bounding box center [177, 154] width 79 height 9
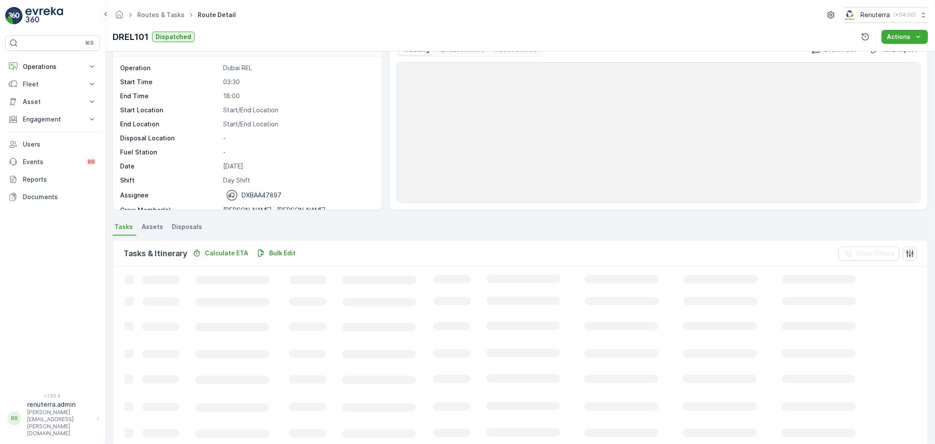
scroll to position [97, 0]
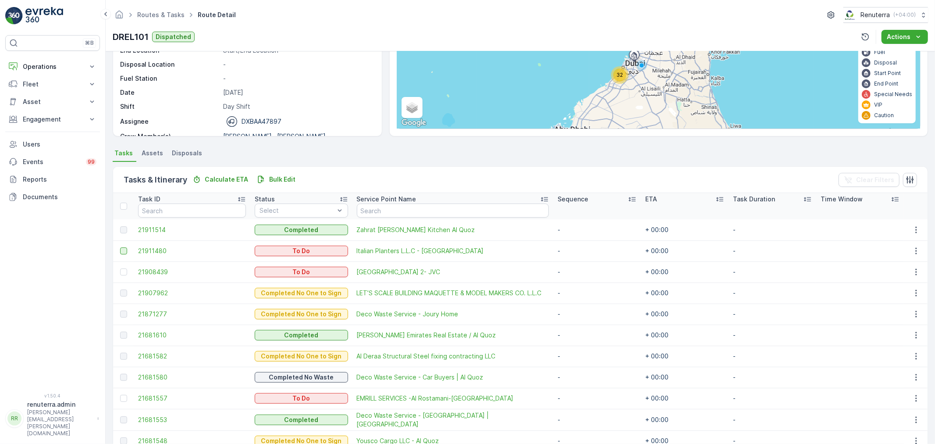
click at [124, 249] on div at bounding box center [123, 250] width 7 height 7
click at [120, 247] on input "checkbox" at bounding box center [120, 247] width 0 height 0
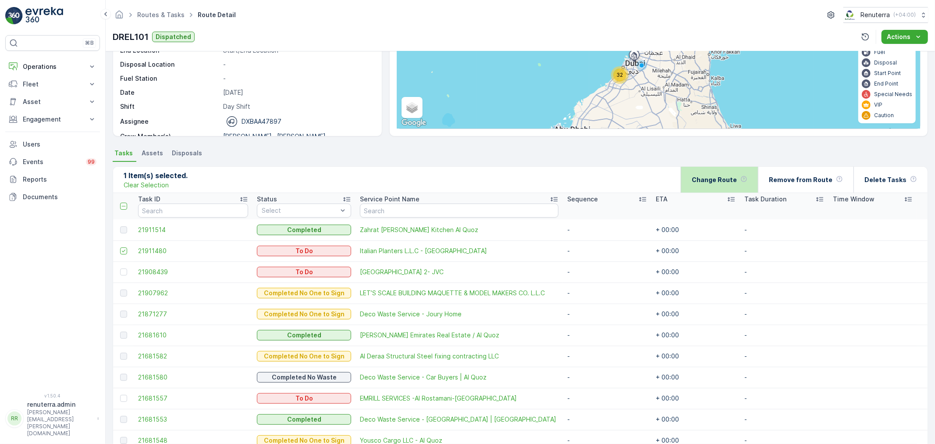
click at [724, 178] on p "Change Route" at bounding box center [714, 179] width 45 height 9
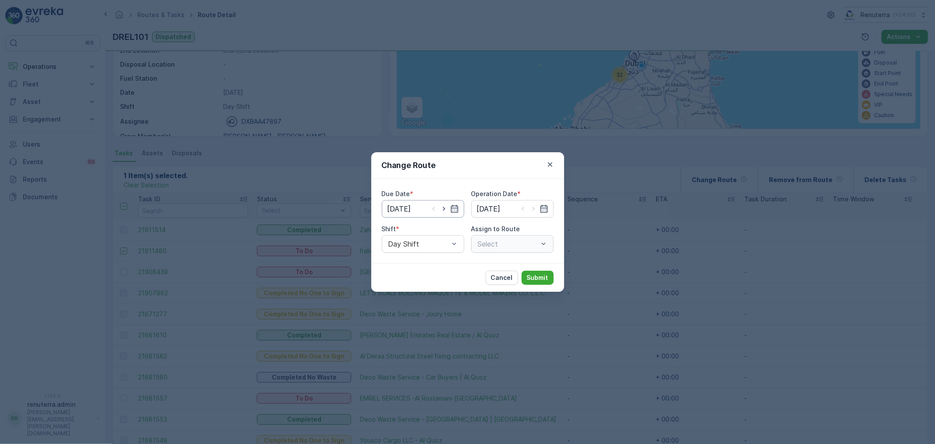
type input "[DATE]"
click at [447, 208] on icon "button" at bounding box center [444, 208] width 9 height 9
type input "[DATE]"
click at [532, 210] on icon "button" at bounding box center [533, 209] width 2 height 4
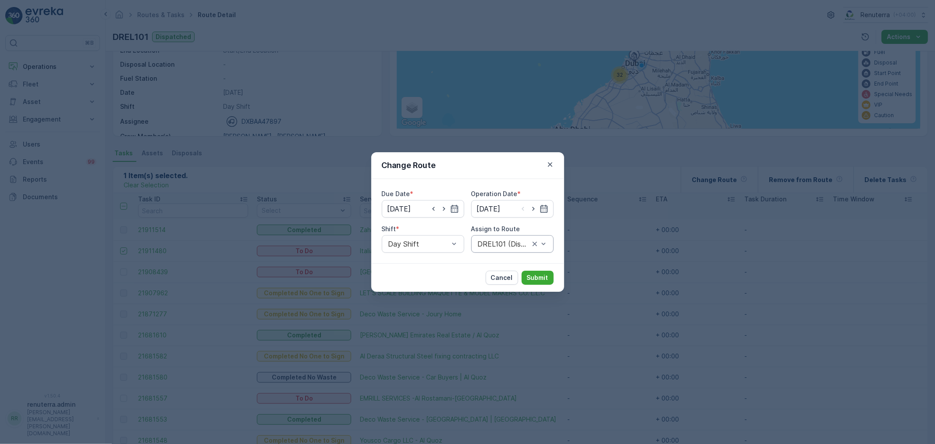
type input "[DATE]"
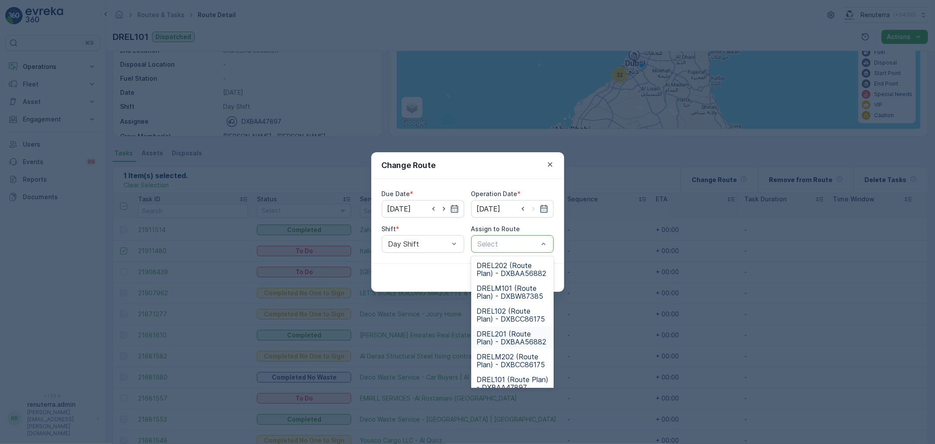
scroll to position [54, 0]
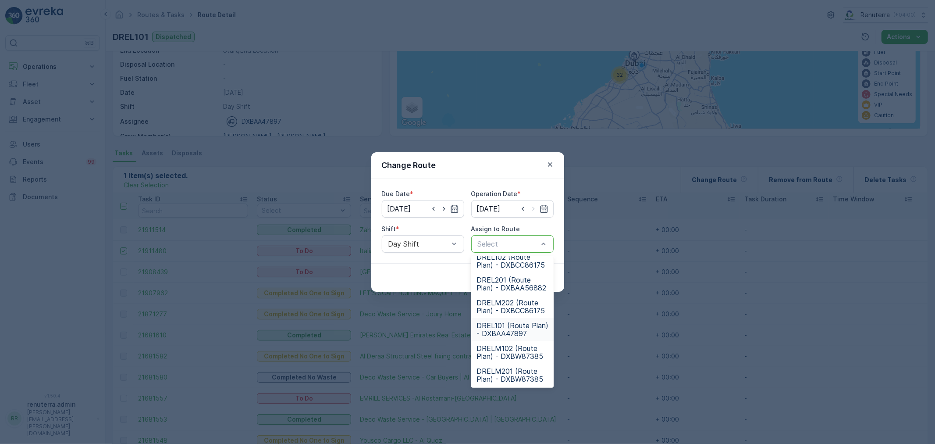
click at [503, 327] on span "DREL101 (Route Plan) - DXBAA47897" at bounding box center [512, 329] width 72 height 16
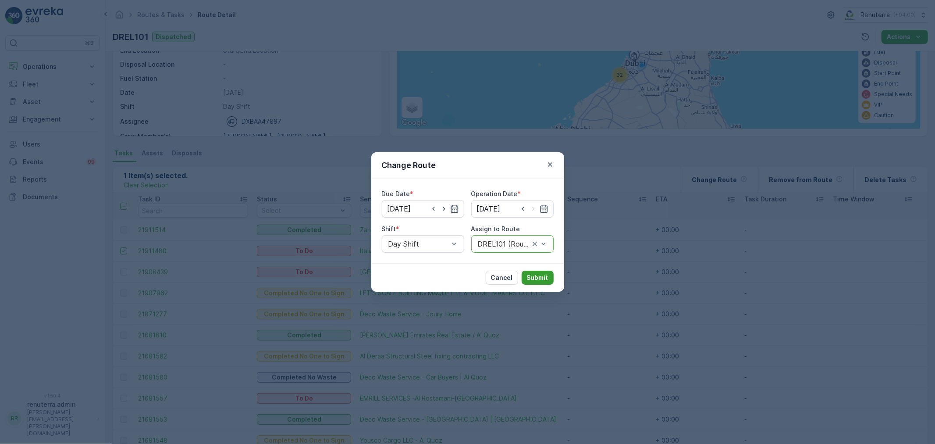
click at [537, 274] on p "Submit" at bounding box center [537, 277] width 21 height 9
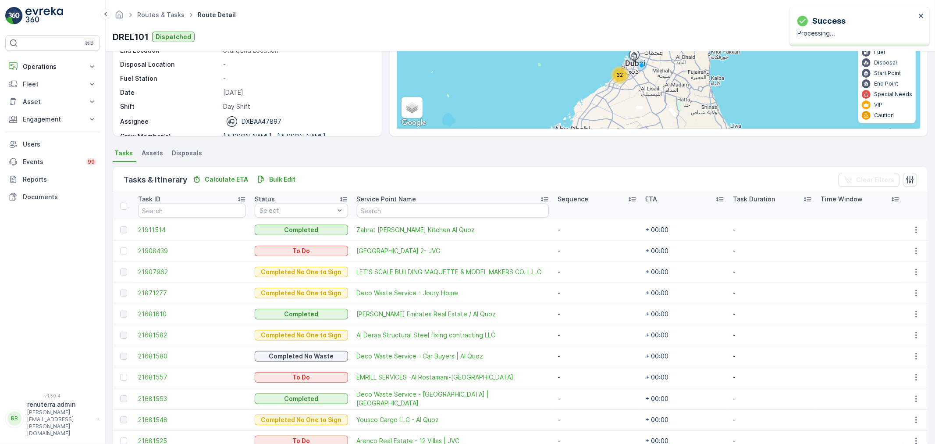
drag, startPoint x: 128, startPoint y: 250, endPoint x: 160, endPoint y: 260, distance: 34.4
click at [128, 250] on div at bounding box center [124, 250] width 9 height 7
click at [120, 247] on input "checkbox" at bounding box center [120, 247] width 0 height 0
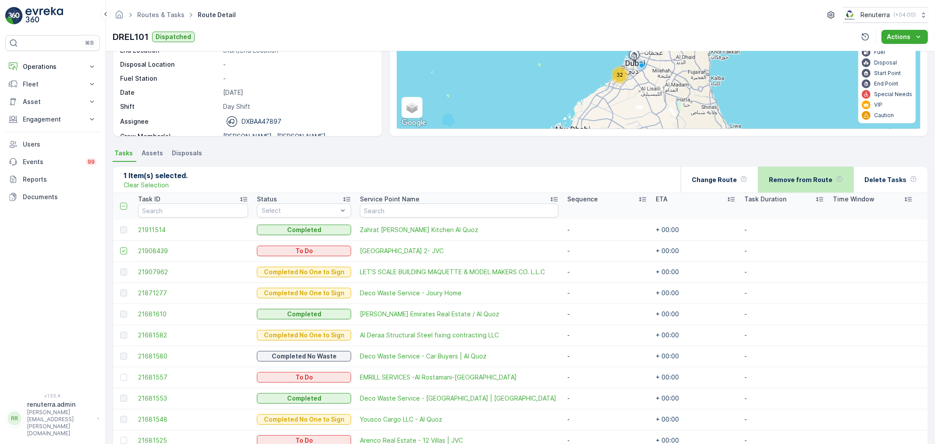
click at [801, 181] on p "Remove from Route" at bounding box center [801, 179] width 64 height 9
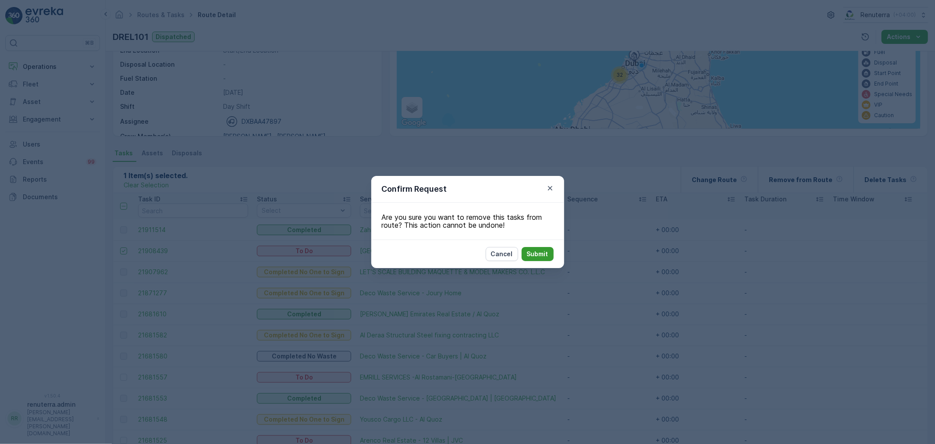
click at [545, 256] on p "Submit" at bounding box center [537, 253] width 21 height 9
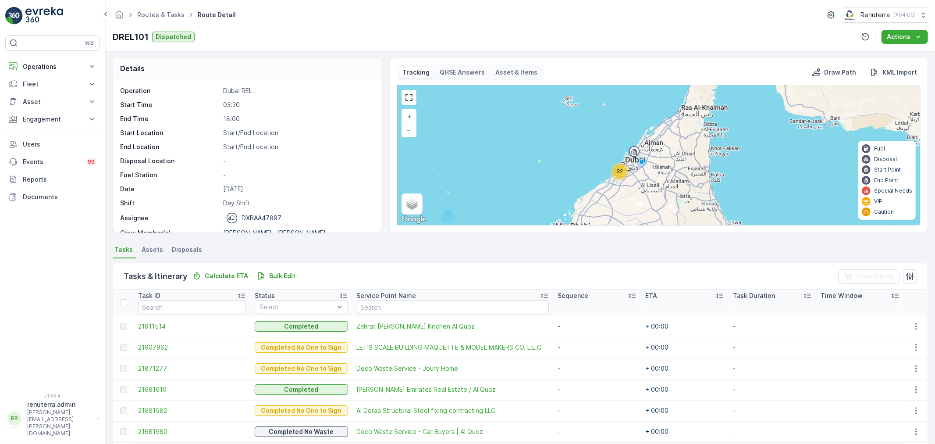
scroll to position [0, 0]
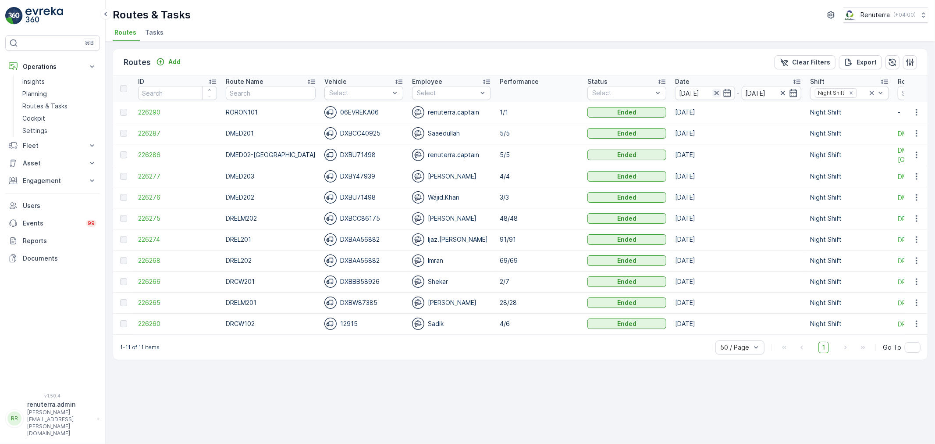
click at [714, 92] on icon "button" at bounding box center [716, 93] width 4 height 4
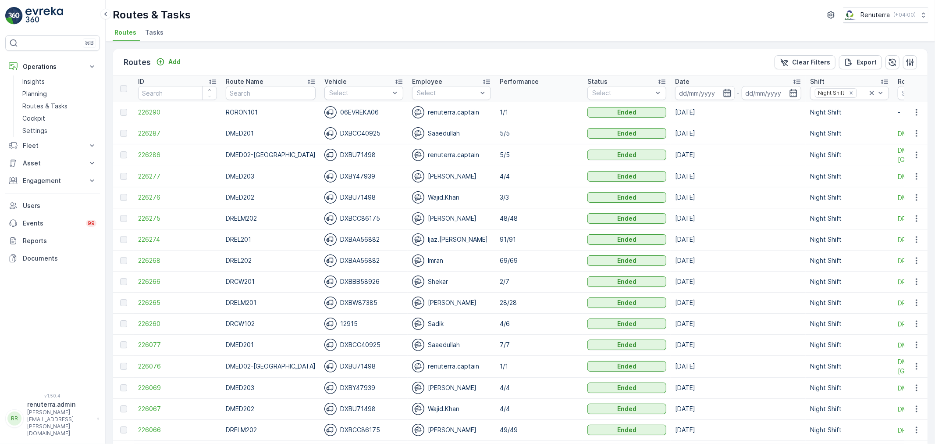
click at [723, 91] on icon "button" at bounding box center [727, 93] width 9 height 9
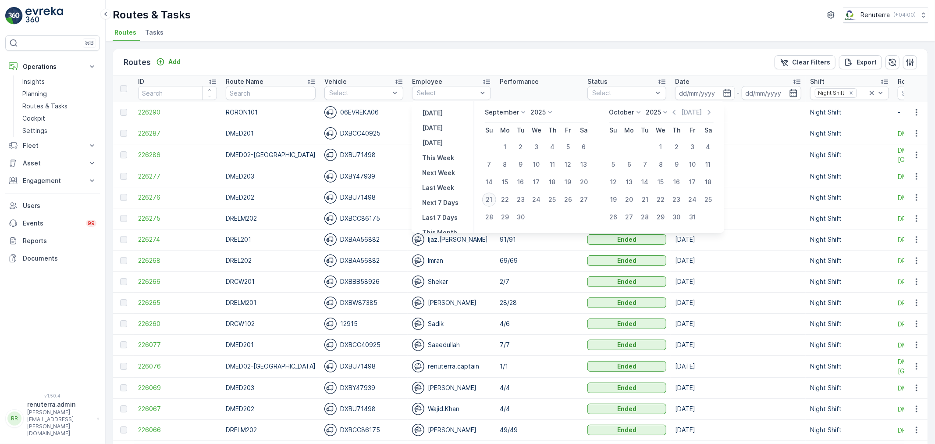
click at [491, 196] on div "21" at bounding box center [489, 199] width 14 height 14
type input "[DATE]"
click at [491, 196] on div "21" at bounding box center [489, 199] width 14 height 14
type input "[DATE]"
click at [475, 30] on ul "Routes Tasks" at bounding box center [517, 33] width 808 height 15
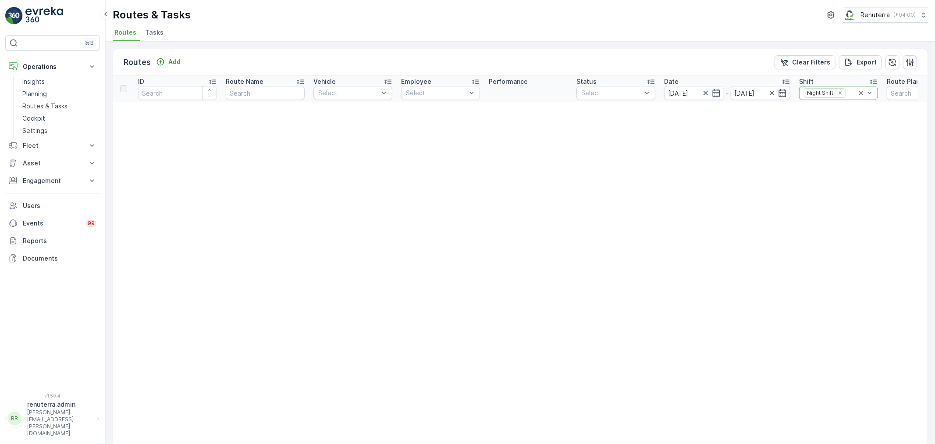
click at [860, 91] on icon at bounding box center [861, 93] width 4 height 4
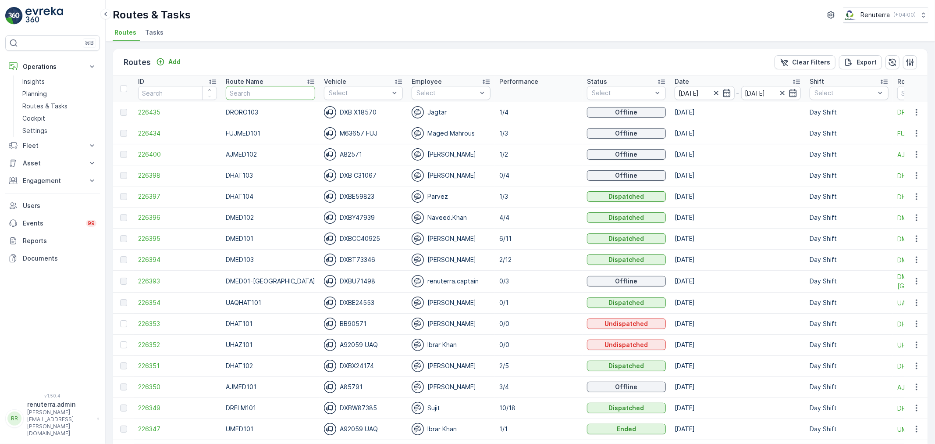
click at [263, 93] on input "text" at bounding box center [270, 93] width 89 height 14
type input "hat"
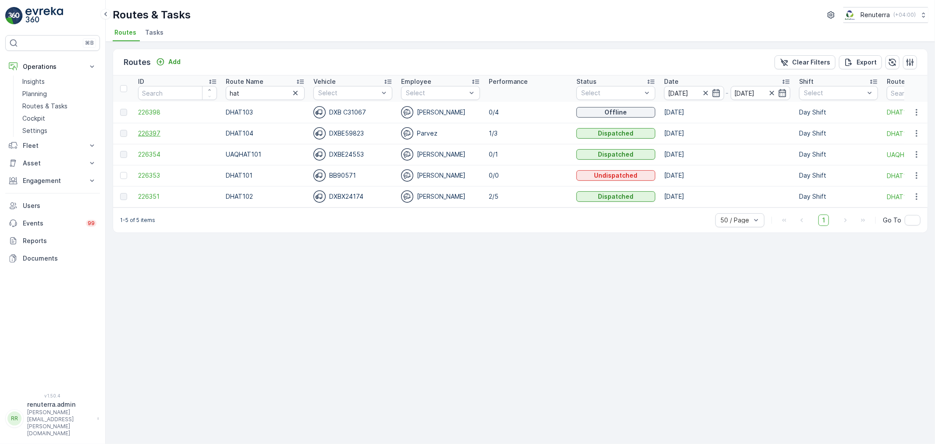
click at [148, 133] on span "226397" at bounding box center [177, 133] width 79 height 9
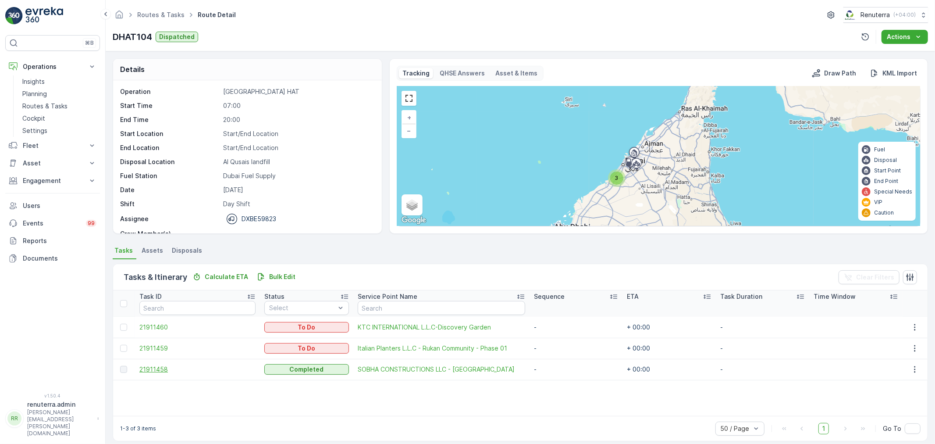
click at [160, 369] on span "21911458" at bounding box center [197, 369] width 116 height 9
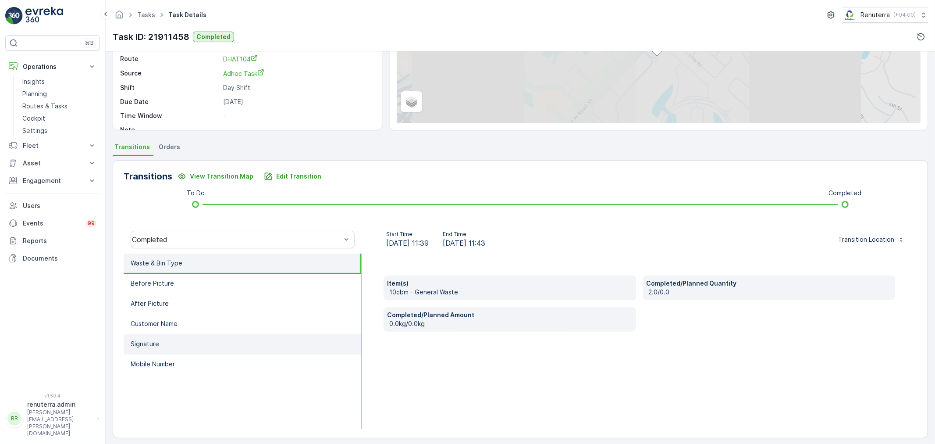
scroll to position [108, 0]
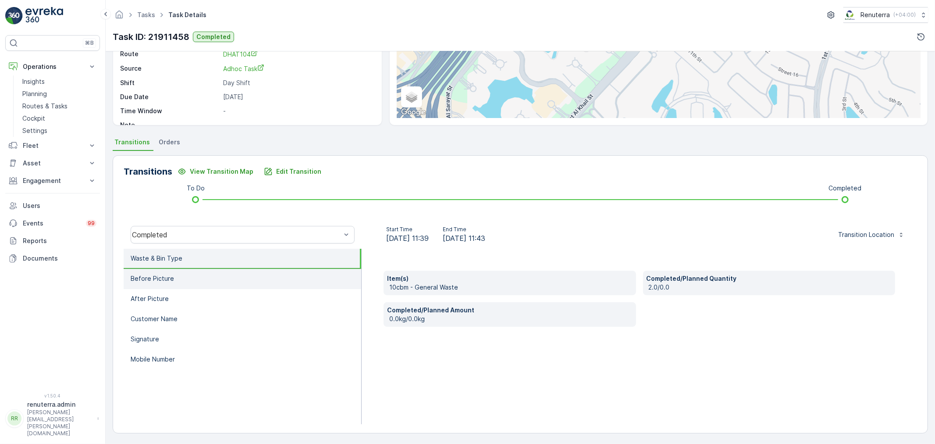
click at [156, 286] on li "Before Picture" at bounding box center [243, 279] width 238 height 20
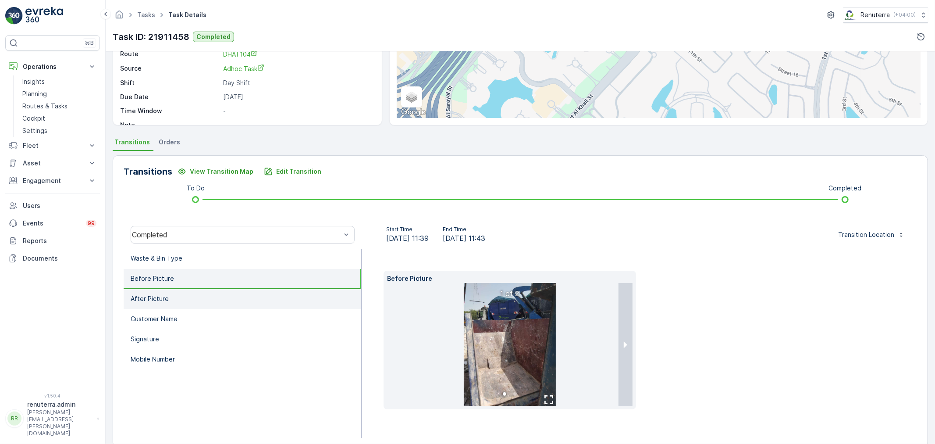
click at [156, 294] on p "After Picture" at bounding box center [150, 298] width 38 height 9
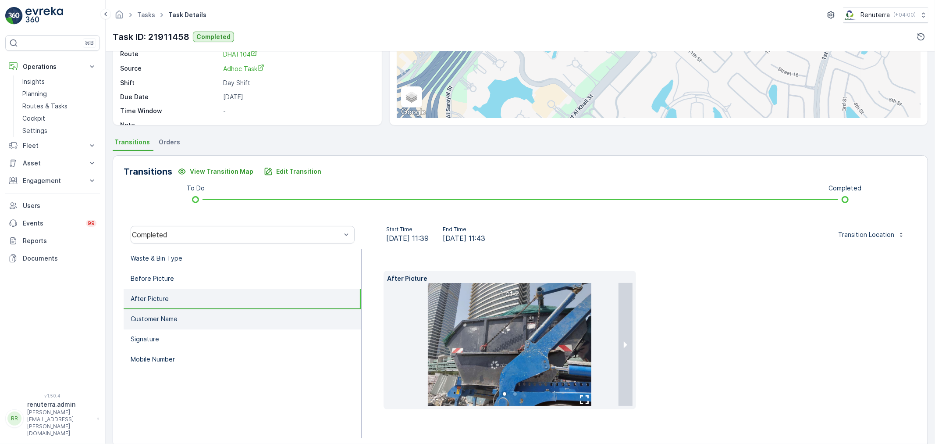
click at [158, 314] on p "Customer Name" at bounding box center [154, 318] width 47 height 9
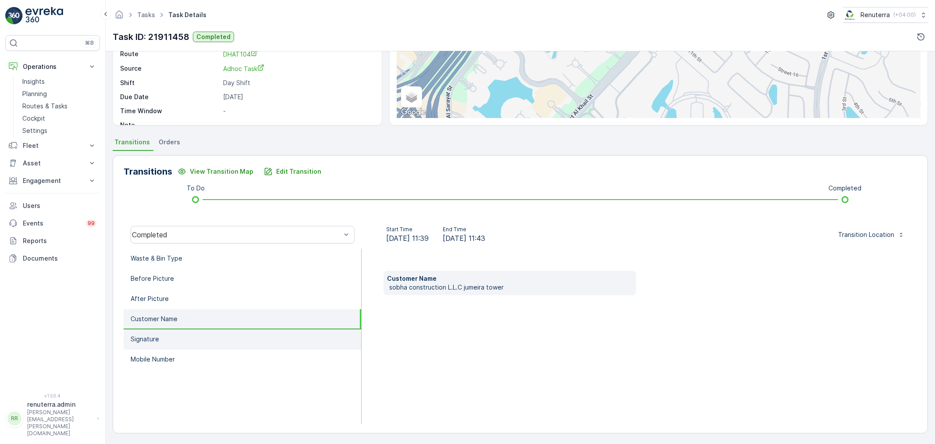
click at [159, 331] on li "Signature" at bounding box center [243, 339] width 238 height 20
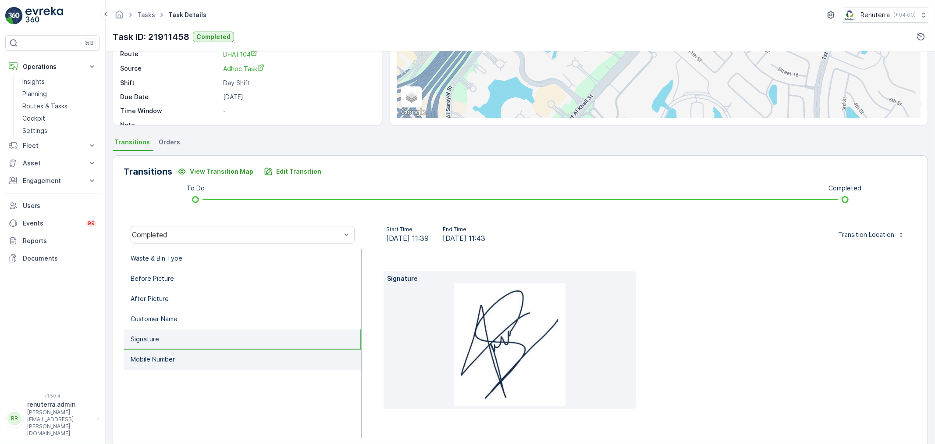
click at [161, 349] on li "Mobile Number" at bounding box center [243, 359] width 238 height 20
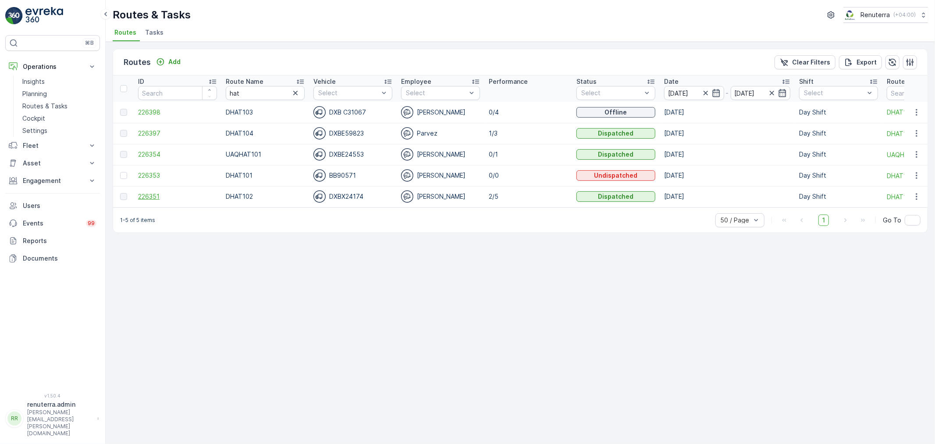
click at [155, 194] on span "226351" at bounding box center [177, 196] width 79 height 9
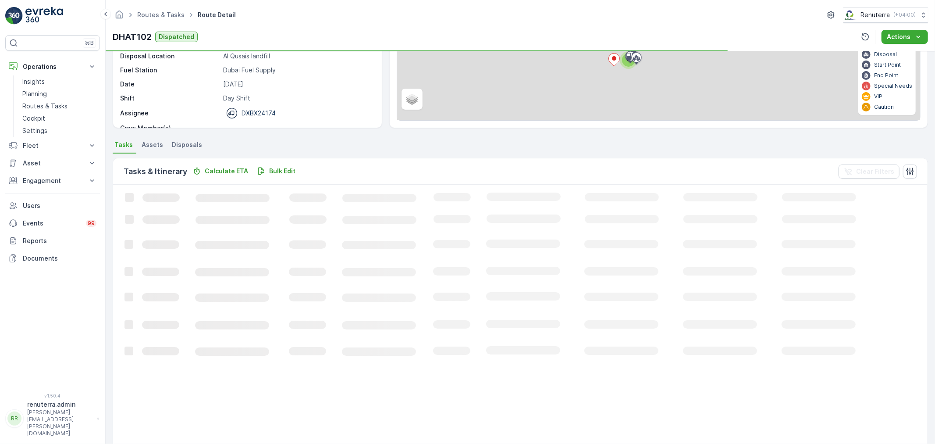
scroll to position [15, 0]
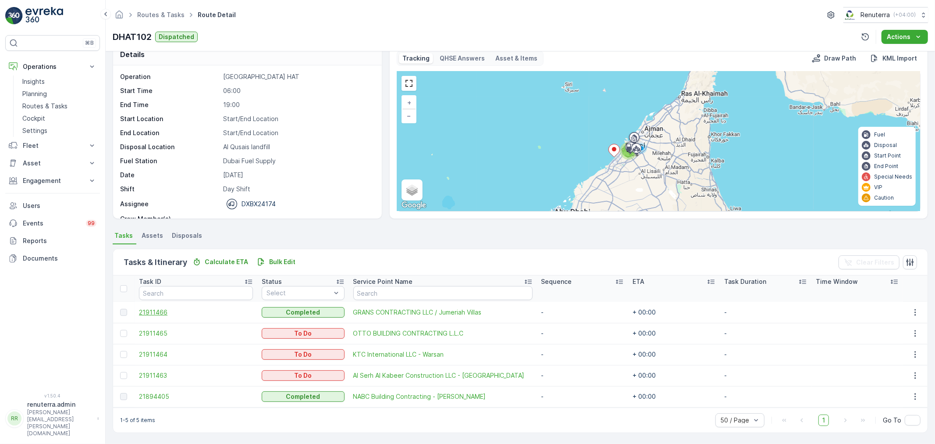
click at [162, 309] on span "21911466" at bounding box center [196, 312] width 114 height 9
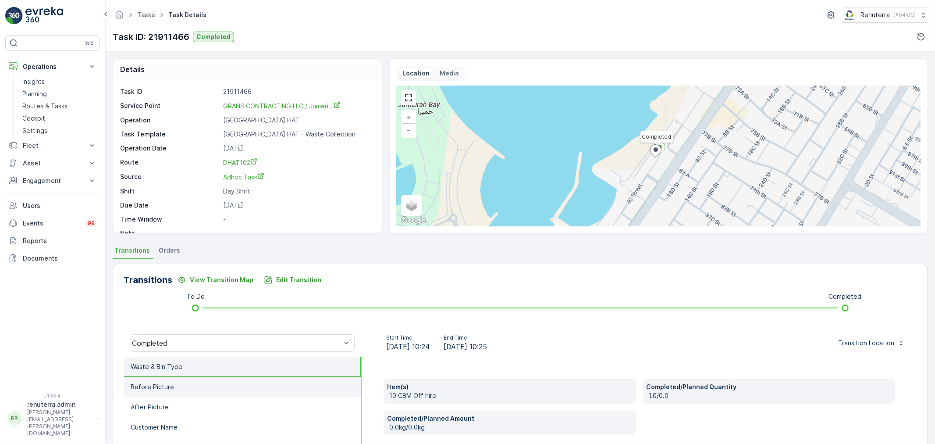
click at [162, 384] on p "Before Picture" at bounding box center [152, 386] width 43 height 9
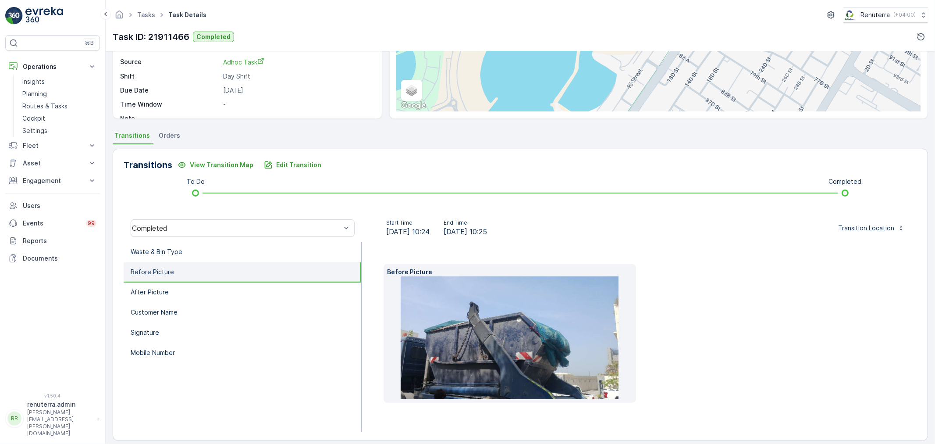
scroll to position [123, 0]
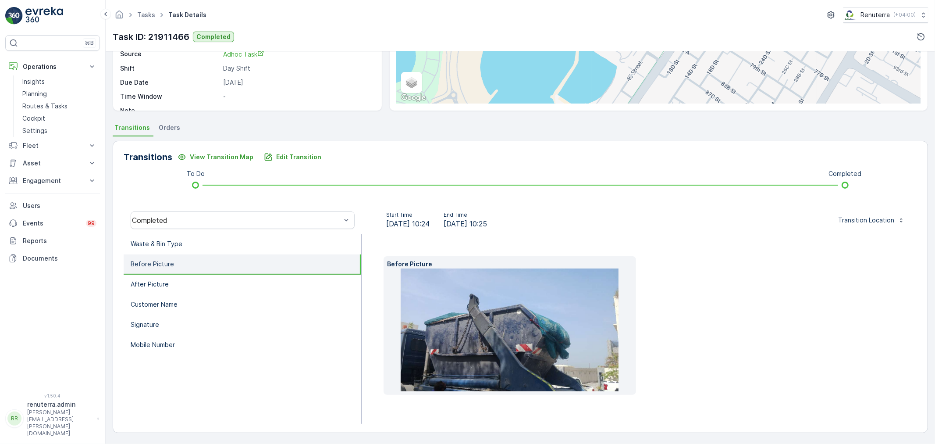
click at [532, 342] on img at bounding box center [510, 329] width 218 height 123
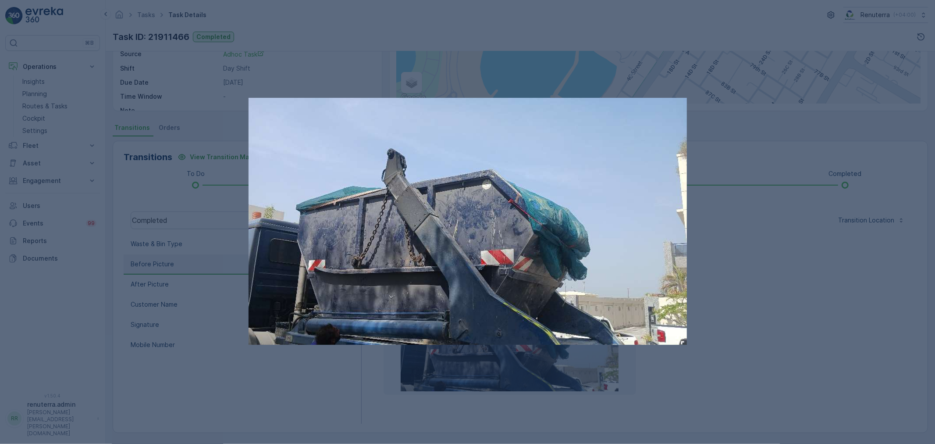
drag, startPoint x: 766, startPoint y: 295, endPoint x: 740, endPoint y: 298, distance: 26.5
click at [766, 294] on div at bounding box center [467, 222] width 935 height 444
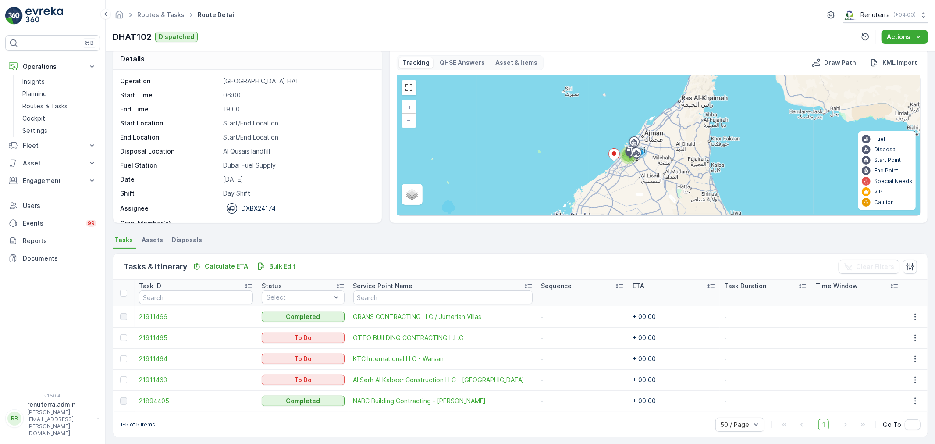
scroll to position [15, 0]
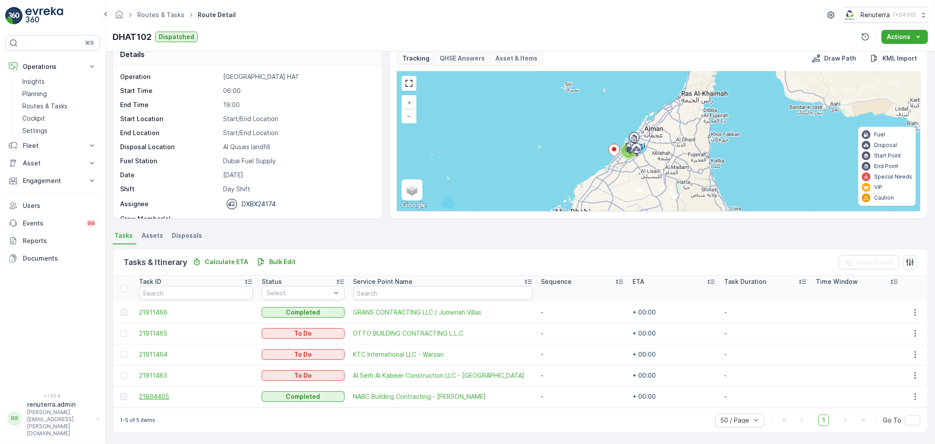
click at [164, 395] on span "21894405" at bounding box center [196, 396] width 114 height 9
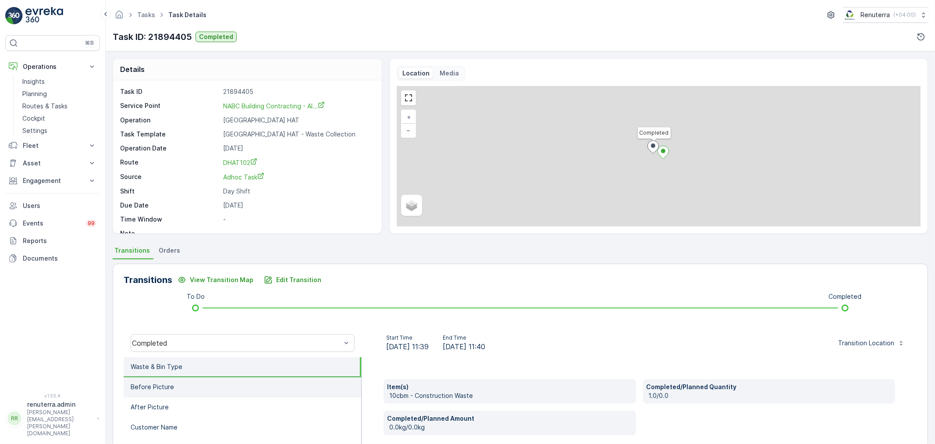
click at [165, 388] on p "Before Picture" at bounding box center [152, 386] width 43 height 9
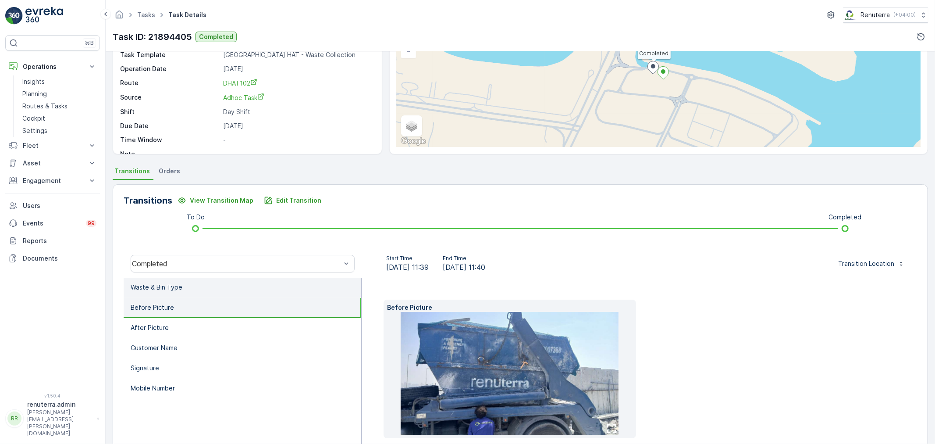
scroll to position [123, 0]
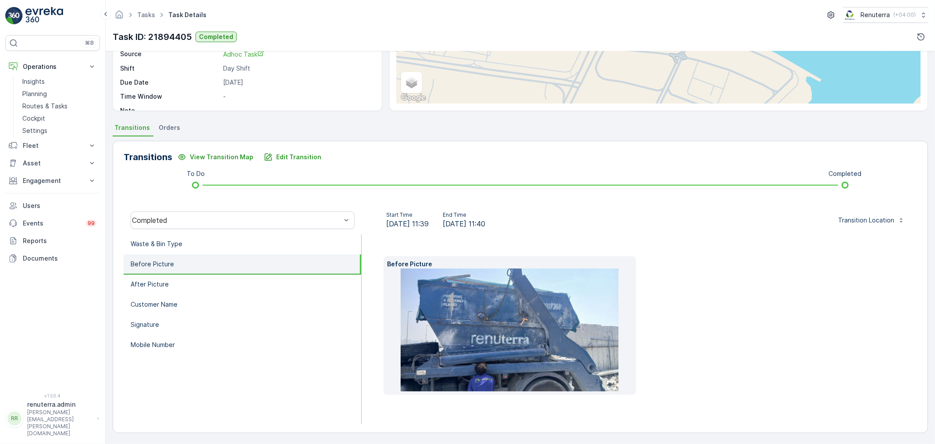
click at [489, 332] on img at bounding box center [510, 329] width 218 height 123
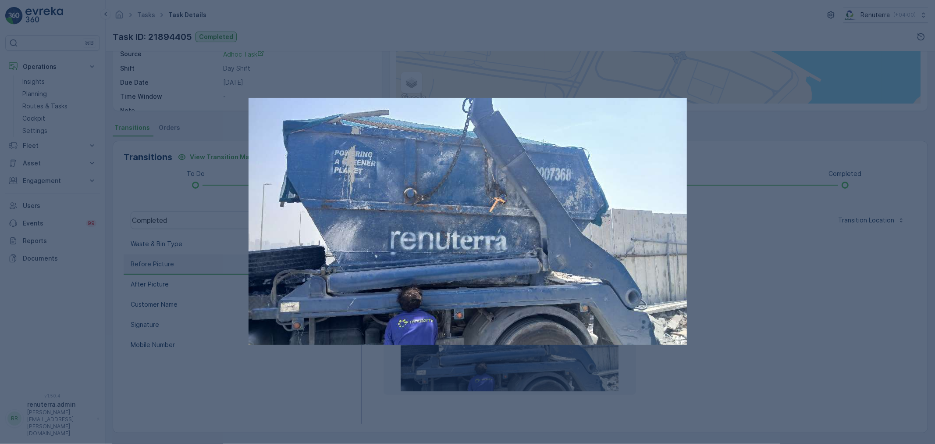
click at [760, 308] on div at bounding box center [467, 222] width 935 height 444
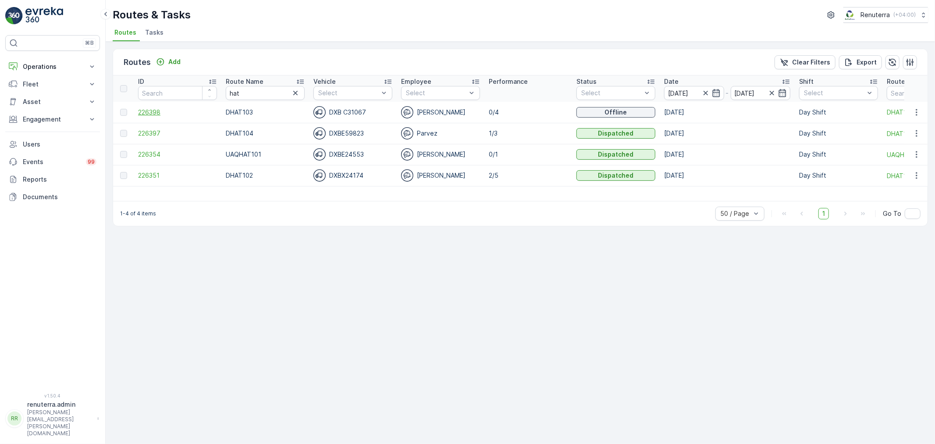
click at [148, 108] on span "226398" at bounding box center [177, 112] width 79 height 9
drag, startPoint x: 245, startPoint y: 92, endPoint x: 195, endPoint y: 88, distance: 51.0
click at [195, 88] on tr "ID Route Name hat Vehicle Select Employee Select Performance Status Select Date…" at bounding box center [553, 88] width 881 height 26
type input "roro"
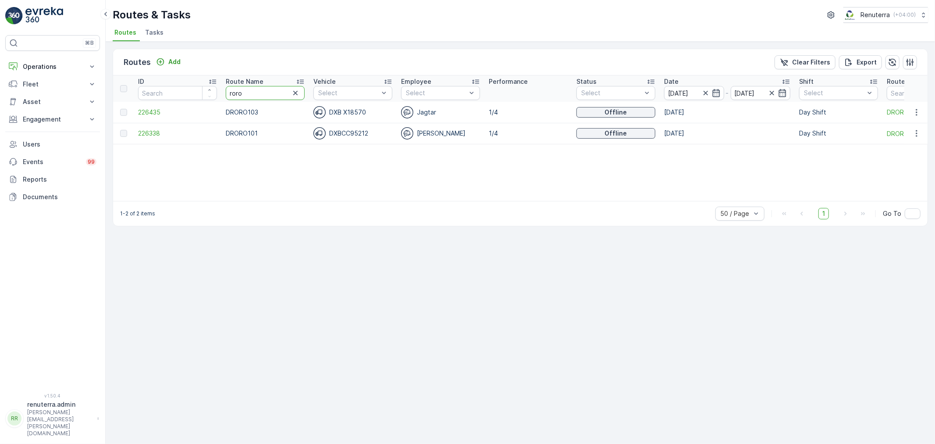
drag, startPoint x: 210, startPoint y: 88, endPoint x: 198, endPoint y: 86, distance: 12.4
click at [198, 86] on tr "ID Route Name roro Vehicle Select Employee Select Performance Status Select Dat…" at bounding box center [553, 88] width 881 height 26
drag, startPoint x: 257, startPoint y: 91, endPoint x: 209, endPoint y: 84, distance: 49.2
click at [209, 84] on tr "ID Route Name roro Vehicle Select Employee Select Performance Status Select Dat…" at bounding box center [553, 88] width 881 height 26
type input "hat"
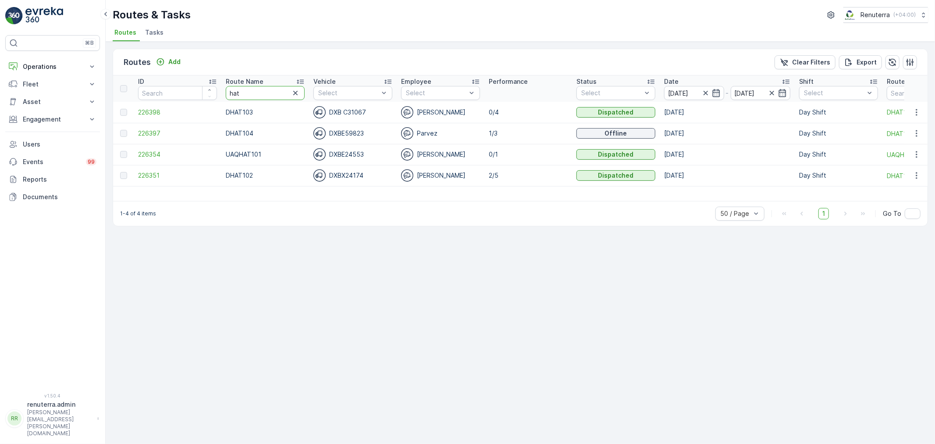
drag, startPoint x: 243, startPoint y: 89, endPoint x: 181, endPoint y: 82, distance: 63.1
click at [181, 82] on tr "ID Route Name hat Vehicle Select Employee Select Performance Status Select Date…" at bounding box center [553, 88] width 881 height 26
type input "rel"
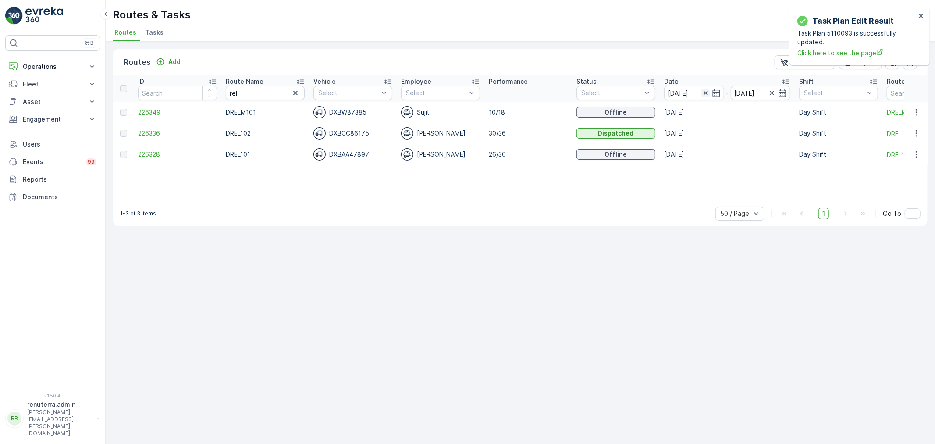
click at [703, 92] on icon "button" at bounding box center [705, 93] width 9 height 9
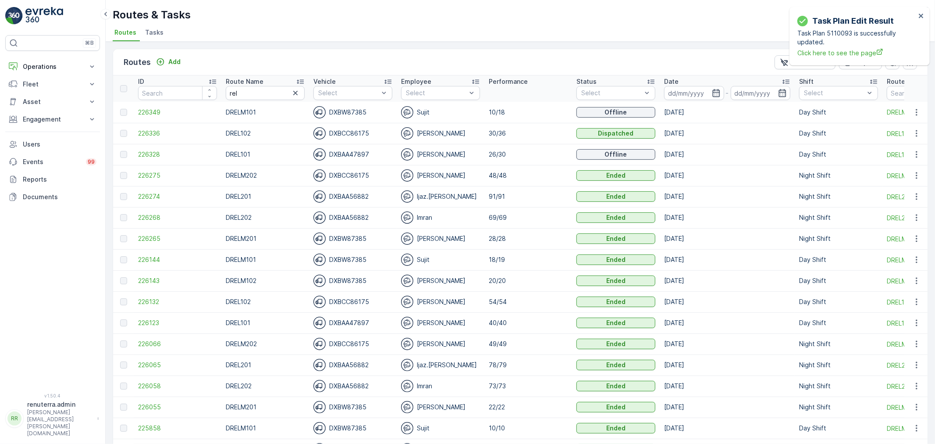
click at [703, 92] on input at bounding box center [694, 93] width 60 height 14
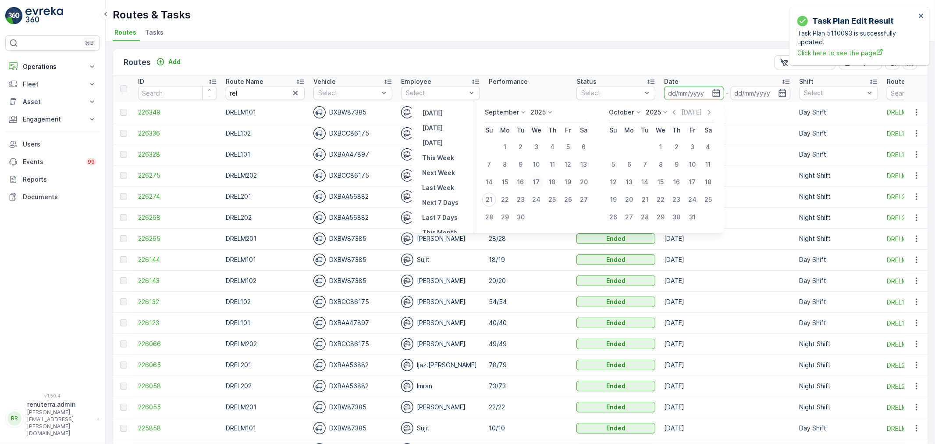
click at [537, 176] on div "17" at bounding box center [537, 182] width 14 height 14
type input "[DATE]"
click at [537, 176] on div "17" at bounding box center [537, 182] width 14 height 14
type input "[DATE]"
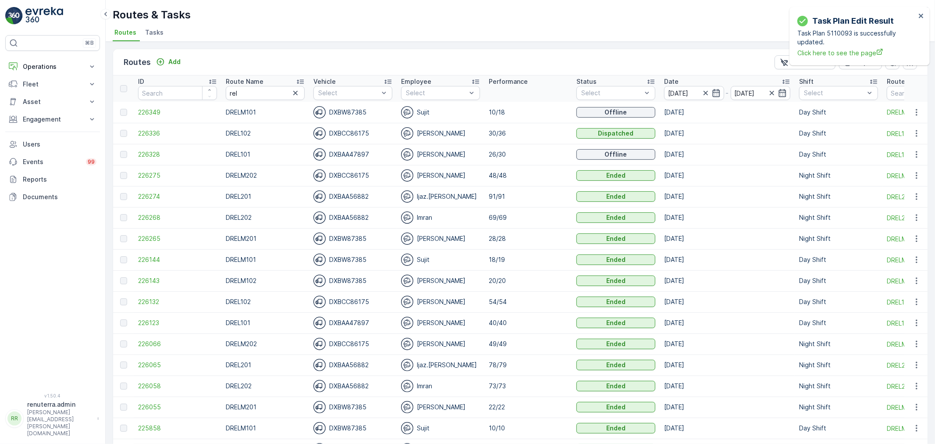
click at [545, 23] on div "Routes & Tasks Renuterra ( +04:00 ) Routes Tasks" at bounding box center [520, 21] width 829 height 42
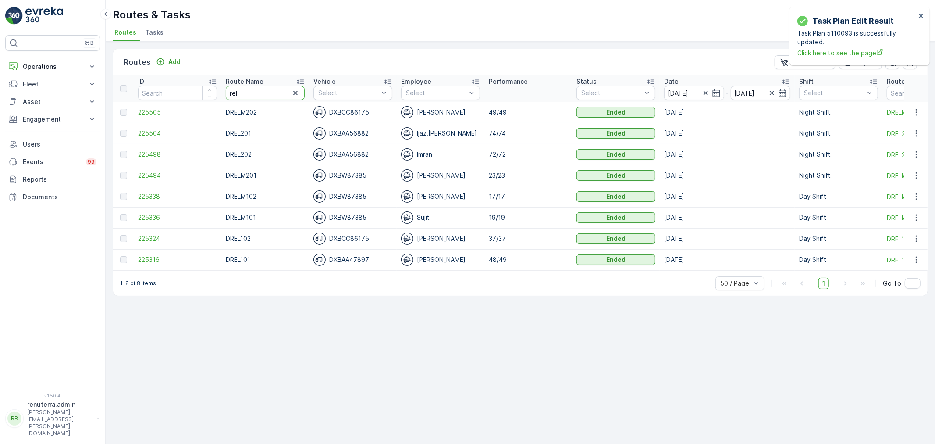
drag, startPoint x: 251, startPoint y: 91, endPoint x: 191, endPoint y: 88, distance: 60.1
click at [191, 88] on tr "ID Route Name rel Vehicle Select Employee Select Performance Status Select Date…" at bounding box center [553, 88] width 881 height 26
type input "haz"
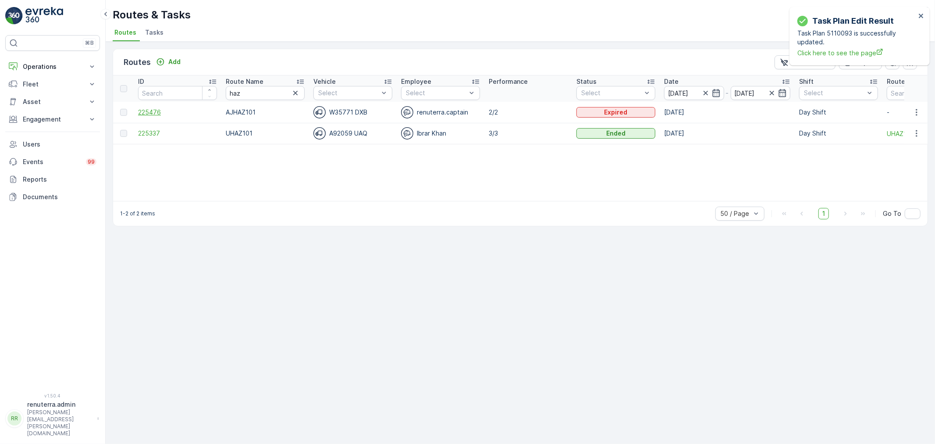
click at [156, 109] on span "225476" at bounding box center [177, 112] width 79 height 9
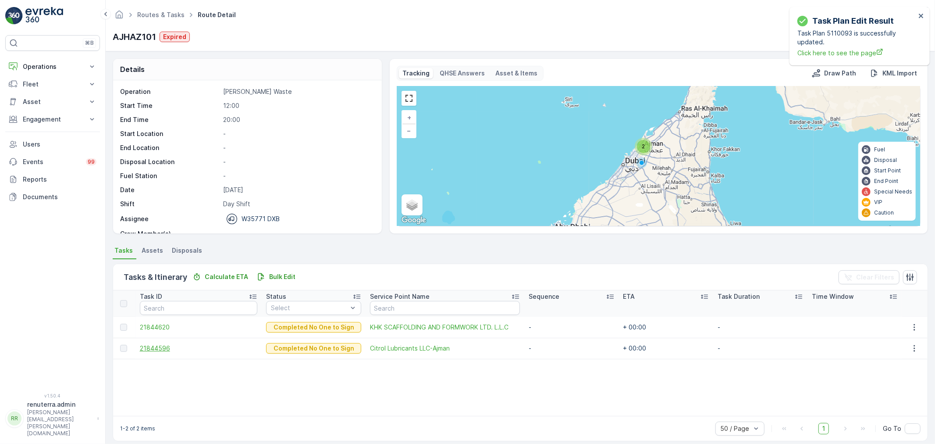
click at [154, 346] on span "21844596" at bounding box center [199, 348] width 118 height 9
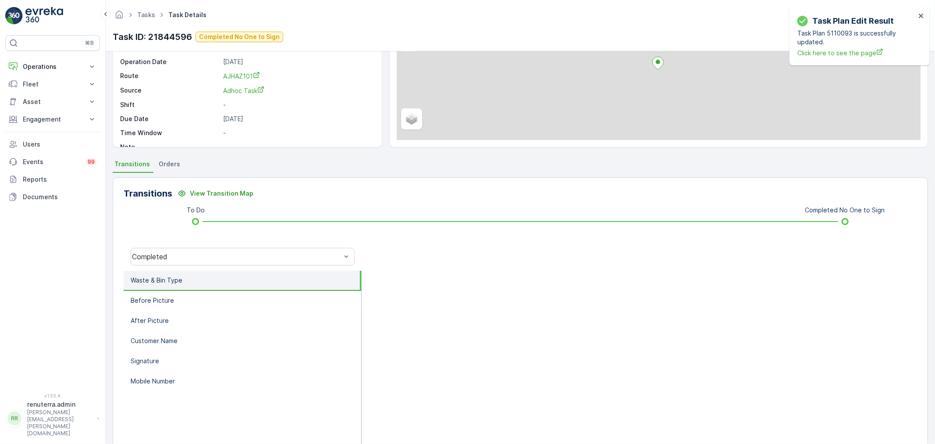
scroll to position [108, 0]
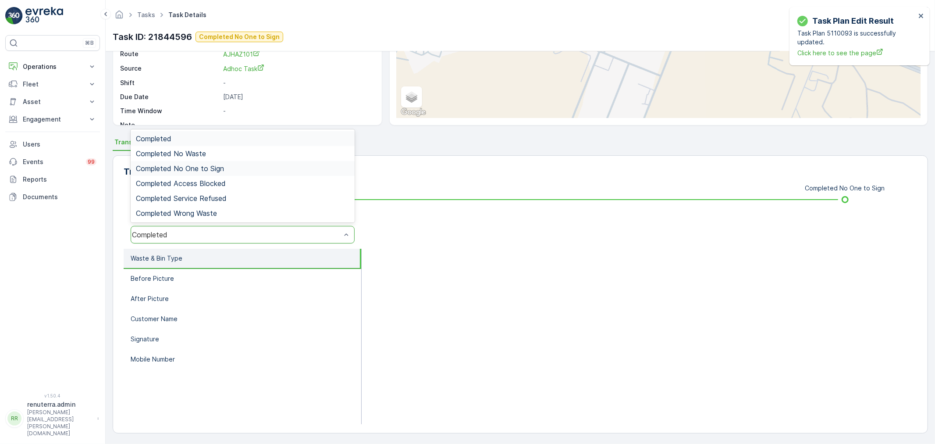
click at [199, 167] on span "Completed No One to Sign" at bounding box center [180, 168] width 88 height 8
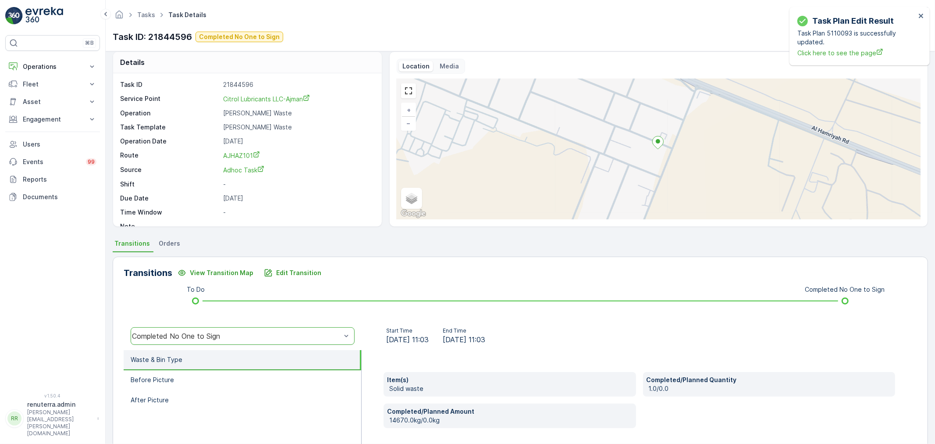
scroll to position [0, 0]
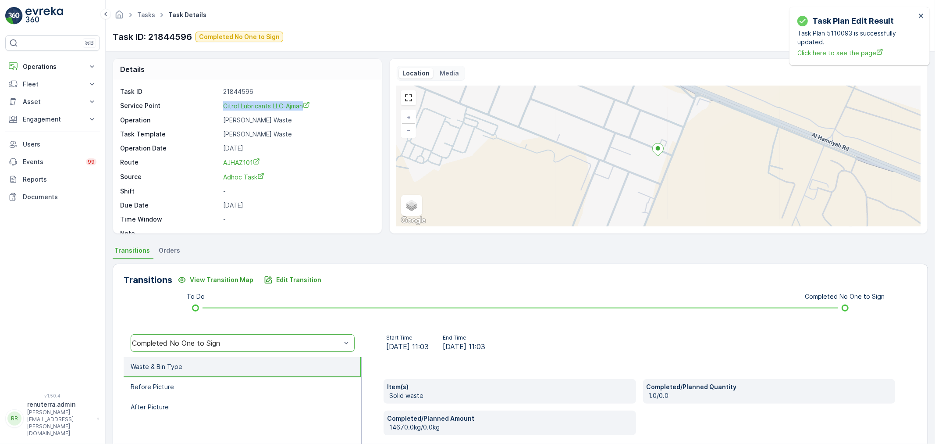
drag, startPoint x: 212, startPoint y: 103, endPoint x: 303, endPoint y: 107, distance: 90.8
click at [303, 107] on div "Service Point Citrol Lubricants LLC-Ajman" at bounding box center [246, 105] width 252 height 9
copy div "Citrol Lubricants LLC-Ajman"
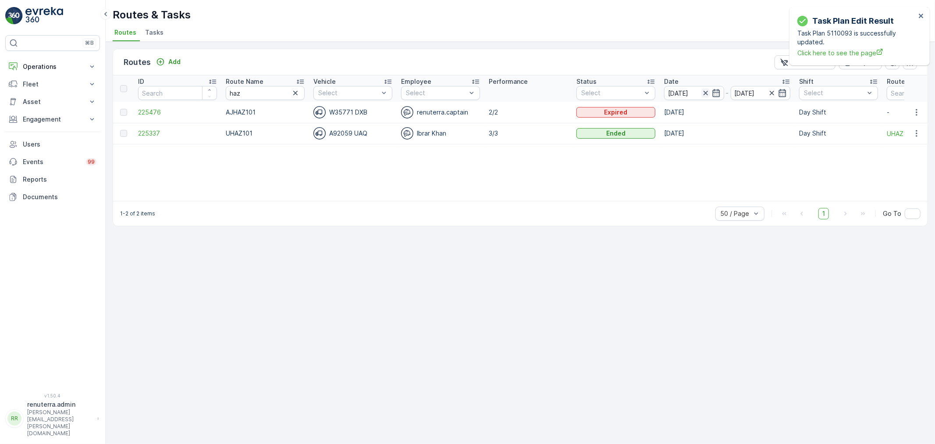
click at [707, 91] on icon "button" at bounding box center [705, 93] width 9 height 9
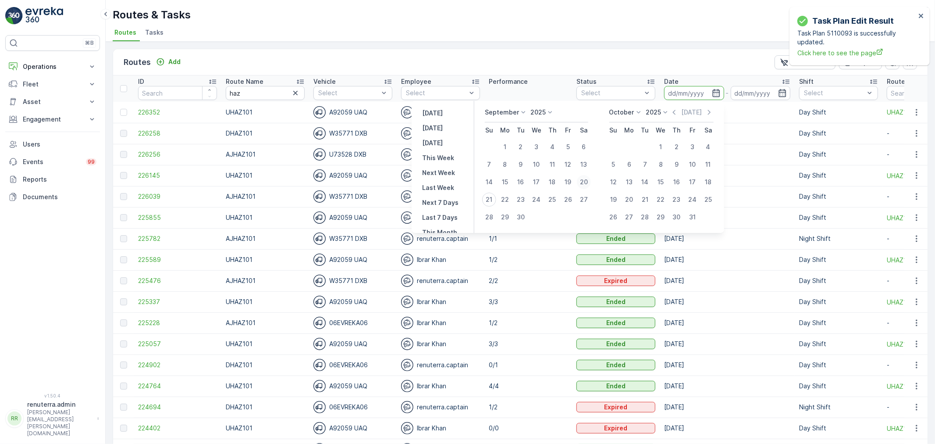
click at [581, 181] on div "20" at bounding box center [584, 182] width 14 height 14
type input "[DATE]"
click at [581, 181] on div "20" at bounding box center [584, 182] width 14 height 14
type input "[DATE]"
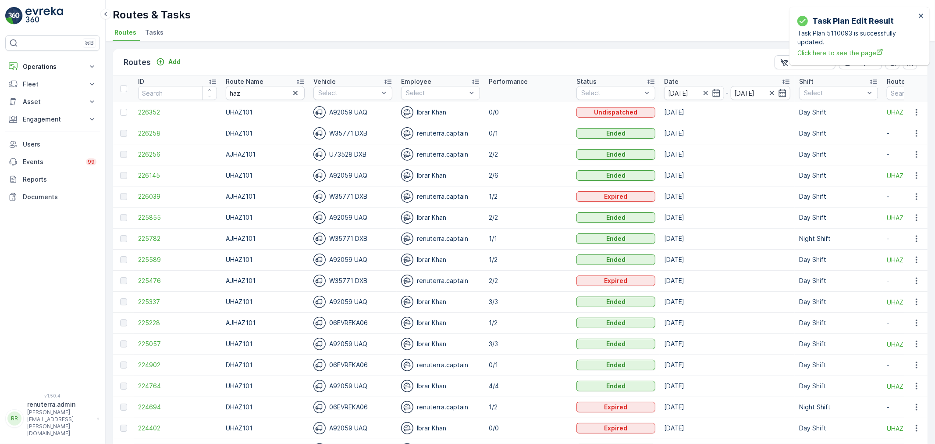
click at [569, 28] on ul "Routes Tasks" at bounding box center [517, 33] width 808 height 15
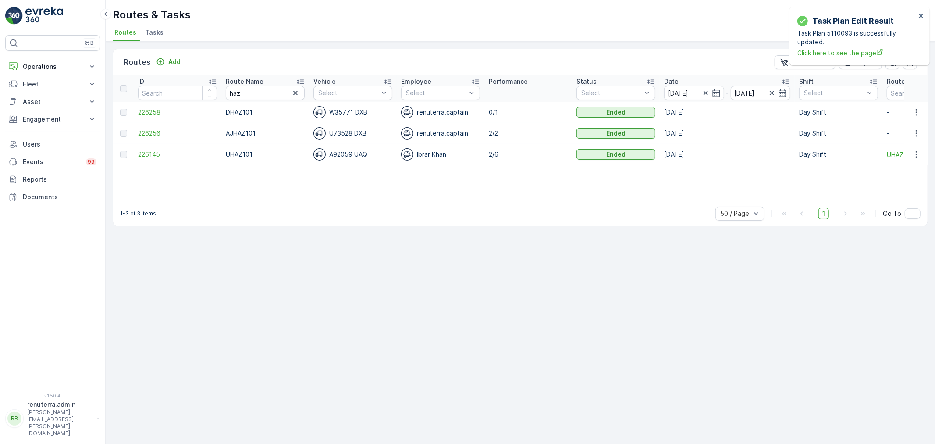
click at [147, 110] on span "226258" at bounding box center [177, 112] width 79 height 9
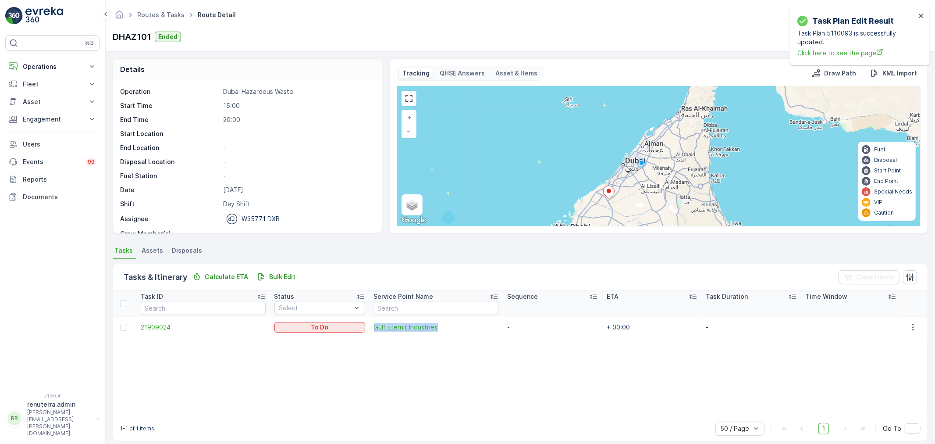
drag, startPoint x: 363, startPoint y: 327, endPoint x: 438, endPoint y: 330, distance: 75.4
click at [438, 330] on td "Gulf Eternit Industries" at bounding box center [436, 326] width 133 height 21
copy span "Gulf Eternit Industries"
click at [160, 328] on span "21909024" at bounding box center [203, 327] width 124 height 9
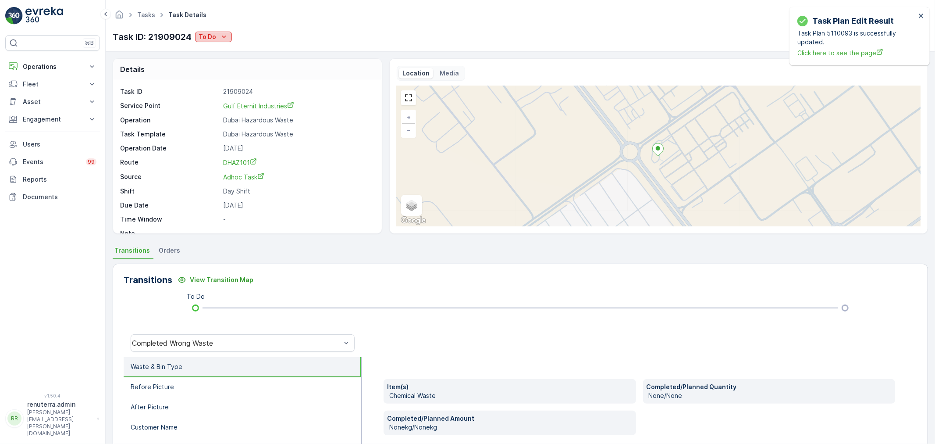
click at [222, 40] on icon "To Do" at bounding box center [224, 36] width 9 height 9
drag, startPoint x: 256, startPoint y: 60, endPoint x: 262, endPoint y: 176, distance: 115.9
click at [262, 176] on body "Task Plan Edit Result Task Plan 5110093 is successfully updated. Click here to …" at bounding box center [467, 222] width 935 height 444
click at [246, 73] on span "Completed No one to sign" at bounding box center [240, 74] width 78 height 9
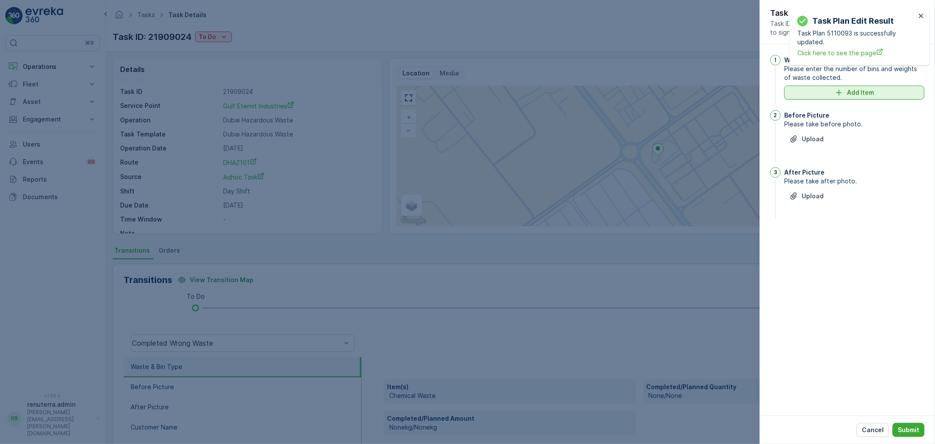
click at [864, 92] on p "Add Item" at bounding box center [860, 92] width 27 height 9
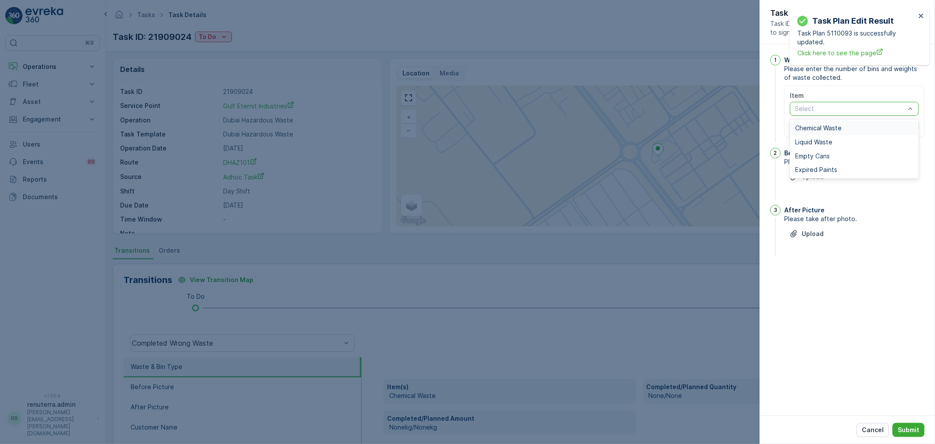
click at [839, 126] on span "Chemical Waste" at bounding box center [818, 127] width 46 height 7
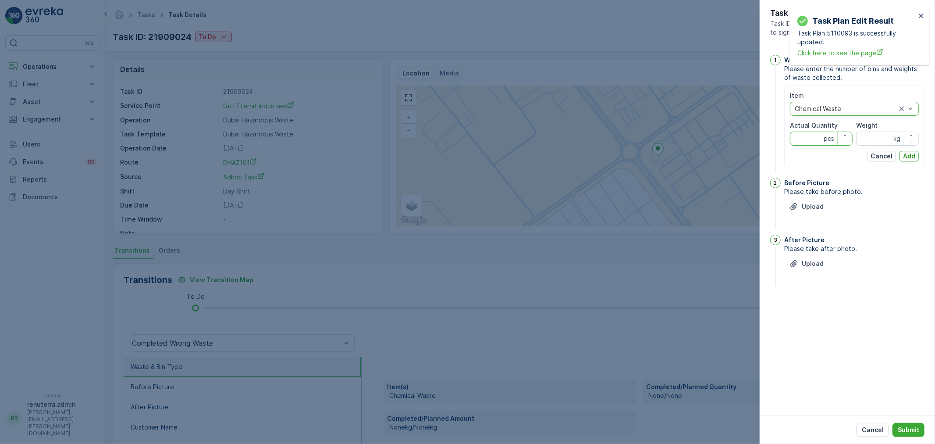
click at [805, 137] on Quantity "Actual Quantity" at bounding box center [821, 139] width 63 height 14
type Quantity "1"
click at [870, 135] on input "Weight" at bounding box center [887, 139] width 63 height 14
type input "20370"
click at [910, 154] on p "Add" at bounding box center [909, 156] width 12 height 9
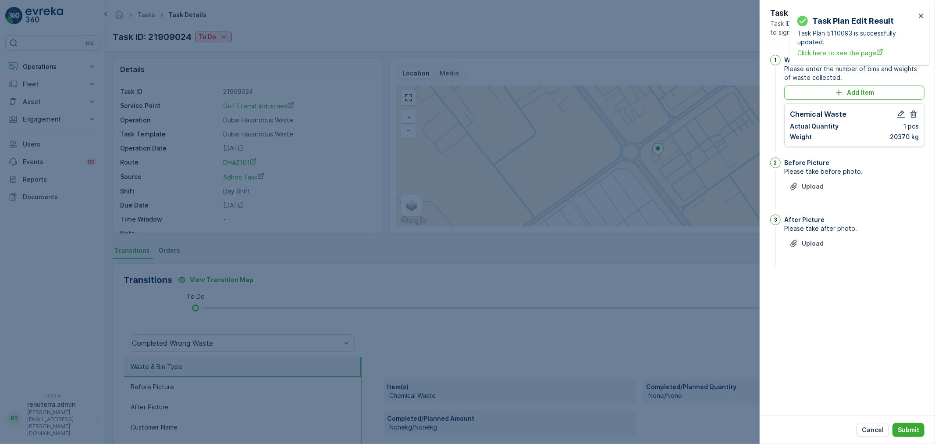
click at [278, 32] on div at bounding box center [467, 222] width 935 height 444
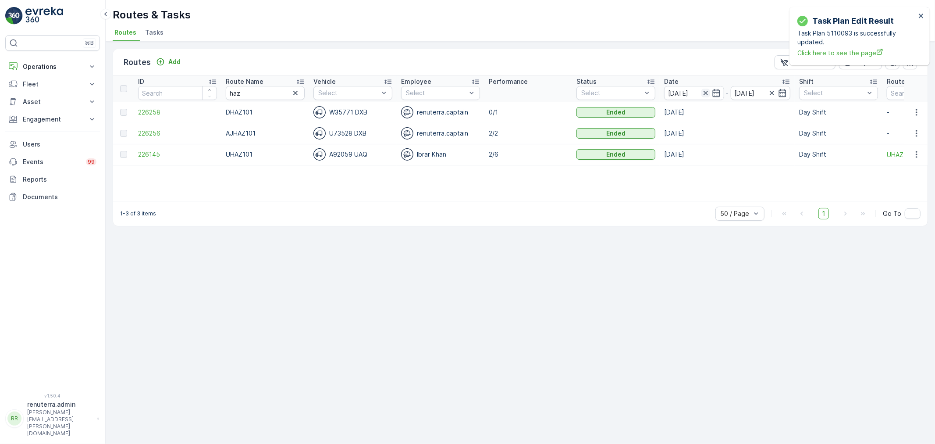
click at [703, 91] on icon "button" at bounding box center [705, 93] width 9 height 9
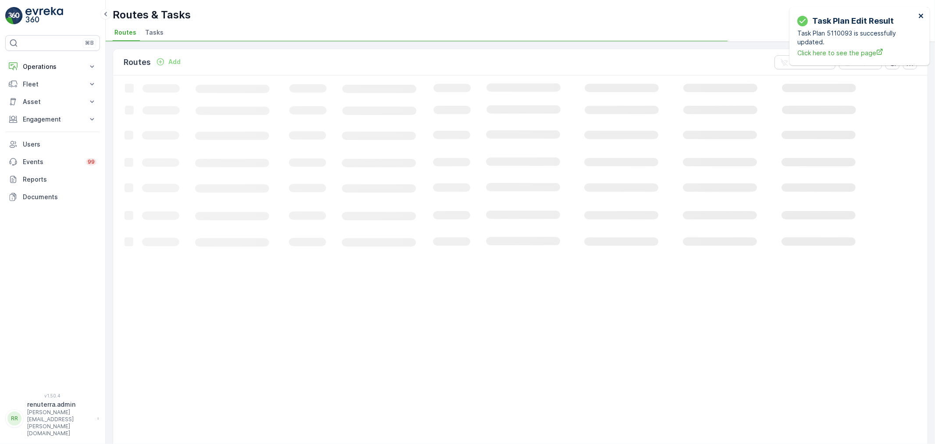
click at [921, 14] on icon "close" at bounding box center [921, 16] width 4 height 4
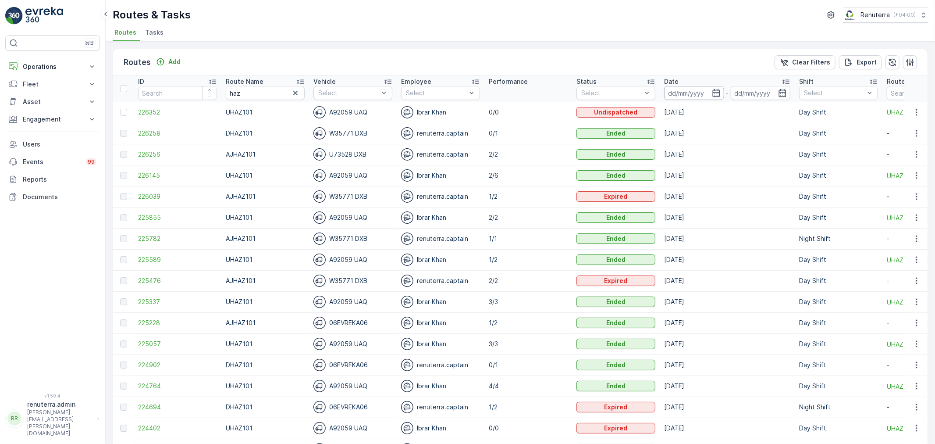
click at [703, 90] on input at bounding box center [694, 93] width 60 height 14
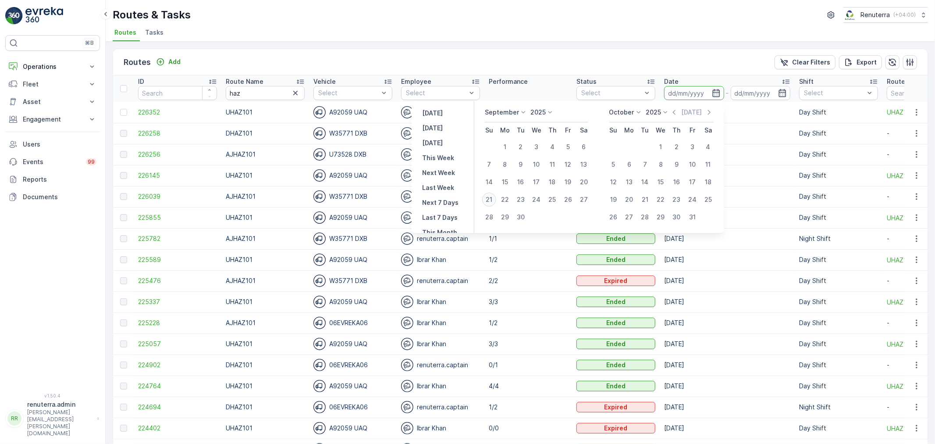
click at [487, 199] on div "21" at bounding box center [489, 199] width 14 height 14
type input "[DATE]"
click at [487, 199] on div "21" at bounding box center [489, 199] width 14 height 14
type input "[DATE]"
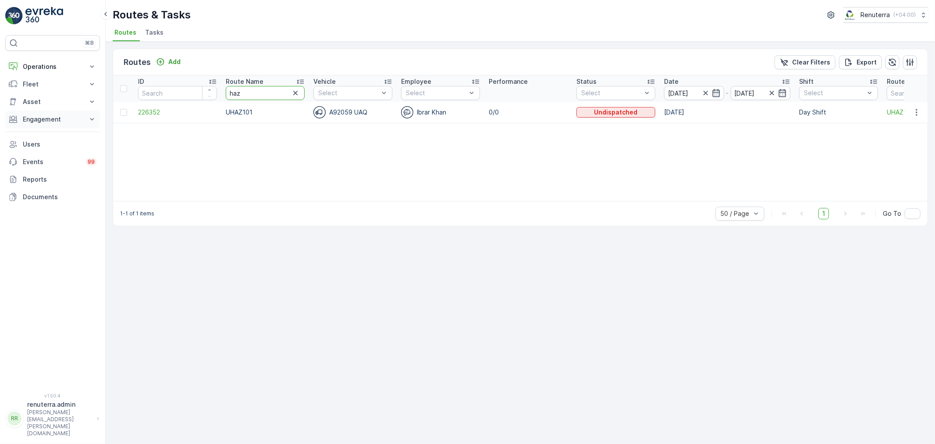
drag, startPoint x: 260, startPoint y: 91, endPoint x: 79, endPoint y: 119, distance: 182.3
click at [63, 122] on div "⌘B Operations Insights Planning Routes & Tasks Cockpit Settings Fleet Live Trac…" at bounding box center [467, 222] width 935 height 444
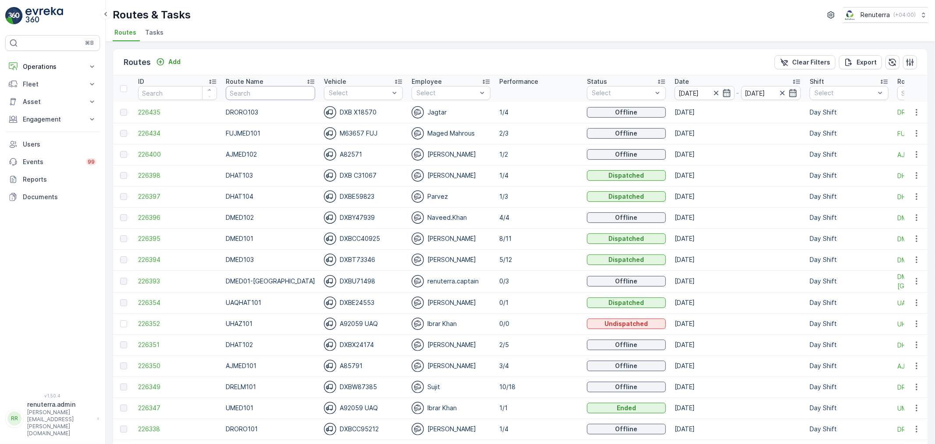
click at [246, 90] on input "text" at bounding box center [270, 93] width 89 height 14
type input "hat"
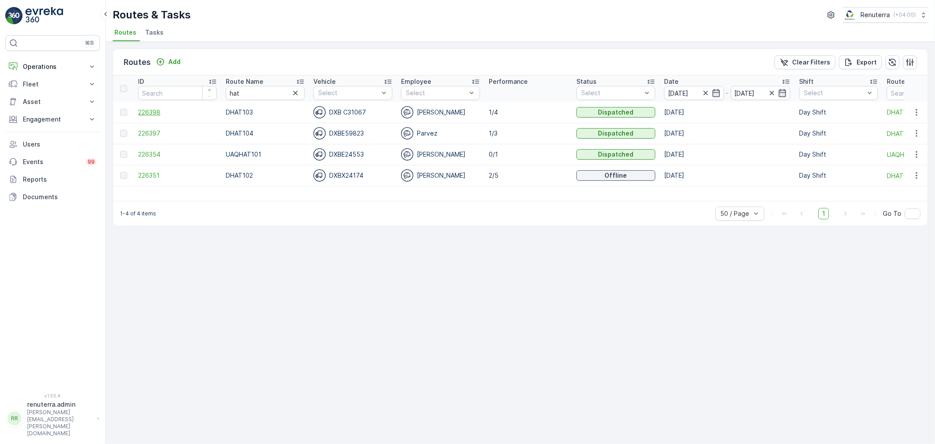
click at [146, 113] on span "226398" at bounding box center [177, 112] width 79 height 9
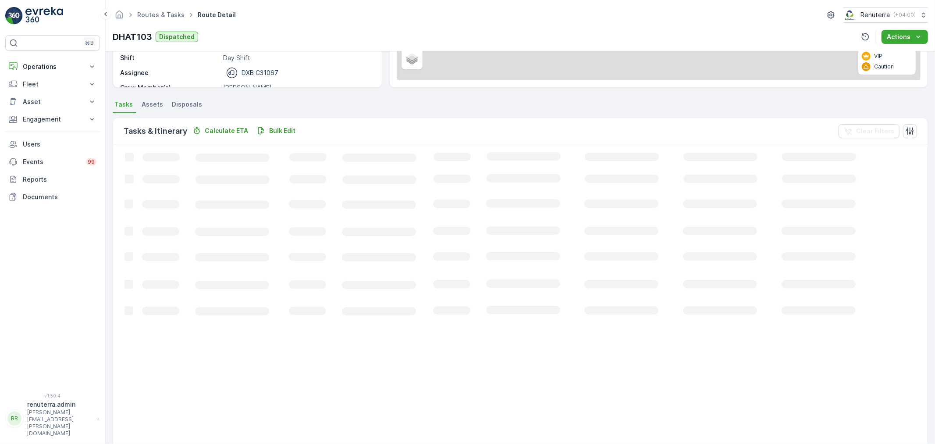
scroll to position [9, 0]
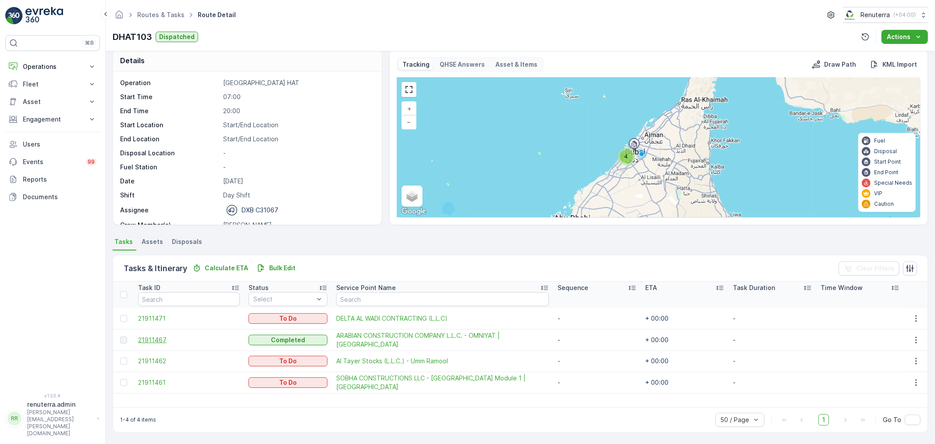
click at [160, 335] on span "21911467" at bounding box center [189, 339] width 102 height 9
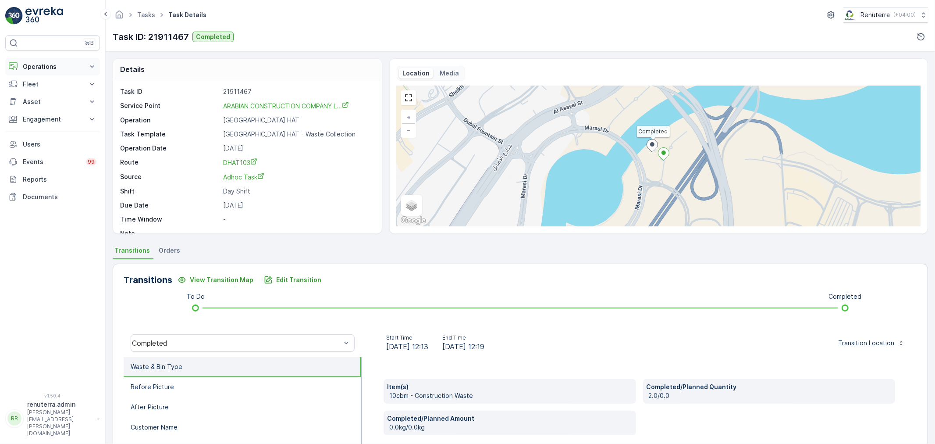
click at [46, 67] on p "Operations" at bounding box center [53, 66] width 60 height 9
click at [47, 181] on p "Engagement" at bounding box center [53, 180] width 60 height 9
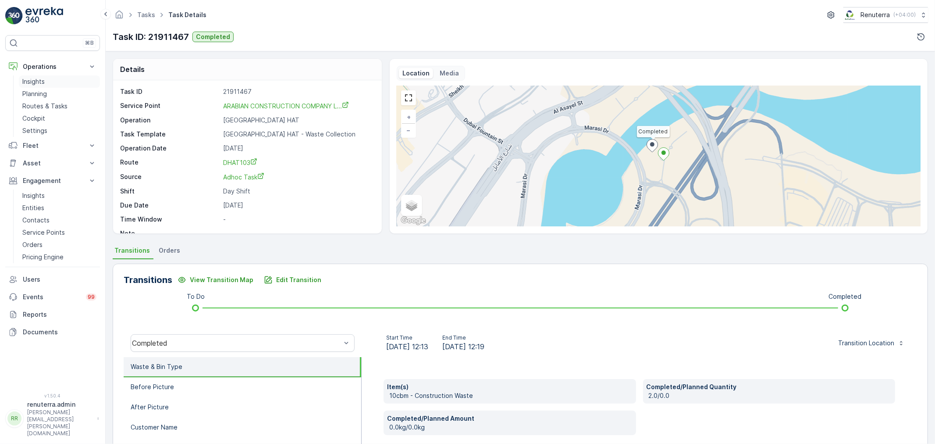
click at [40, 81] on p "Insights" at bounding box center [33, 81] width 22 height 9
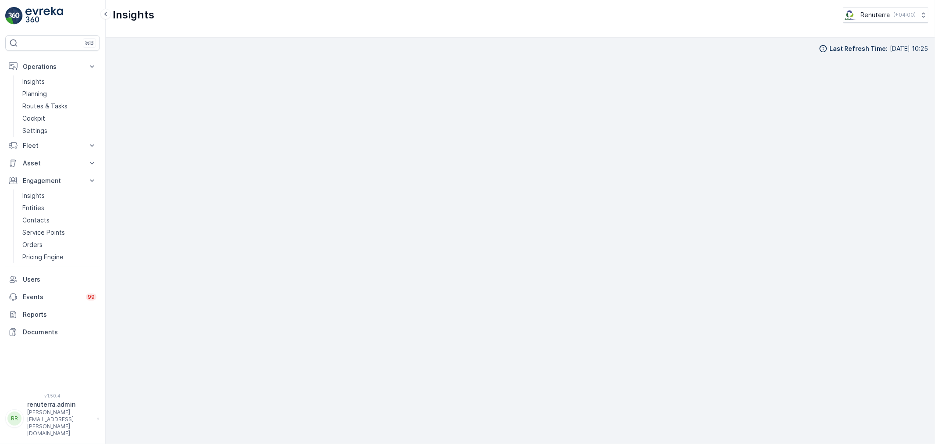
scroll to position [10, 0]
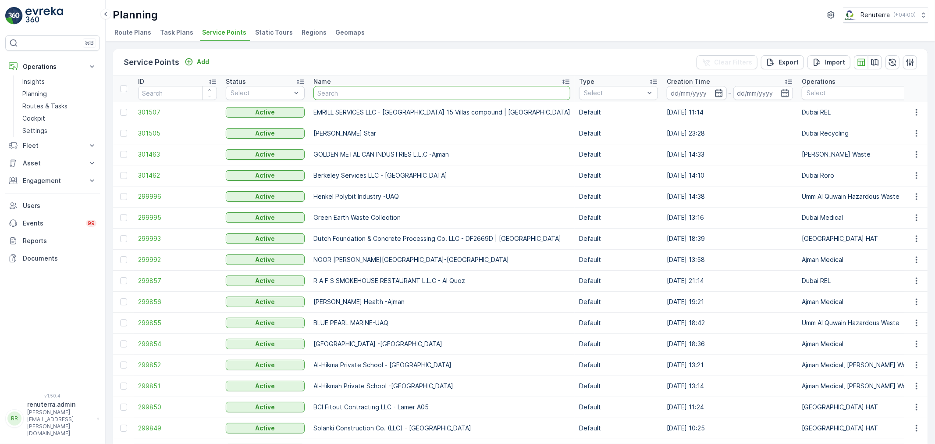
drag, startPoint x: 0, startPoint y: 0, endPoint x: 338, endPoint y: 91, distance: 349.9
click at [338, 91] on input "text" at bounding box center [441, 93] width 257 height 14
type input "unil"
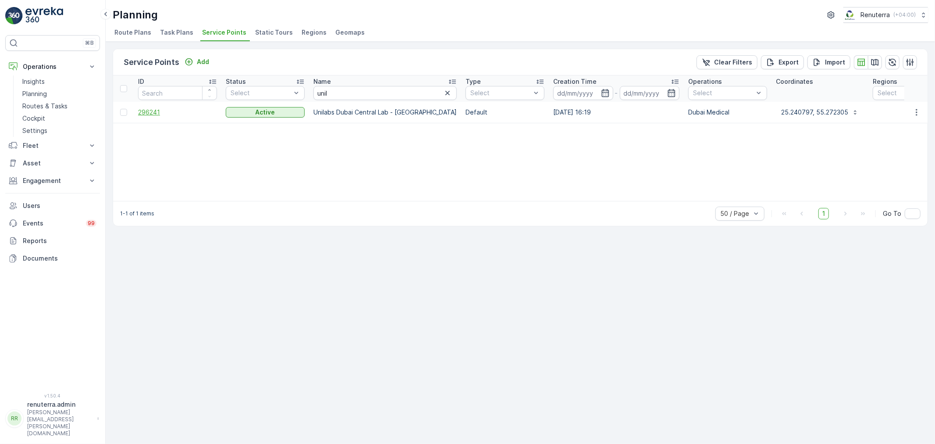
click at [154, 108] on span "296241" at bounding box center [177, 112] width 79 height 9
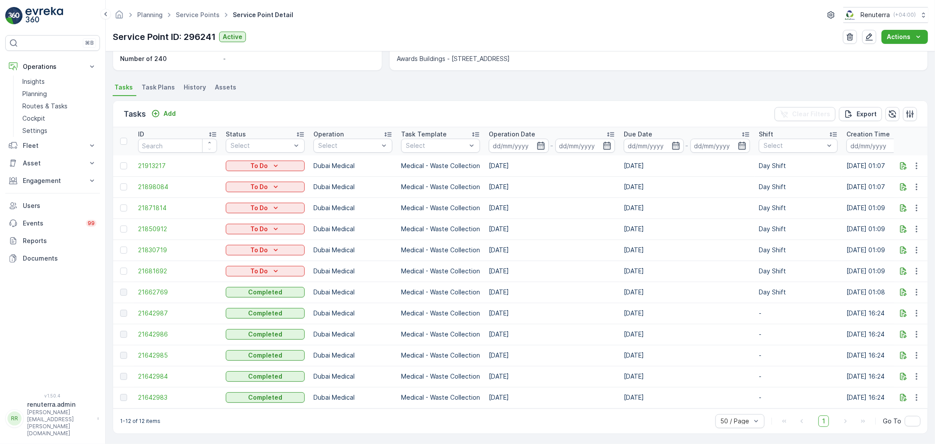
scroll to position [212, 0]
drag, startPoint x: 389, startPoint y: 284, endPoint x: 791, endPoint y: 285, distance: 402.4
click at [791, 285] on tr "21662769 Completed Dubai Medical Medical - Waste Collection [DATE] [DATE] Day S…" at bounding box center [824, 290] width 1422 height 21
click at [709, 26] on div "Planning Service Points Service Point Detail Renuterra ( +04:00 ) Service Point…" at bounding box center [520, 25] width 829 height 51
click at [146, 288] on span "21662769" at bounding box center [177, 290] width 79 height 9
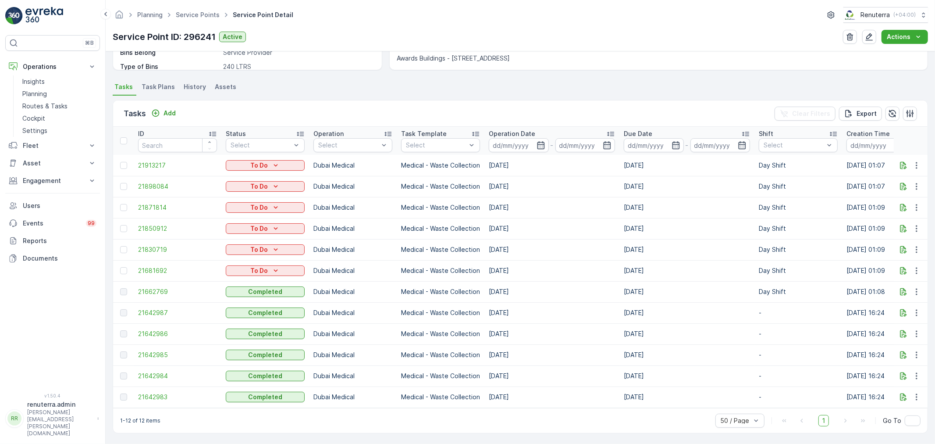
scroll to position [212, 0]
click at [917, 265] on icon "button" at bounding box center [916, 269] width 9 height 9
click at [910, 314] on span "Remove from Route" at bounding box center [902, 315] width 59 height 9
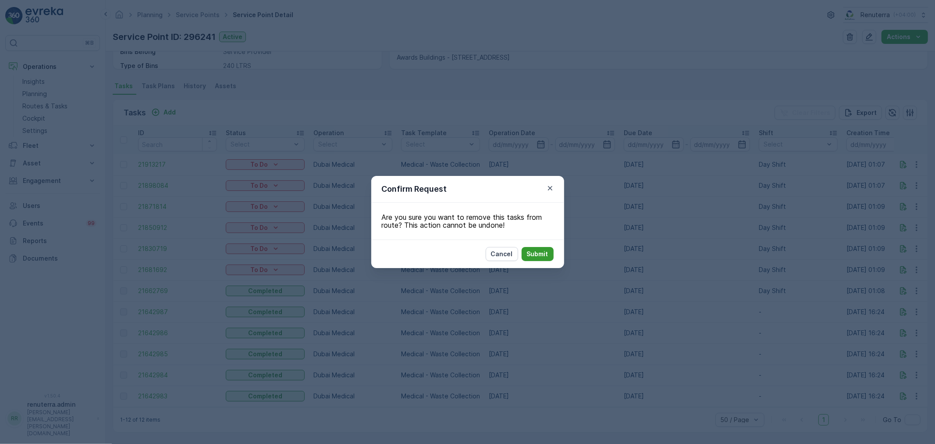
click at [539, 254] on p "Submit" at bounding box center [537, 253] width 21 height 9
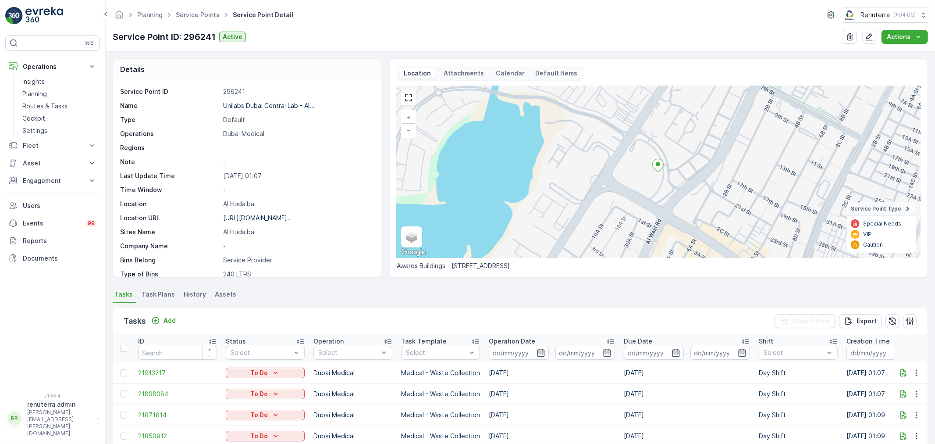
scroll to position [121, 0]
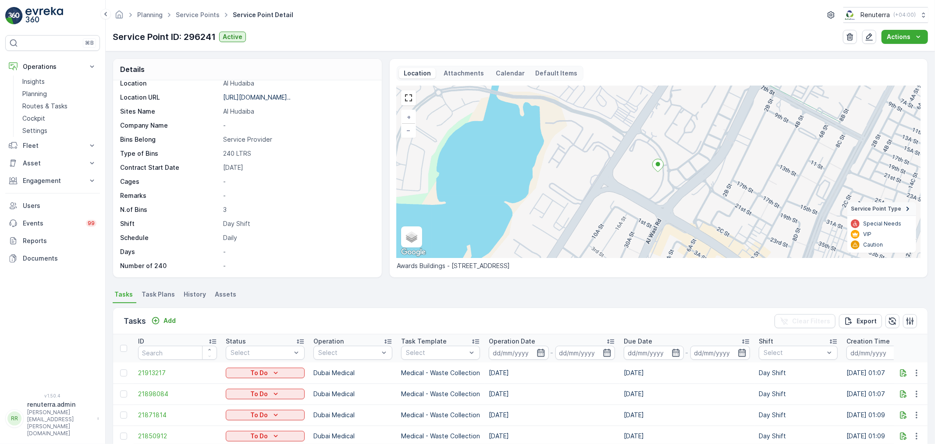
click at [160, 292] on span "Task Plans" at bounding box center [158, 294] width 33 height 9
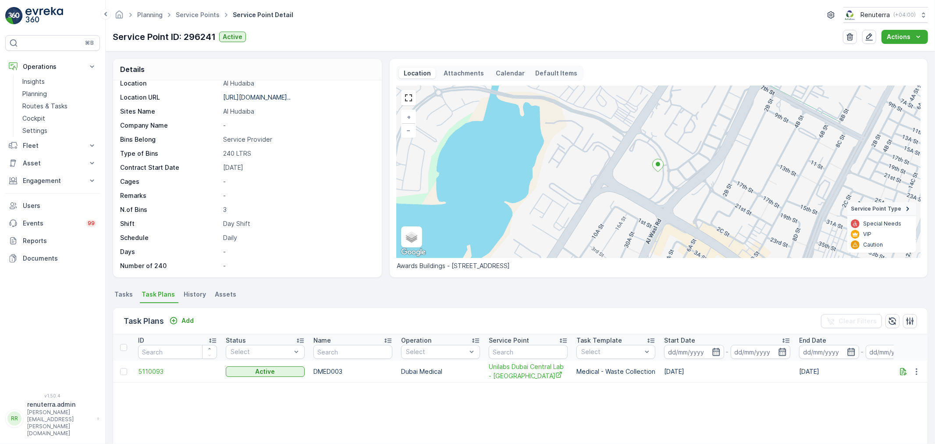
click at [125, 293] on span "Tasks" at bounding box center [123, 294] width 18 height 9
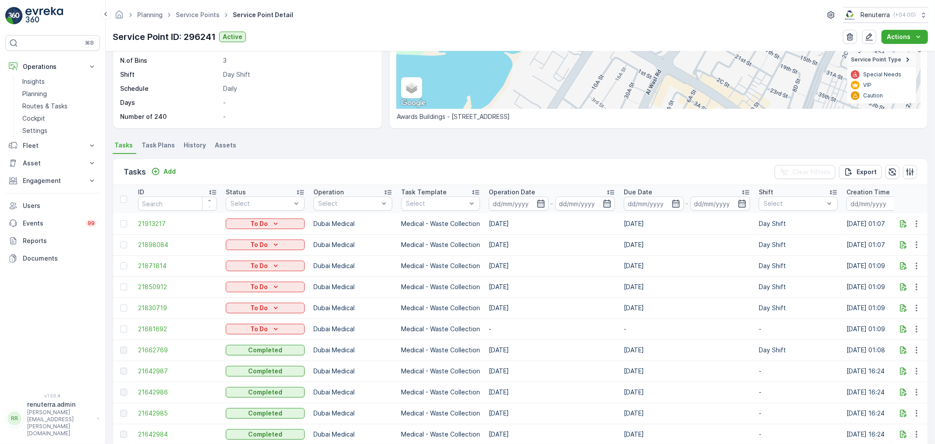
scroll to position [149, 0]
click at [913, 326] on icon "button" at bounding box center [916, 328] width 9 height 9
click at [891, 367] on span "Change Route" at bounding box center [894, 365] width 43 height 9
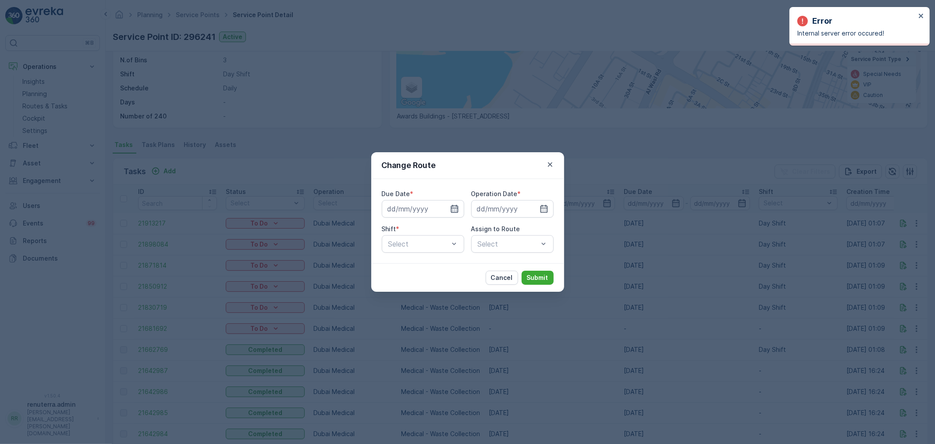
click at [451, 208] on icon "button" at bounding box center [454, 209] width 7 height 8
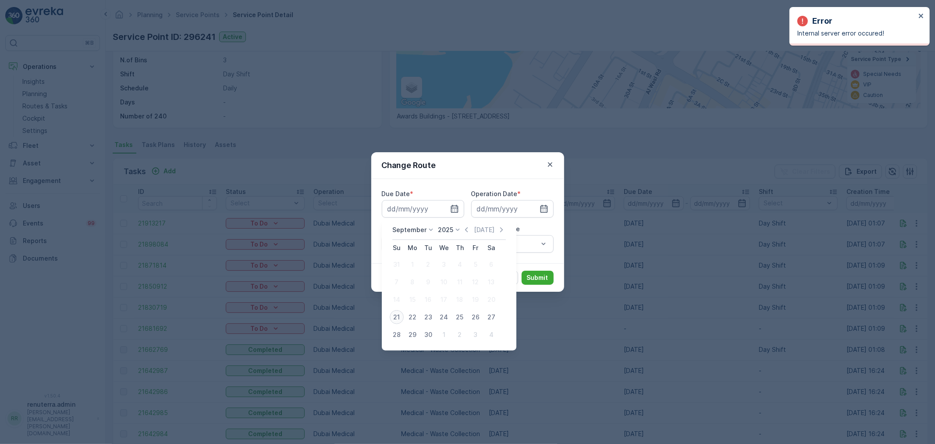
click at [398, 314] on div "21" at bounding box center [397, 317] width 14 height 14
type input "[DATE]"
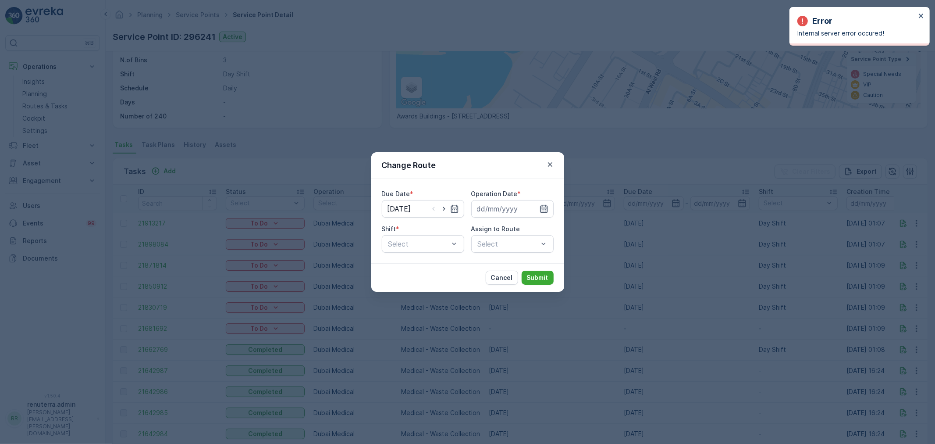
click at [541, 207] on icon "button" at bounding box center [544, 208] width 9 height 9
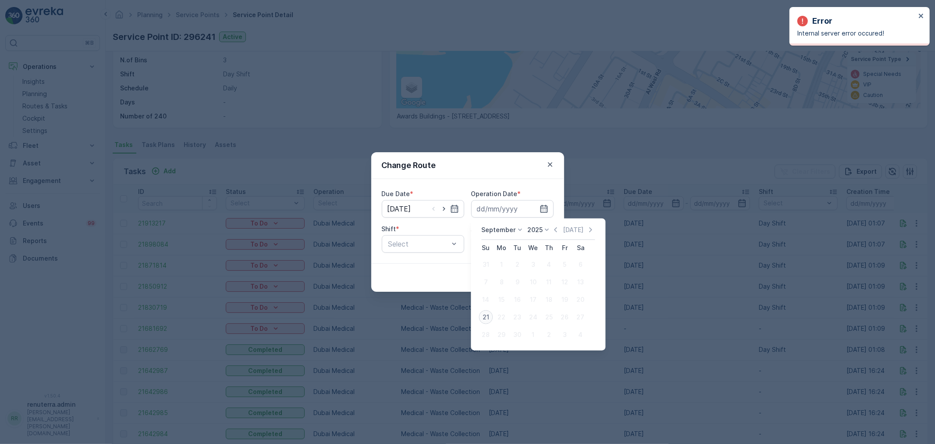
click at [486, 315] on div "21" at bounding box center [486, 317] width 14 height 14
type input "[DATE]"
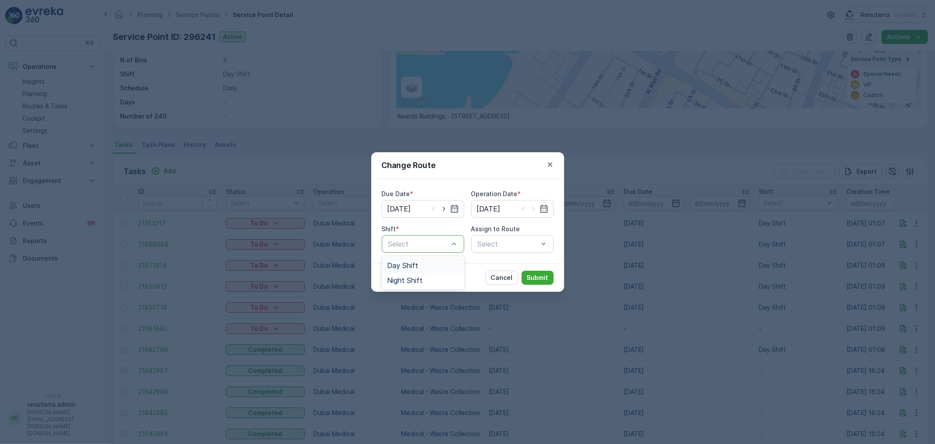
click at [413, 264] on span "Day Shift" at bounding box center [402, 265] width 31 height 8
click at [508, 242] on div "Select" at bounding box center [512, 244] width 82 height 18
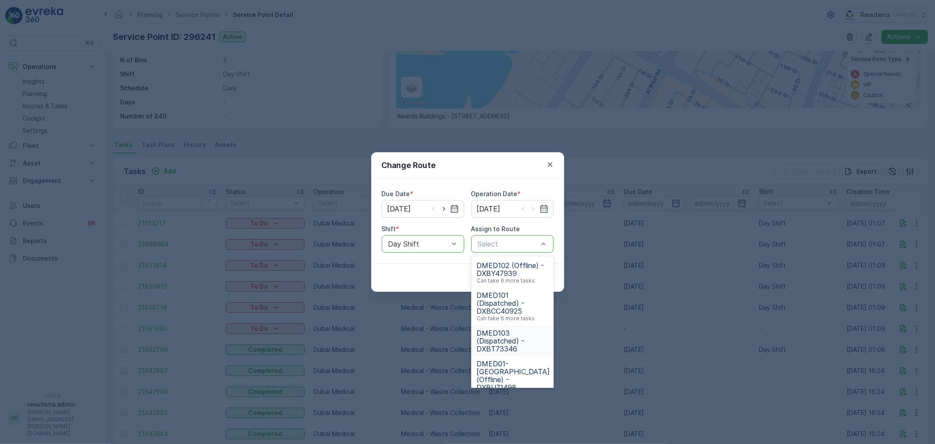
click at [502, 330] on span "DMED103 (Dispatched) - DXBT73346" at bounding box center [512, 341] width 72 height 24
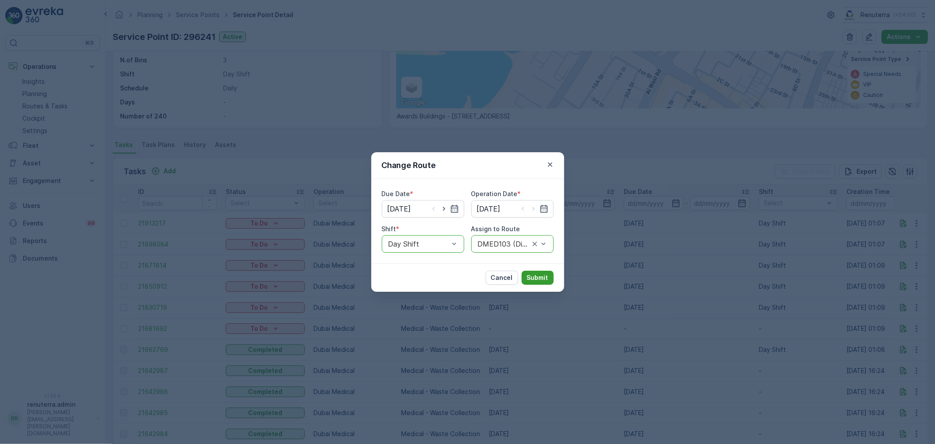
click at [533, 274] on p "Submit" at bounding box center [537, 277] width 21 height 9
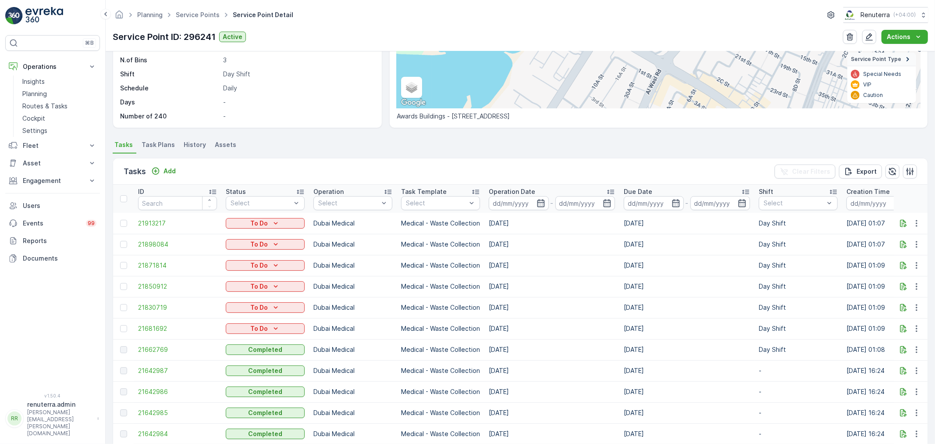
click at [158, 142] on span "Task Plans" at bounding box center [158, 144] width 33 height 9
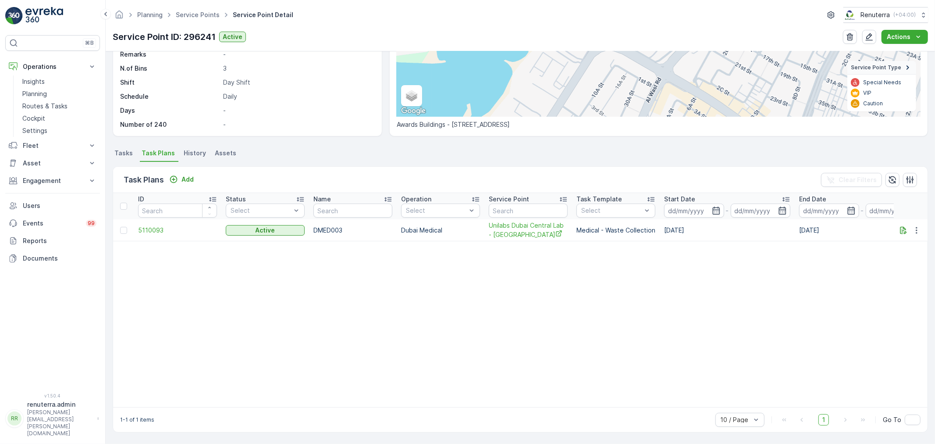
scroll to position [111, 0]
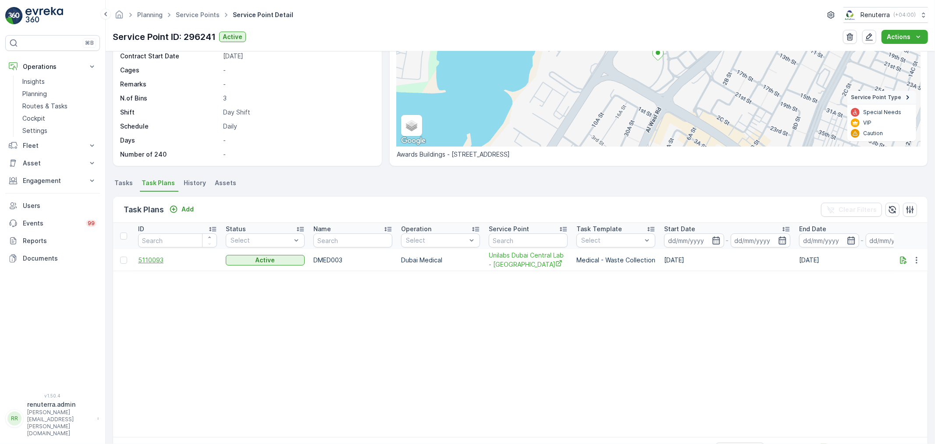
click at [154, 261] on span "5110093" at bounding box center [177, 260] width 79 height 9
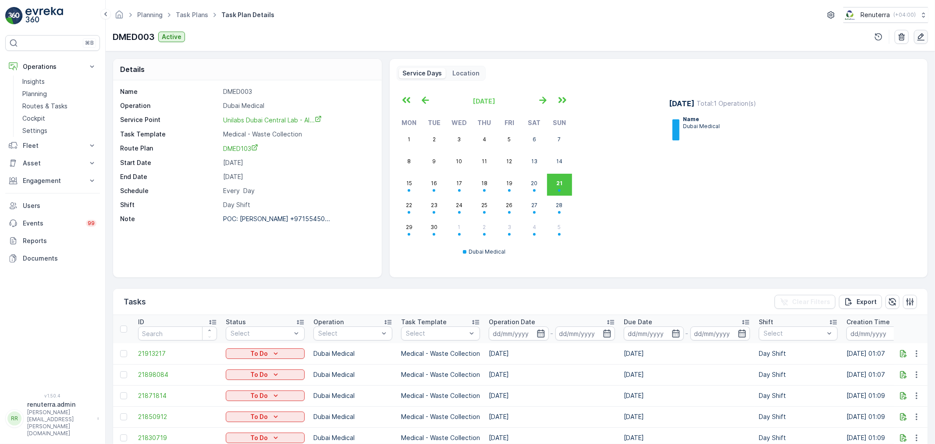
click at [918, 35] on icon "button" at bounding box center [921, 36] width 9 height 9
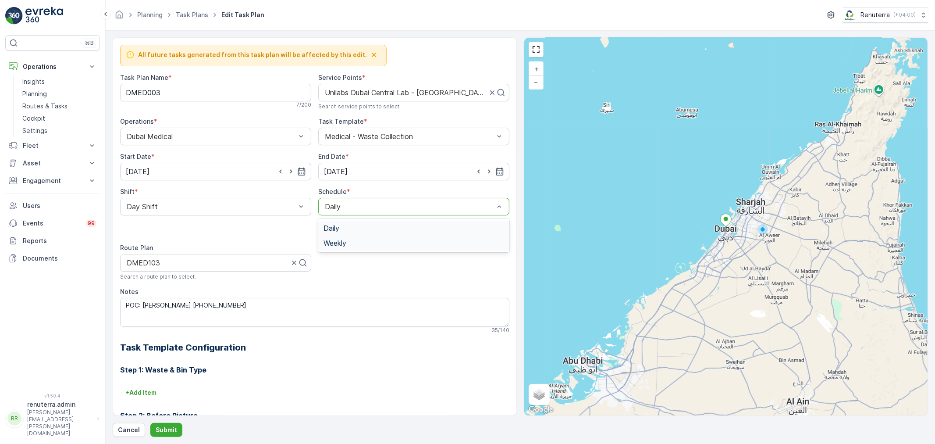
click at [329, 239] on span "Weekly" at bounding box center [335, 243] width 23 height 8
click at [320, 228] on div at bounding box center [325, 222] width 15 height 15
click at [326, 215] on input "Mon" at bounding box center [326, 215] width 0 height 0
click at [347, 222] on div at bounding box center [347, 222] width 7 height 7
click at [348, 215] on input "Tue" at bounding box center [348, 215] width 0 height 0
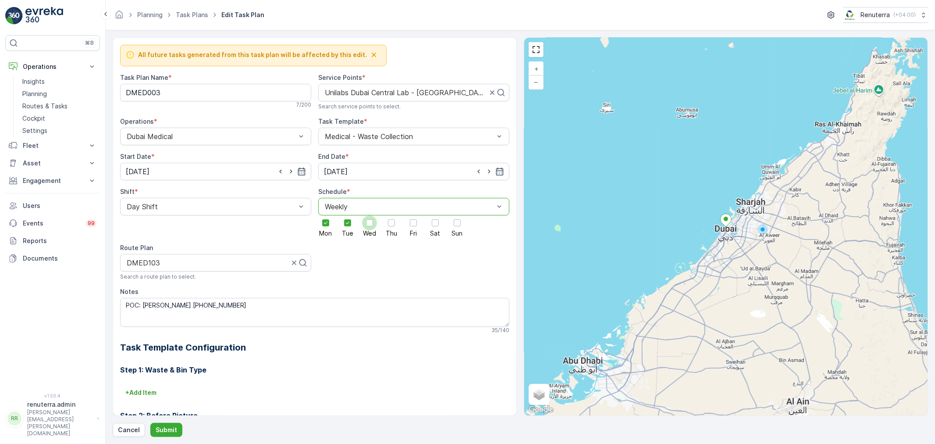
click at [366, 224] on div at bounding box center [369, 222] width 7 height 7
click at [370, 215] on input "Wed" at bounding box center [370, 215] width 0 height 0
click at [388, 222] on div at bounding box center [391, 222] width 7 height 7
click at [391, 215] on input "Thu" at bounding box center [391, 215] width 0 height 0
click at [411, 223] on div at bounding box center [413, 222] width 7 height 7
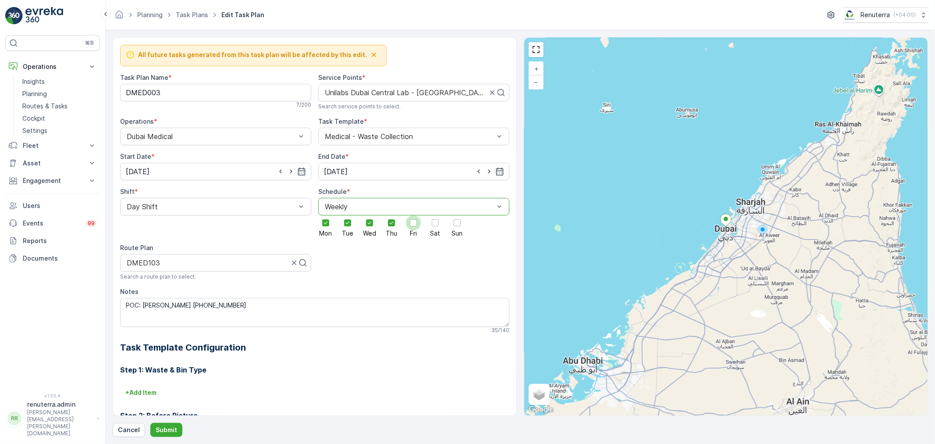
click at [413, 215] on input "Fri" at bounding box center [413, 215] width 0 height 0
click at [436, 224] on div at bounding box center [435, 222] width 7 height 7
click at [435, 215] on input "Sat" at bounding box center [435, 215] width 0 height 0
click at [295, 168] on div at bounding box center [291, 171] width 30 height 9
click at [298, 171] on icon "button" at bounding box center [301, 171] width 7 height 8
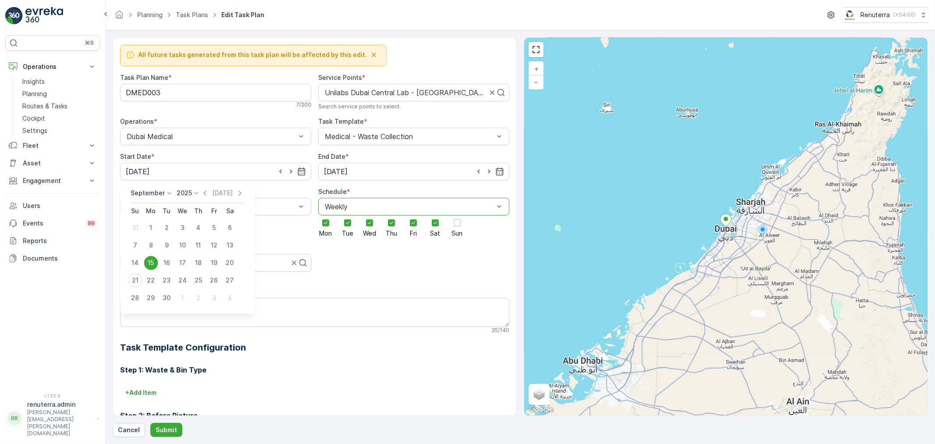
click at [151, 279] on div "22" at bounding box center [151, 280] width 14 height 14
type input "[DATE]"
click at [166, 428] on p "Submit" at bounding box center [166, 429] width 21 height 9
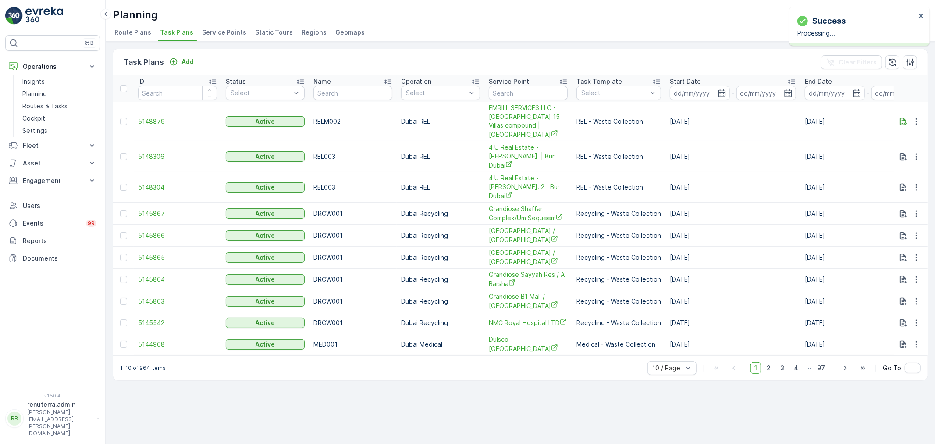
click at [222, 30] on span "Service Points" at bounding box center [224, 32] width 44 height 9
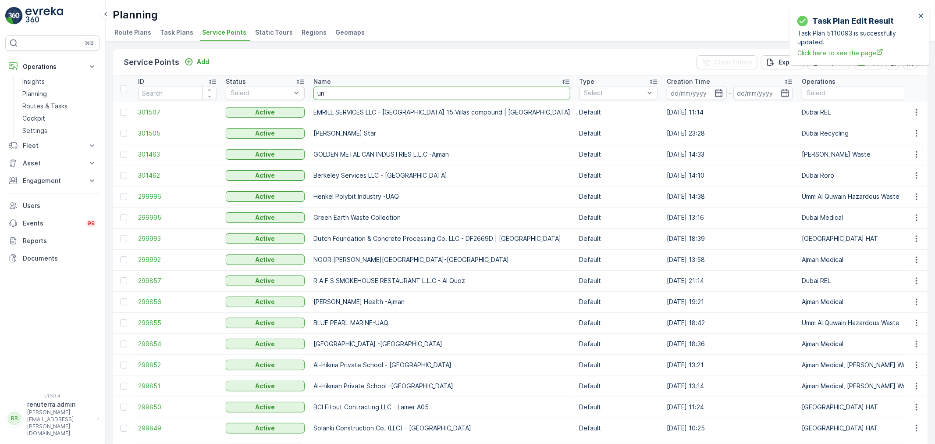
type input "uni"
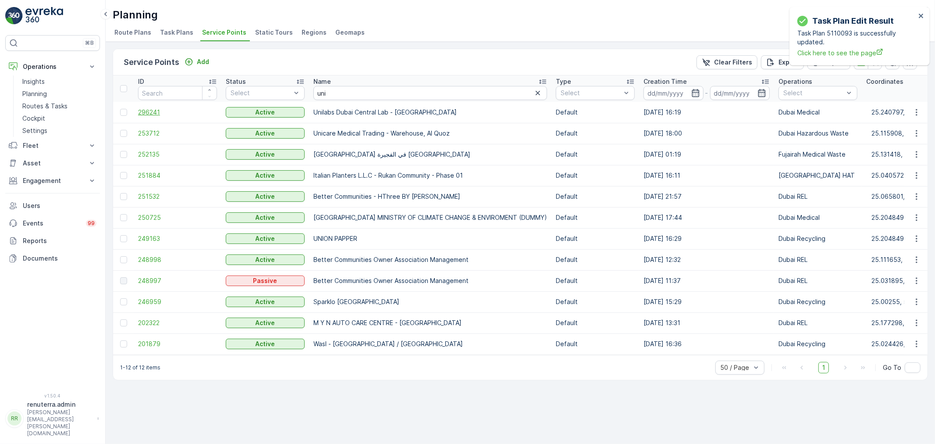
click at [151, 111] on span "296241" at bounding box center [177, 112] width 79 height 9
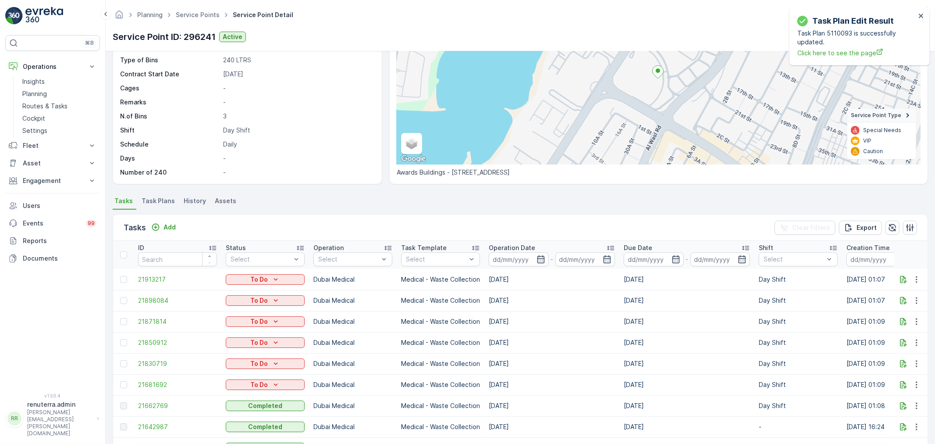
scroll to position [212, 0]
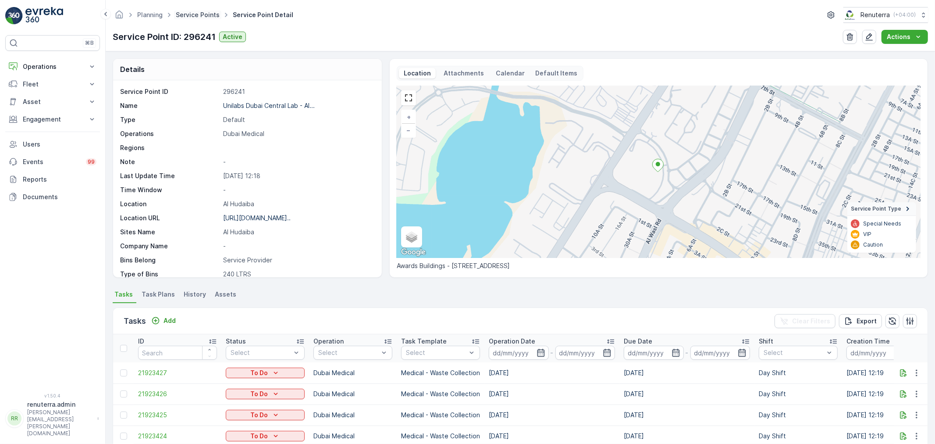
click at [193, 16] on link "Service Points" at bounding box center [198, 14] width 44 height 7
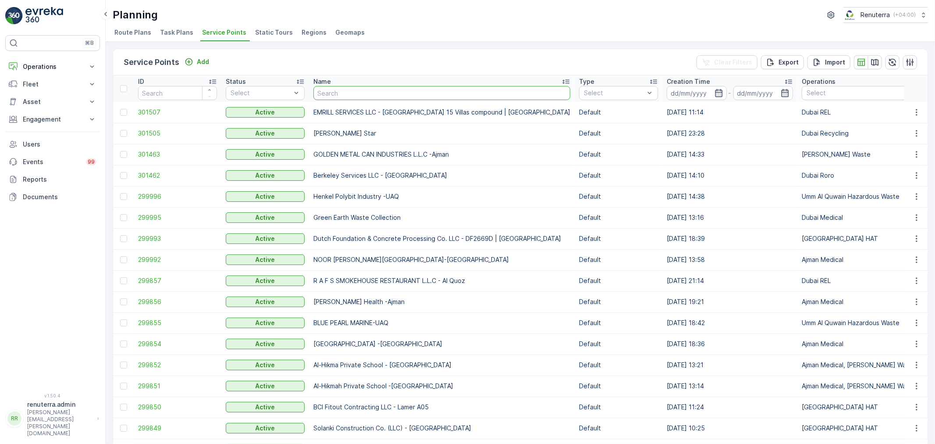
click at [330, 91] on input "text" at bounding box center [441, 93] width 257 height 14
type input "grans"
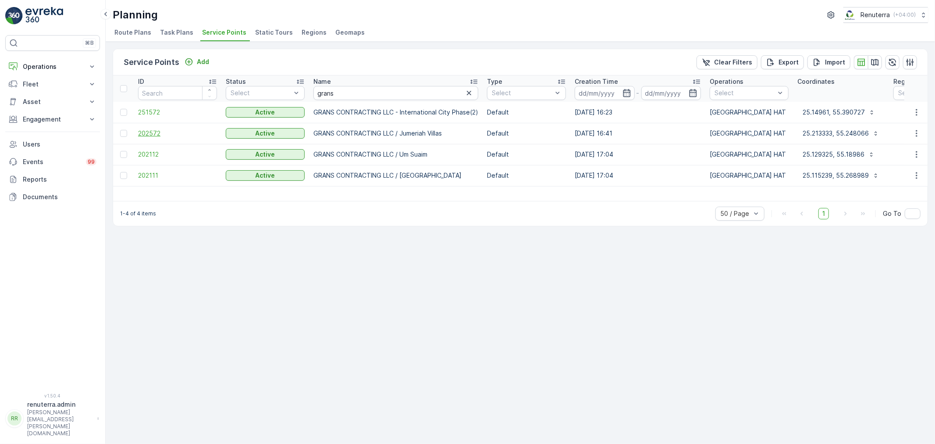
click at [147, 133] on span "202572" at bounding box center [177, 133] width 79 height 9
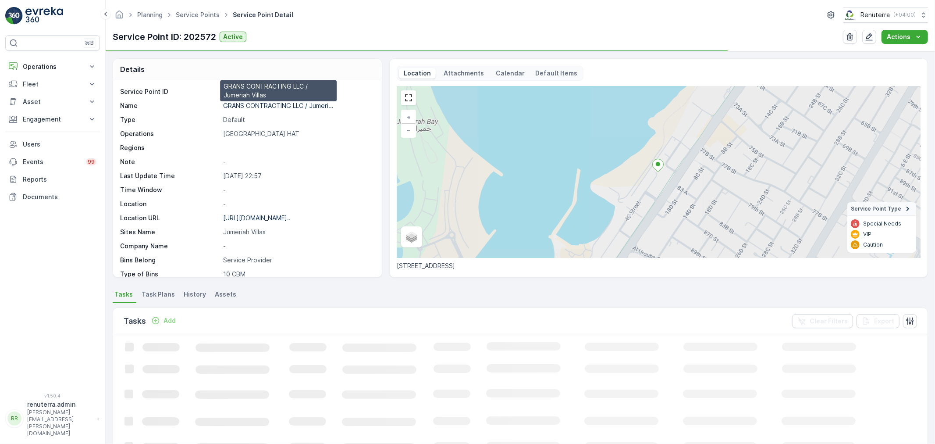
click at [257, 106] on p "GRANS CONTRACTING LLC / Jumeri..." at bounding box center [278, 105] width 110 height 7
